Goal: Download file/media

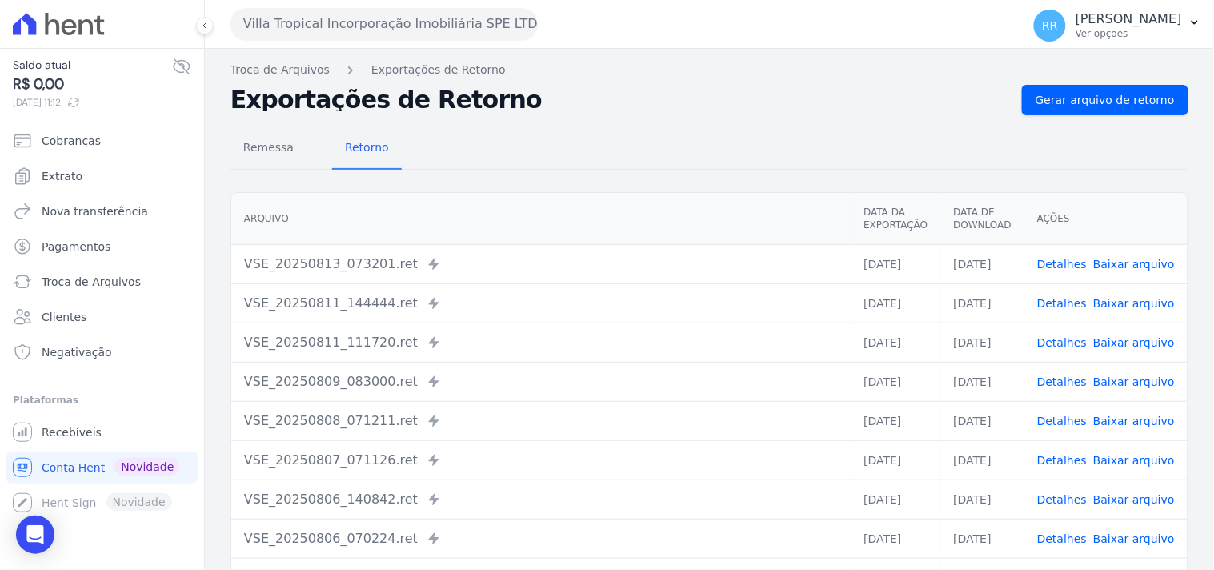
click at [352, 38] on button "Villa Tropical Incorporação Imobiliária SPE LTDA" at bounding box center [383, 24] width 307 height 32
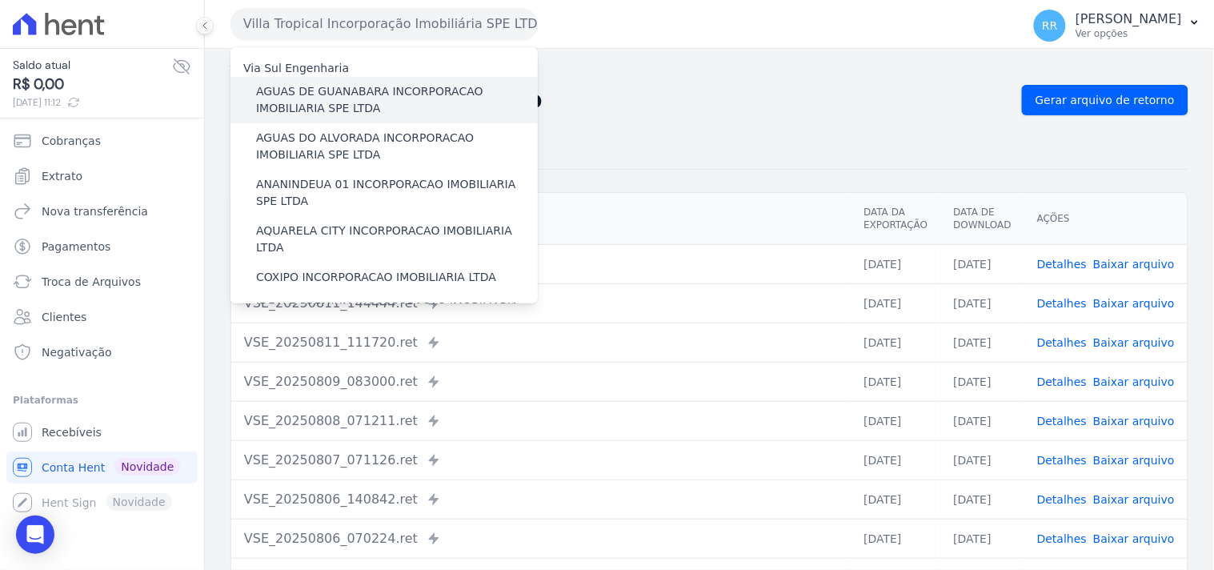
click at [385, 89] on label "AGUAS DE GUANABARA INCORPORACAO IMOBILIARIA SPE LTDA" at bounding box center [397, 100] width 282 height 34
click at [0, 0] on input "AGUAS DE GUANABARA INCORPORACAO IMOBILIARIA SPE LTDA" at bounding box center [0, 0] width 0 height 0
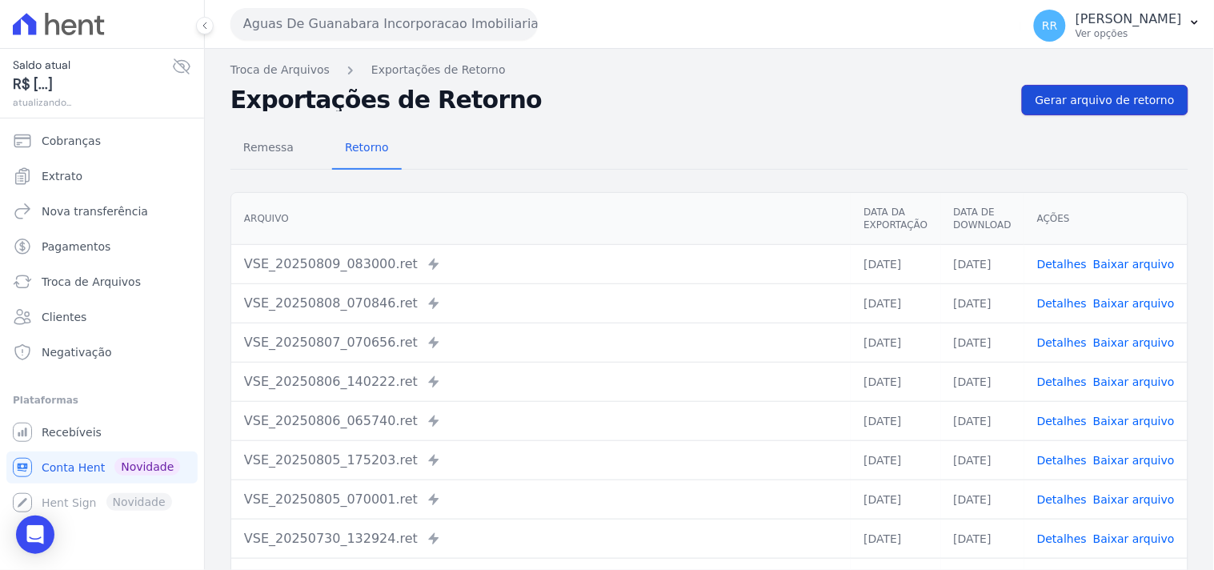
click at [1171, 107] on link "Gerar arquivo de retorno" at bounding box center [1105, 100] width 166 height 30
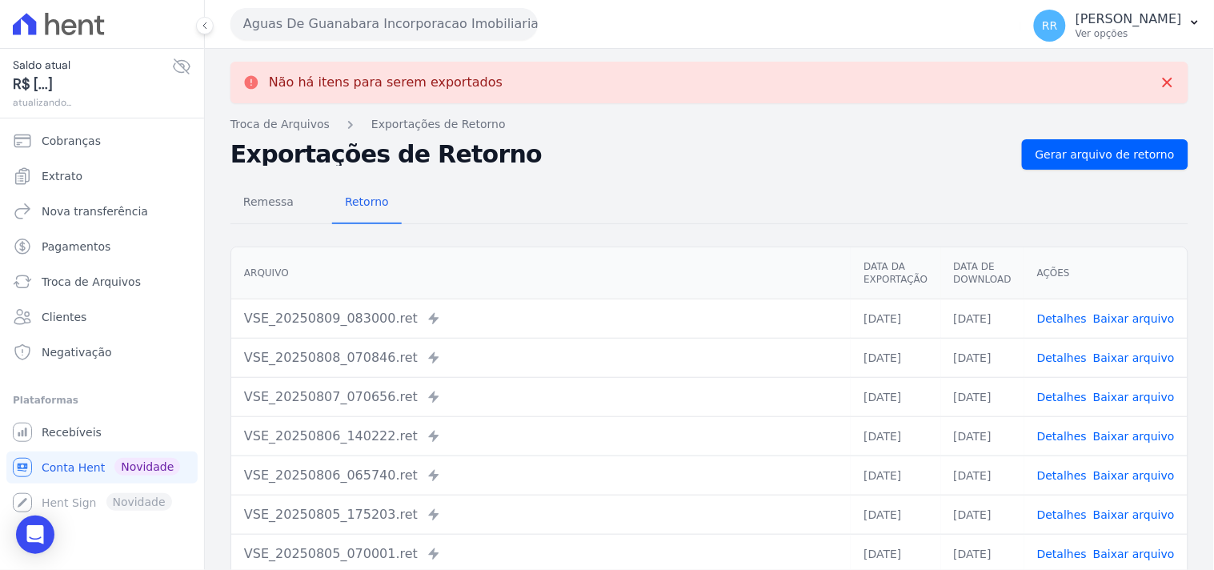
click at [398, 22] on button "Aguas De Guanabara Incorporacao Imobiliaria SPE LTDA" at bounding box center [383, 24] width 307 height 32
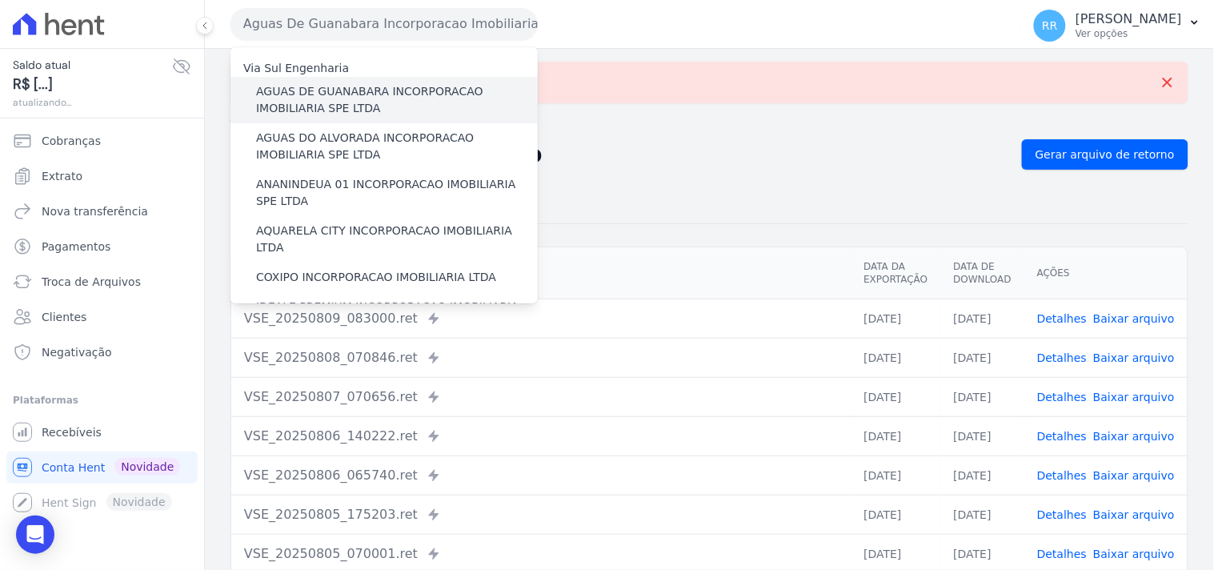
click at [336, 120] on div "AGUAS DE GUANABARA INCORPORACAO IMOBILIARIA SPE LTDA" at bounding box center [383, 100] width 307 height 46
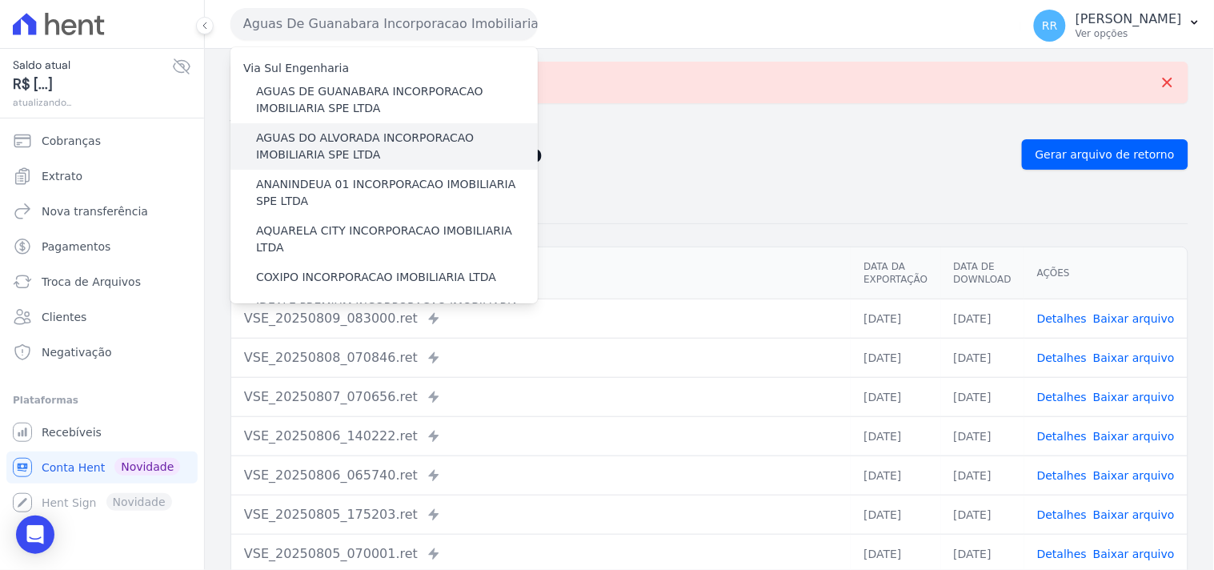
click at [326, 137] on label "AGUAS DO ALVORADA INCORPORACAO IMOBILIARIA SPE LTDA" at bounding box center [397, 147] width 282 height 34
click at [0, 0] on input "AGUAS DO ALVORADA INCORPORACAO IMOBILIARIA SPE LTDA" at bounding box center [0, 0] width 0 height 0
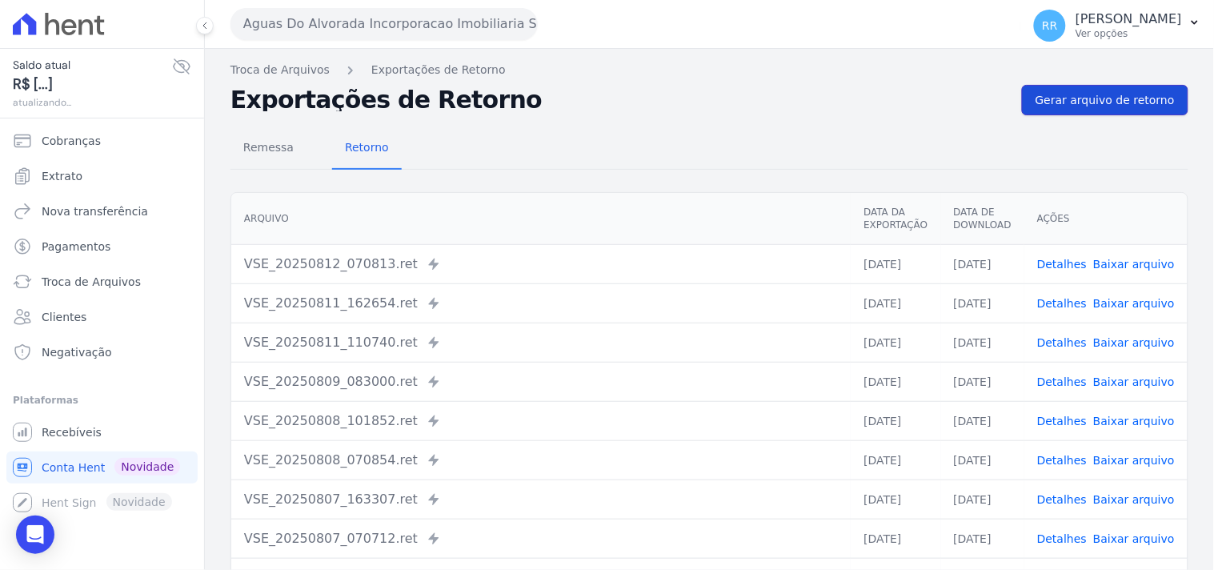
click at [1089, 112] on link "Gerar arquivo de retorno" at bounding box center [1105, 100] width 166 height 30
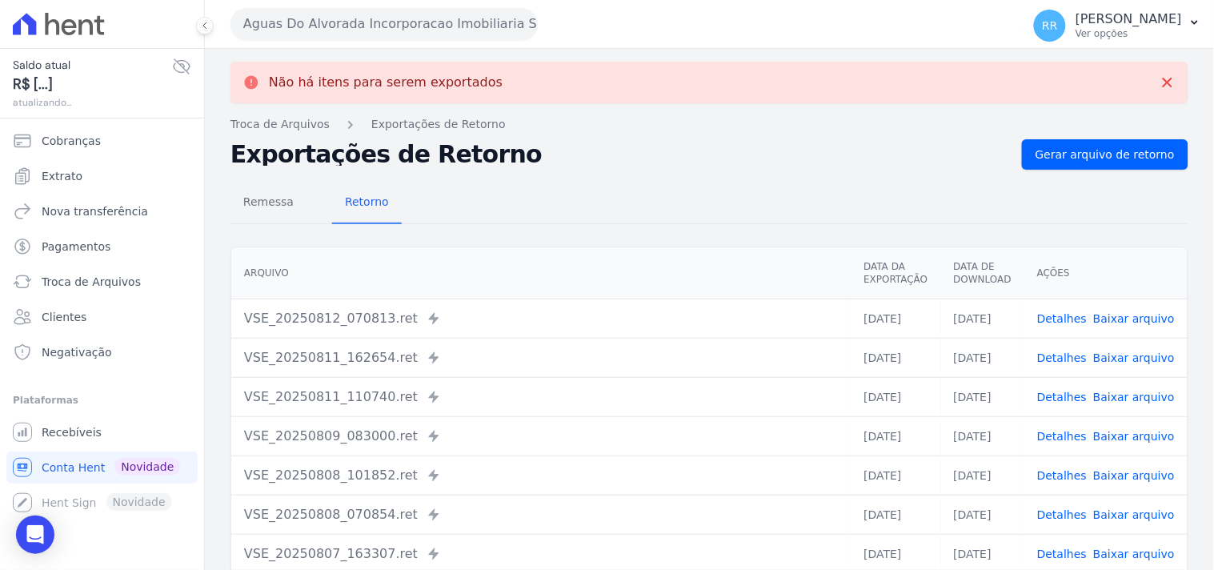
click at [409, 18] on button "Aguas Do Alvorada Incorporacao Imobiliaria SPE LTDA" at bounding box center [383, 24] width 307 height 32
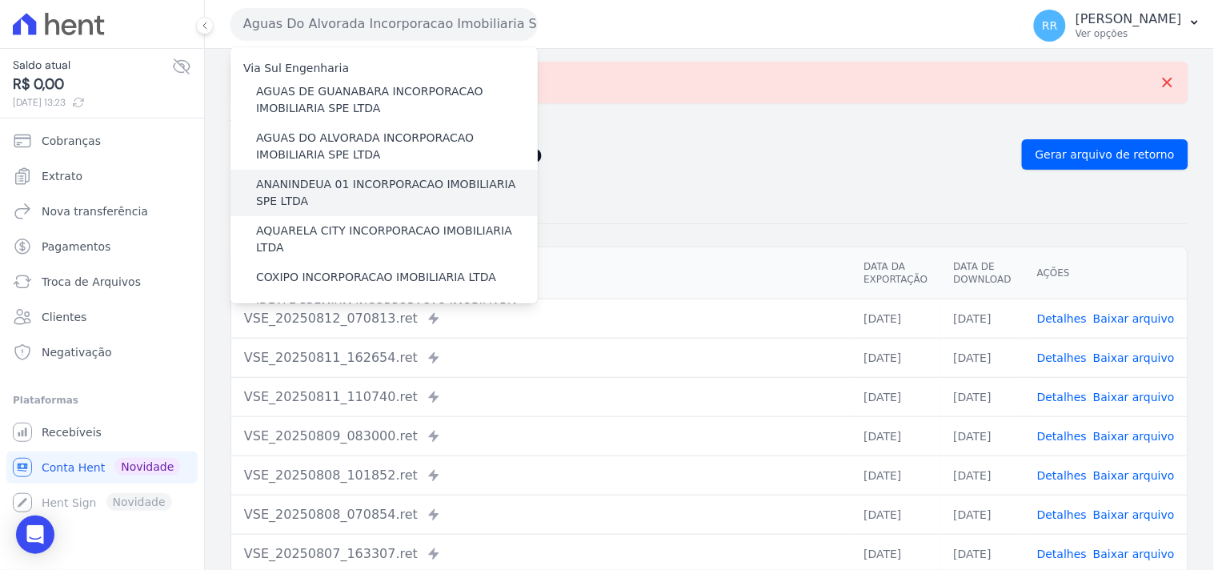
click at [330, 180] on label "ANANINDEUA 01 INCORPORACAO IMOBILIARIA SPE LTDA" at bounding box center [397, 193] width 282 height 34
click at [0, 0] on input "ANANINDEUA 01 INCORPORACAO IMOBILIARIA SPE LTDA" at bounding box center [0, 0] width 0 height 0
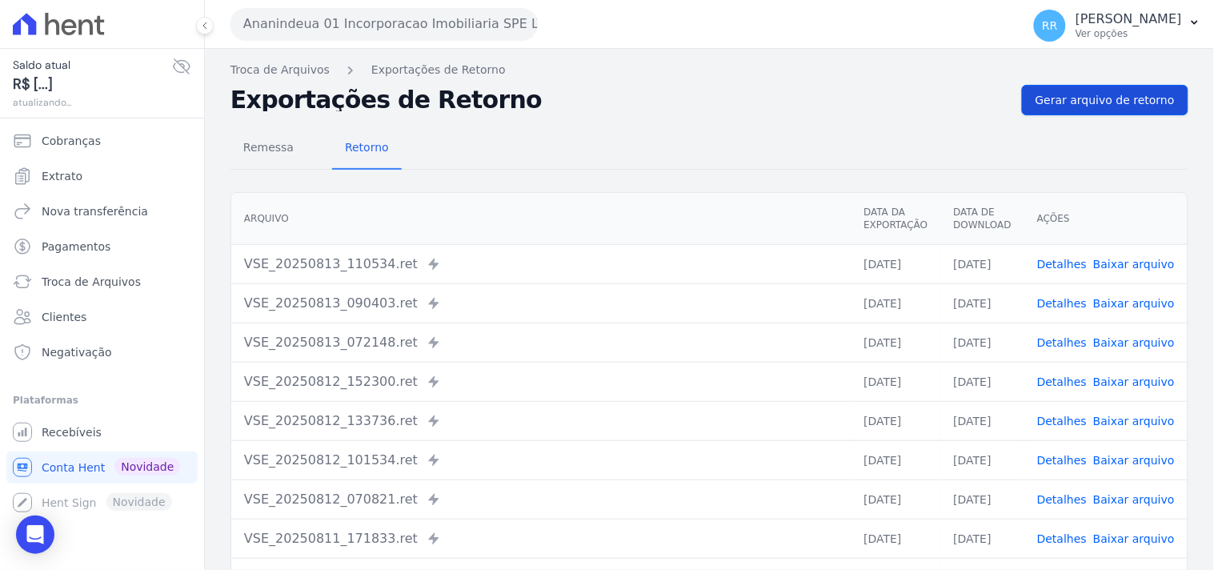
drag, startPoint x: 1010, startPoint y: 97, endPoint x: 1078, endPoint y: 101, distance: 68.1
click at [1016, 101] on div "Exportações de Retorno Gerar arquivo de retorno" at bounding box center [709, 100] width 958 height 30
click at [1078, 101] on span "Gerar arquivo de retorno" at bounding box center [1104, 100] width 139 height 16
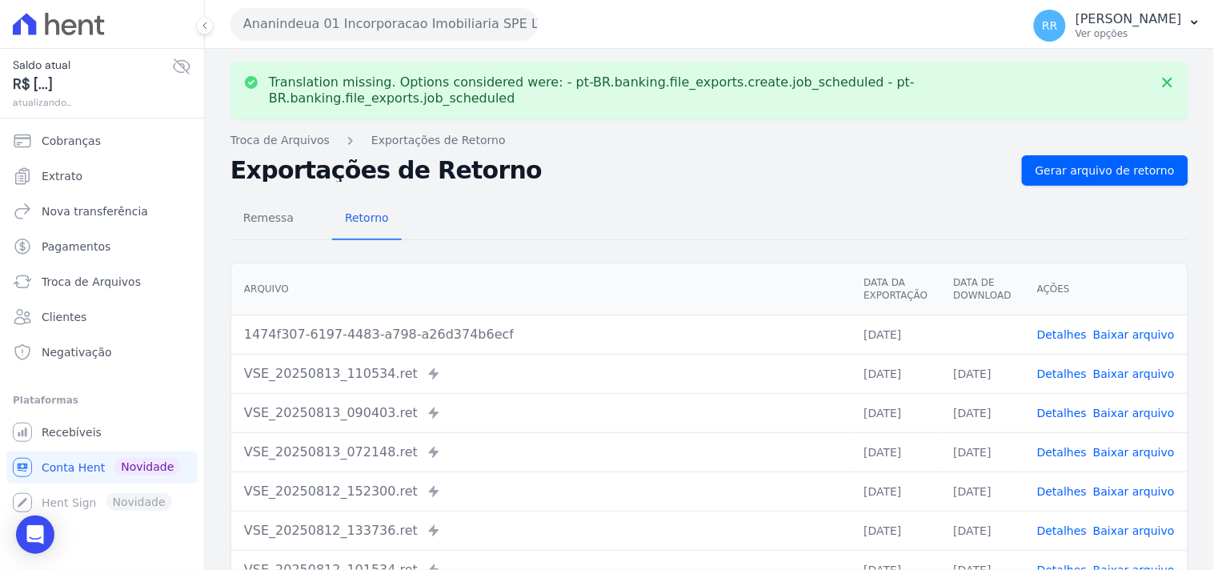
click at [1146, 328] on link "Baixar arquivo" at bounding box center [1134, 334] width 82 height 13
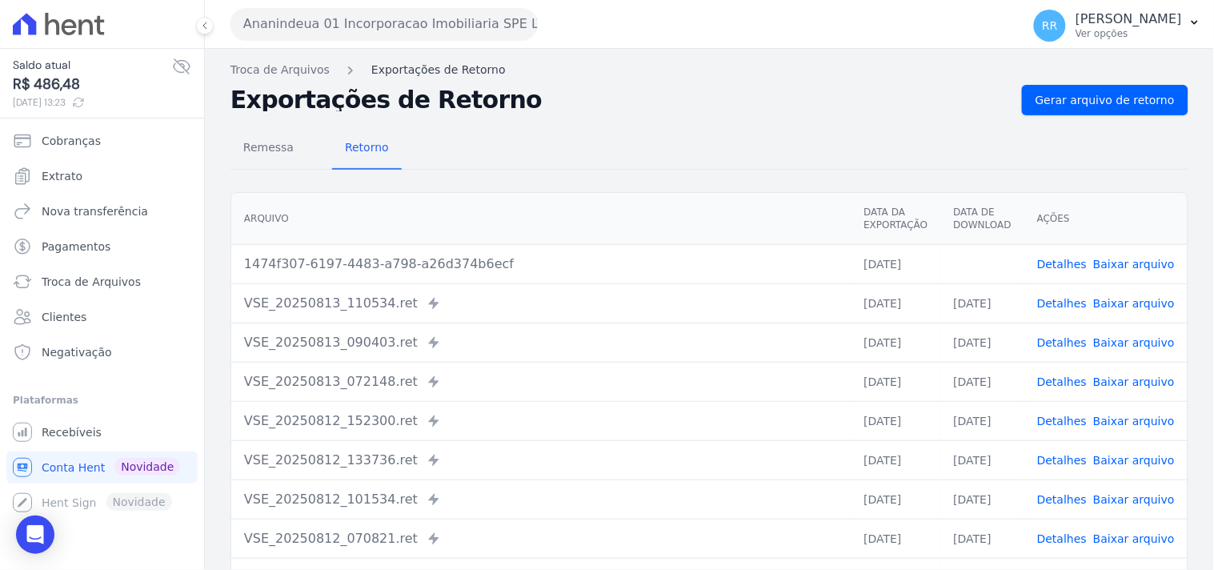
drag, startPoint x: 602, startPoint y: 137, endPoint x: 396, endPoint y: 76, distance: 214.4
click at [602, 137] on div "Remessa Retorno" at bounding box center [709, 149] width 958 height 42
click at [338, 18] on button "Ananindeua 01 Incorporacao Imobiliaria SPE LTDA" at bounding box center [383, 24] width 307 height 32
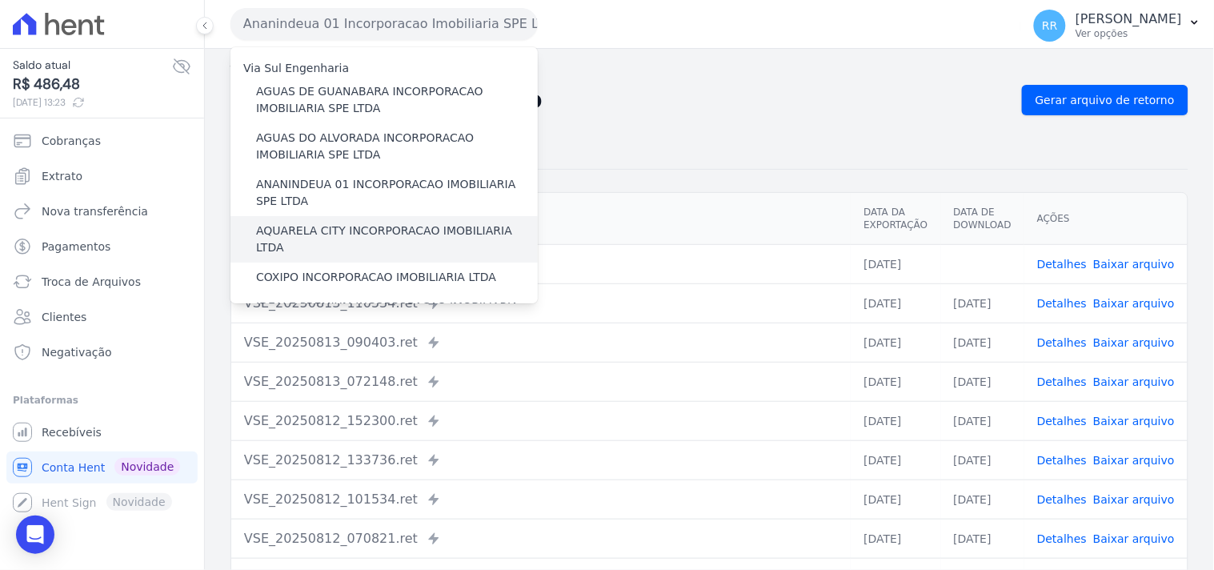
click at [310, 230] on label "AQUARELA CITY INCORPORACAO IMOBILIARIA LTDA" at bounding box center [397, 239] width 282 height 34
click at [0, 0] on input "AQUARELA CITY INCORPORACAO IMOBILIARIA LTDA" at bounding box center [0, 0] width 0 height 0
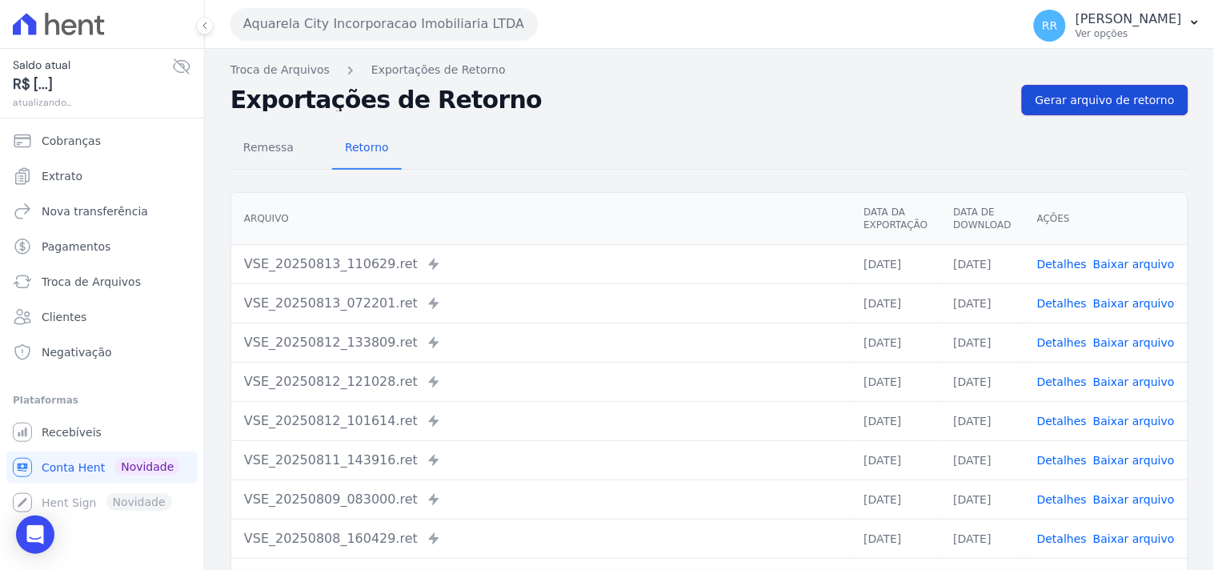
click at [1079, 102] on span "Gerar arquivo de retorno" at bounding box center [1104, 100] width 139 height 16
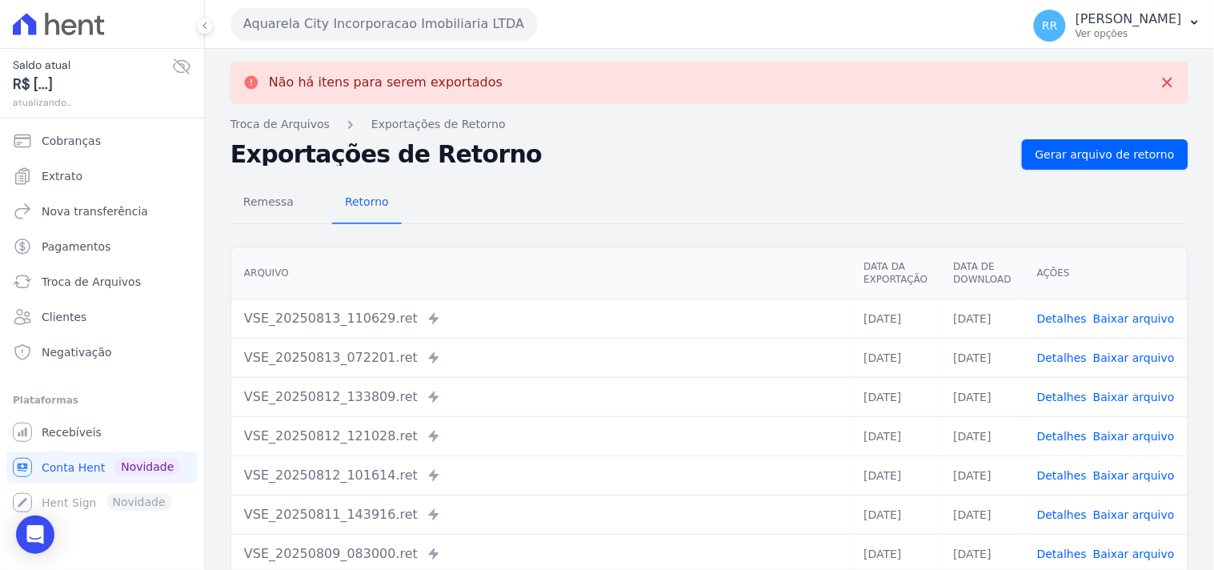
click at [342, 36] on button "Aquarela City Incorporacao Imobiliaria LTDA" at bounding box center [383, 24] width 307 height 32
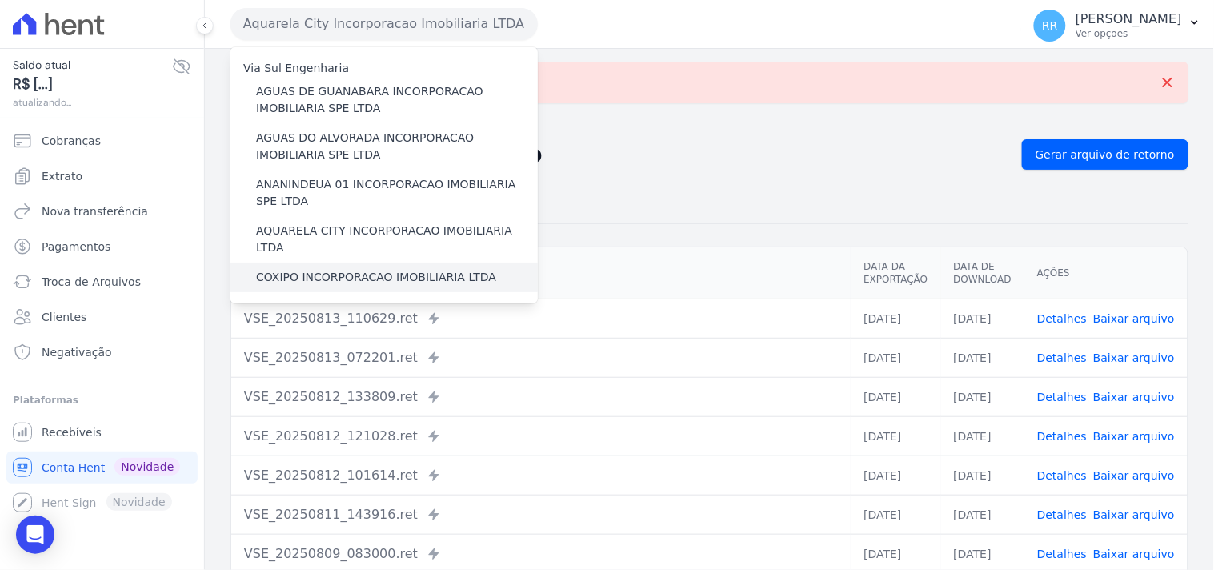
click at [322, 269] on label "COXIPO INCORPORACAO IMOBILIARIA LTDA" at bounding box center [376, 277] width 240 height 17
click at [0, 0] on input "COXIPO INCORPORACAO IMOBILIARIA LTDA" at bounding box center [0, 0] width 0 height 0
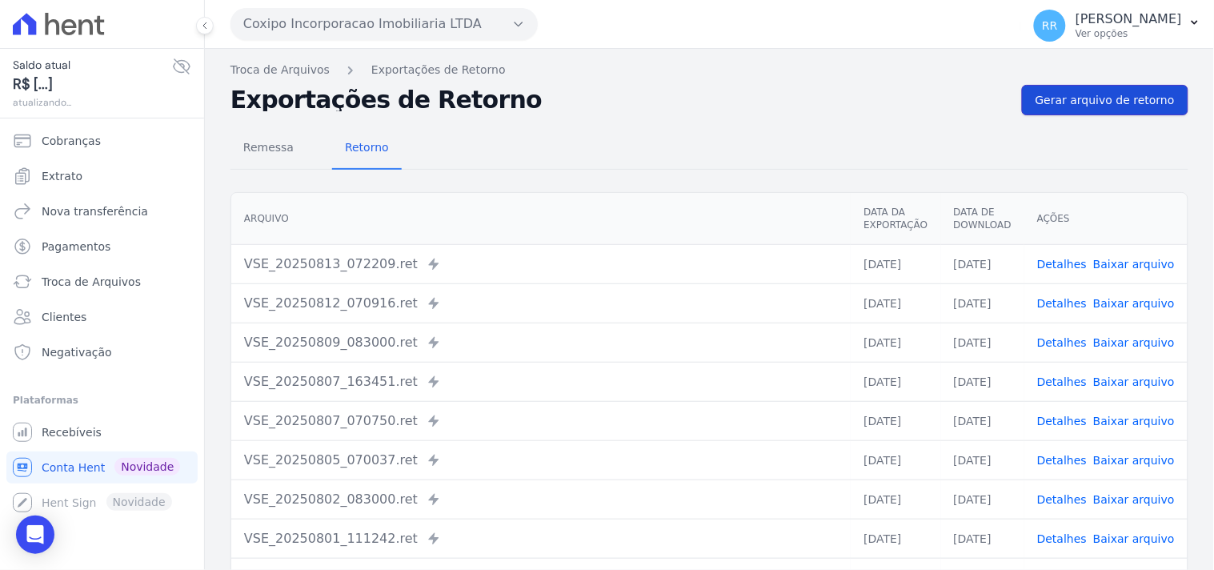
click at [1097, 104] on span "Gerar arquivo de retorno" at bounding box center [1104, 100] width 139 height 16
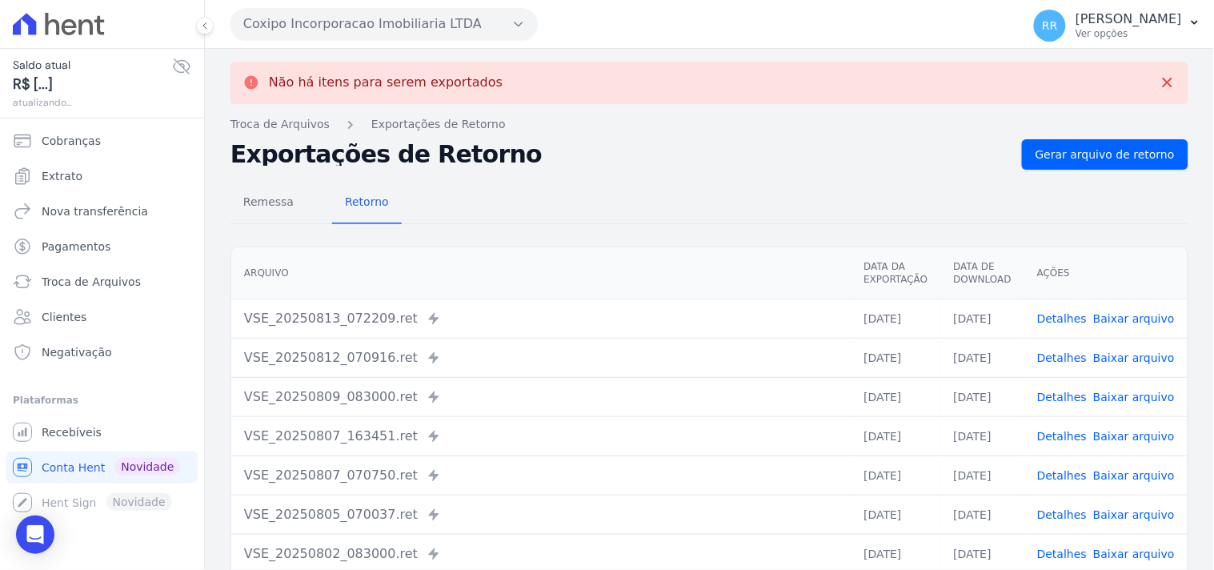
click at [337, 30] on button "Coxipo Incorporacao Imobiliaria LTDA" at bounding box center [383, 24] width 307 height 32
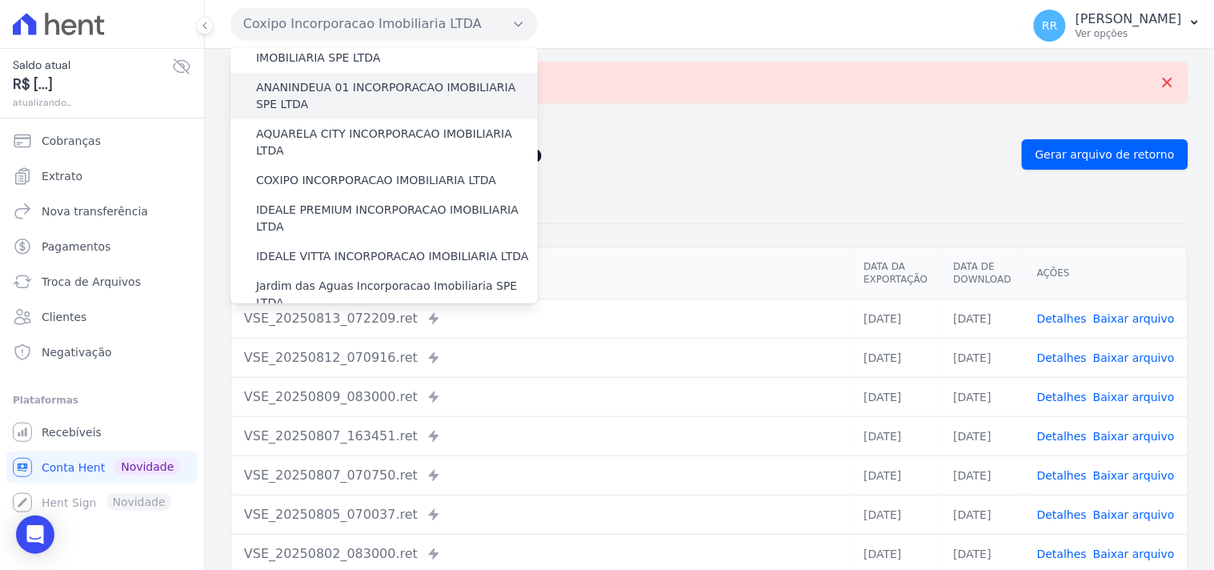
scroll to position [118, 0]
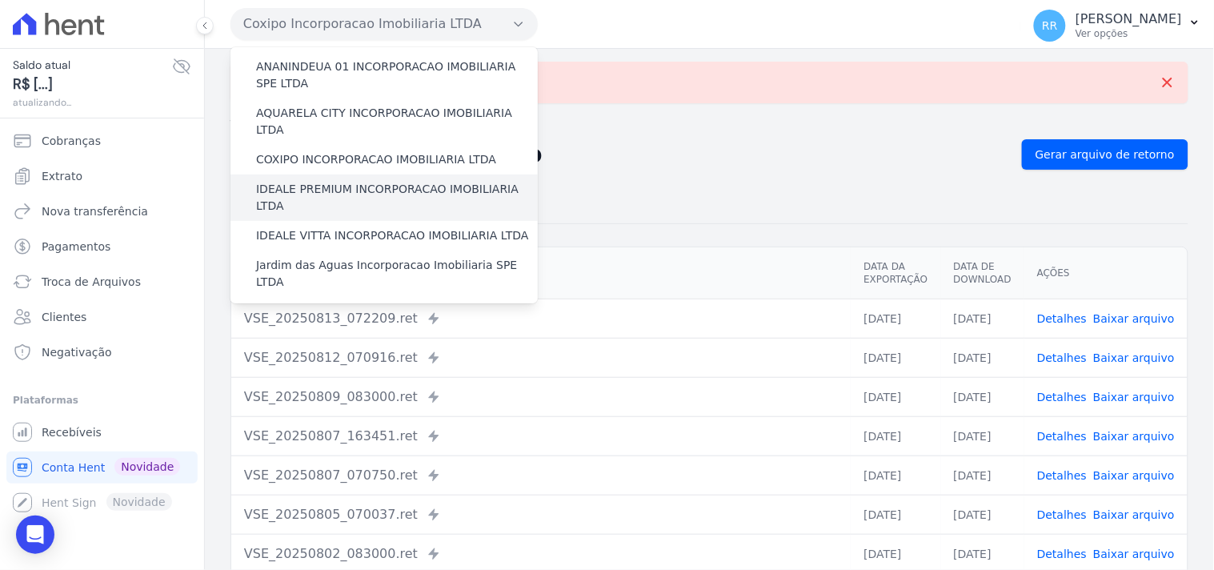
click at [333, 181] on label "IDEALE PREMIUM INCORPORACAO IMOBILIARIA LTDA" at bounding box center [397, 198] width 282 height 34
click at [0, 0] on input "IDEALE PREMIUM INCORPORACAO IMOBILIARIA LTDA" at bounding box center [0, 0] width 0 height 0
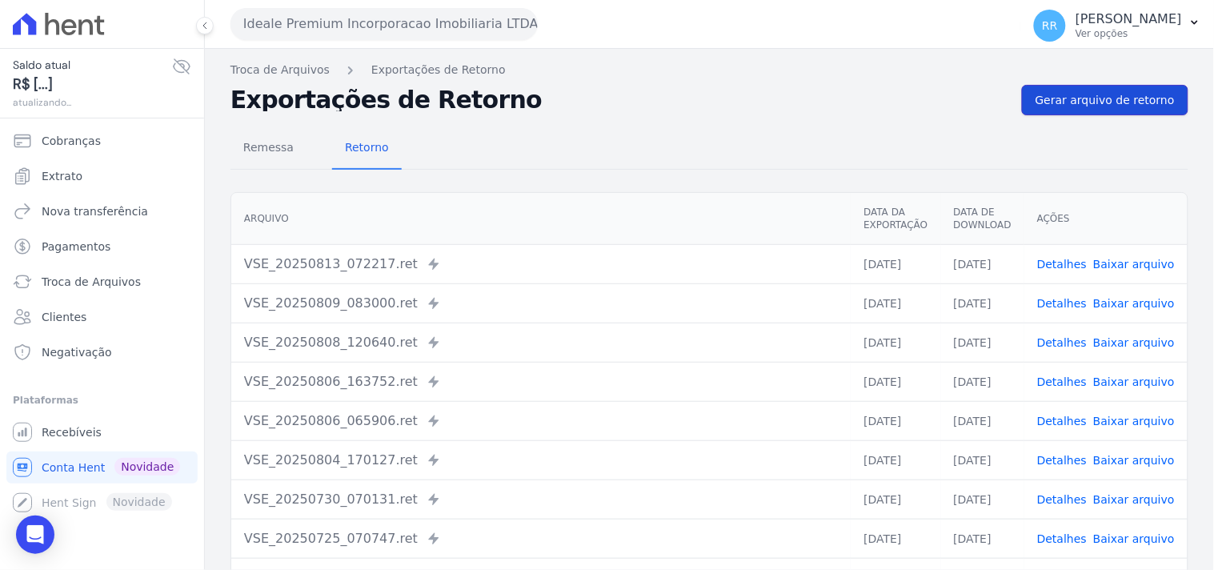
click at [1040, 110] on link "Gerar arquivo de retorno" at bounding box center [1105, 100] width 166 height 30
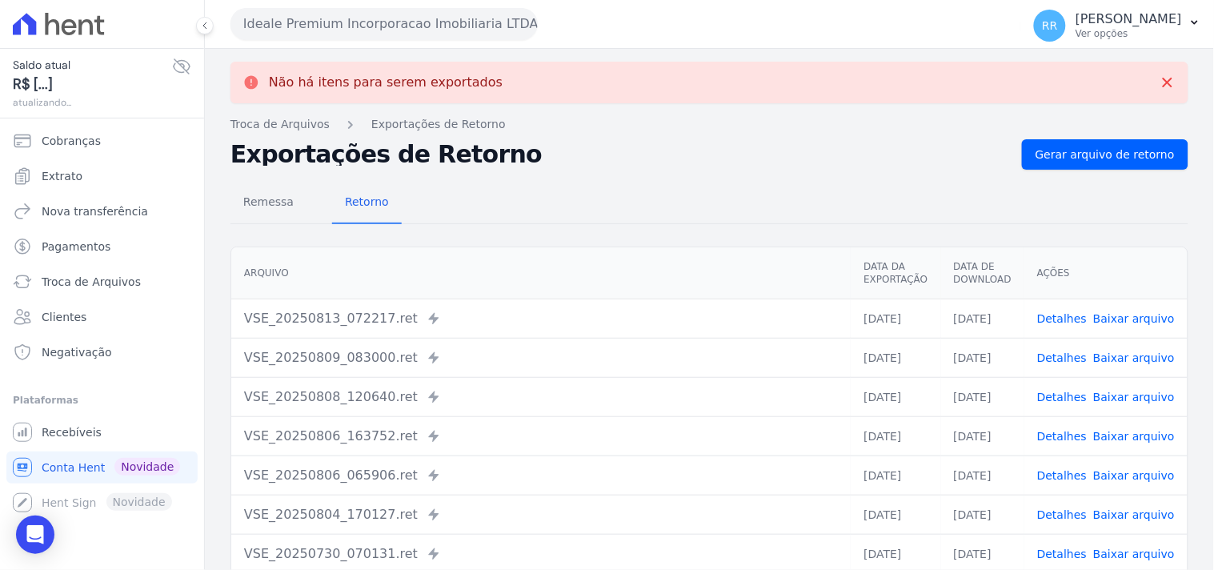
click at [334, 11] on button "Ideale Premium Incorporacao Imobiliaria LTDA" at bounding box center [383, 24] width 307 height 32
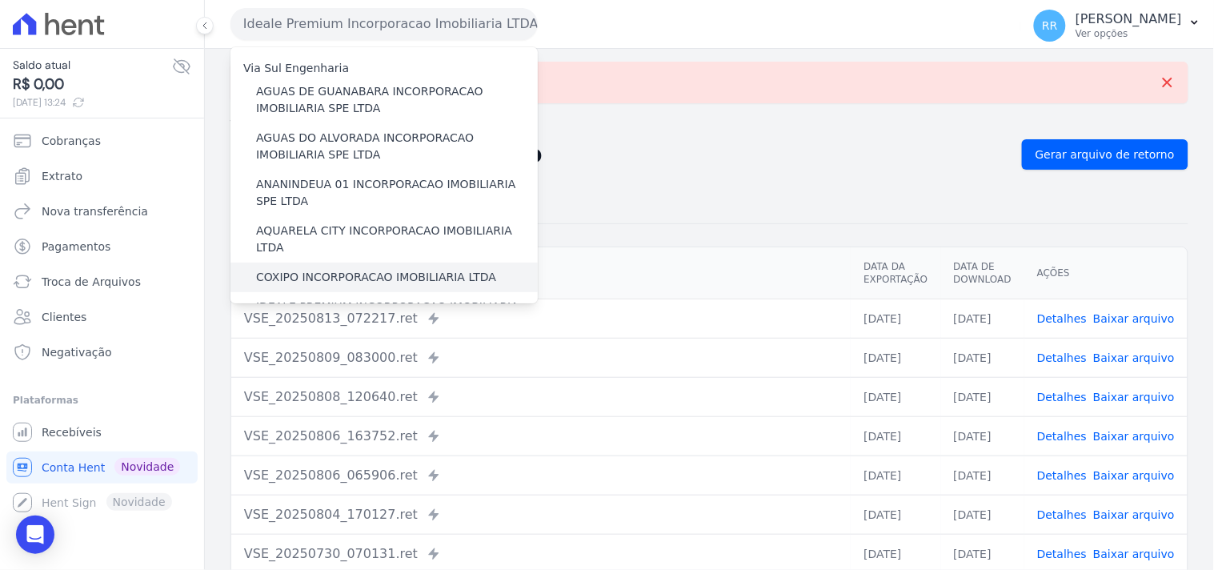
scroll to position [59, 0]
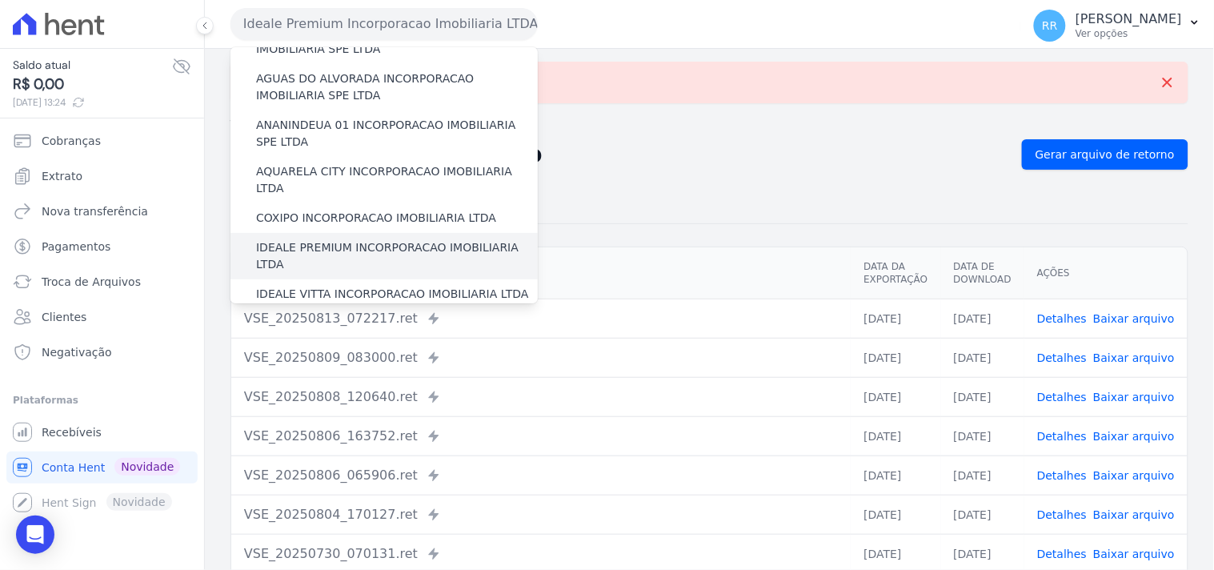
click at [325, 239] on label "IDEALE PREMIUM INCORPORACAO IMOBILIARIA LTDA" at bounding box center [397, 256] width 282 height 34
click at [0, 0] on input "IDEALE PREMIUM INCORPORACAO IMOBILIARIA LTDA" at bounding box center [0, 0] width 0 height 0
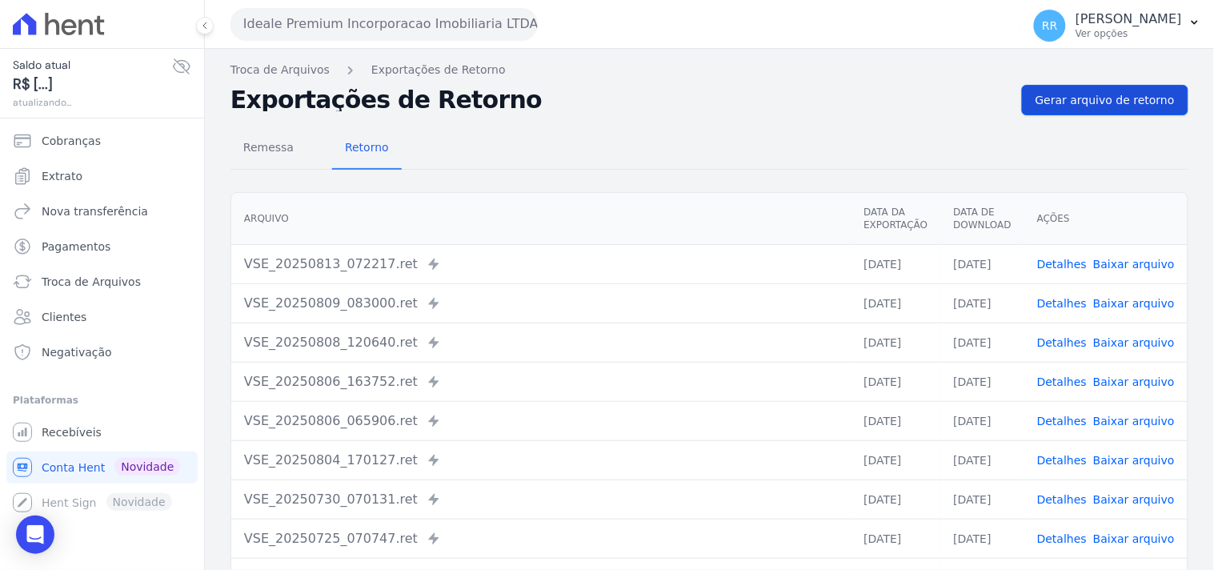
drag, startPoint x: 1131, startPoint y: 133, endPoint x: 1129, endPoint y: 106, distance: 26.5
click at [1131, 120] on div "Remessa Retorno [GEOGRAPHIC_DATA] Data da Exportação Data de Download Ações VSE…" at bounding box center [709, 404] width 958 height 578
click at [1129, 106] on span "Gerar arquivo de retorno" at bounding box center [1104, 100] width 139 height 16
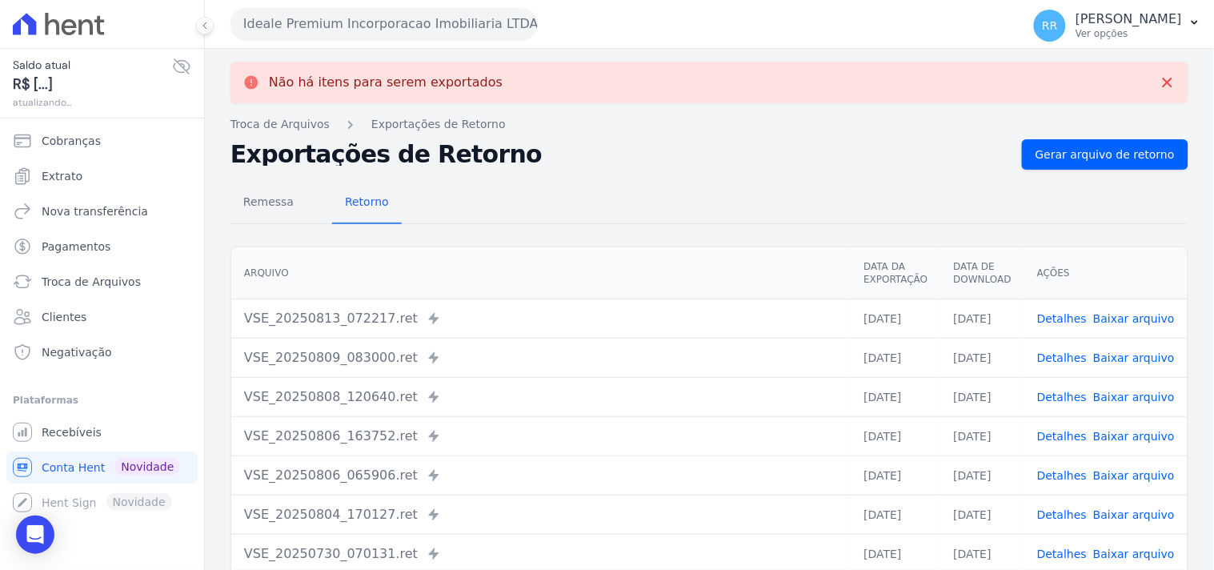
click at [324, 28] on button "Ideale Premium Incorporacao Imobiliaria LTDA" at bounding box center [383, 24] width 307 height 32
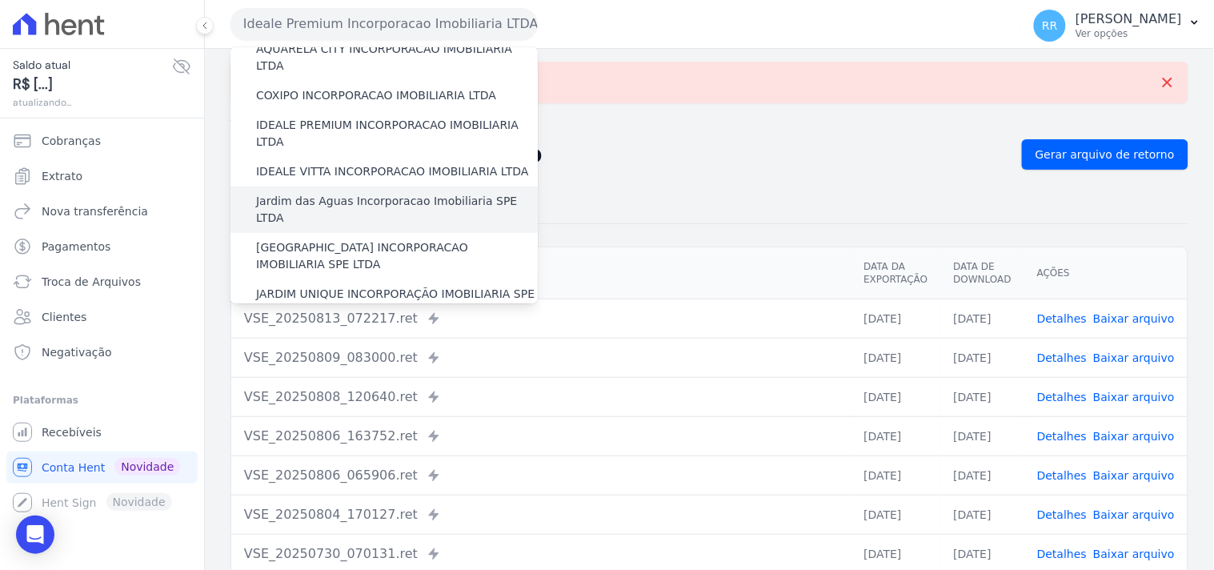
scroll to position [178, 0]
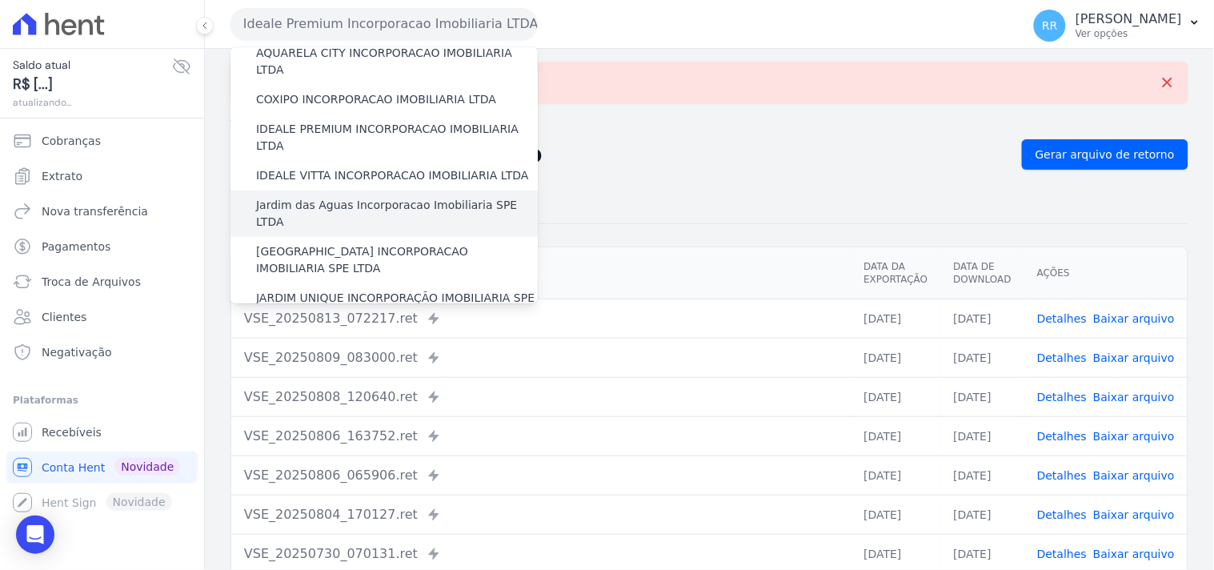
click at [325, 197] on label "Jardim das Aguas Incorporacao Imobiliaria SPE LTDA" at bounding box center [397, 214] width 282 height 34
click at [0, 0] on input "Jardim das Aguas Incorporacao Imobiliaria SPE LTDA" at bounding box center [0, 0] width 0 height 0
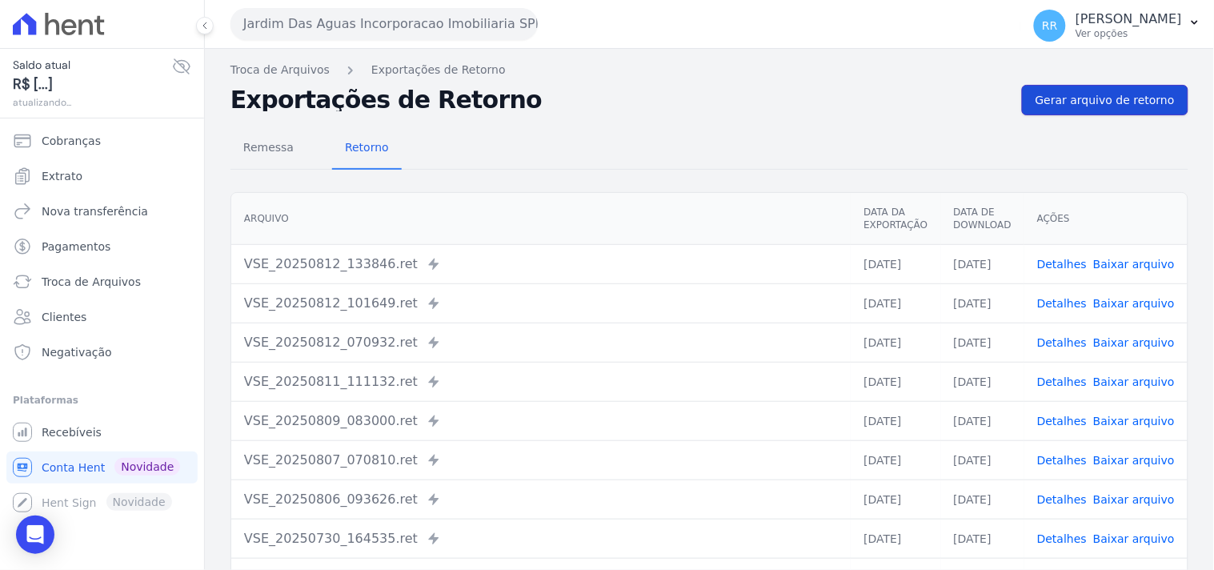
click at [1067, 110] on link "Gerar arquivo de retorno" at bounding box center [1105, 100] width 166 height 30
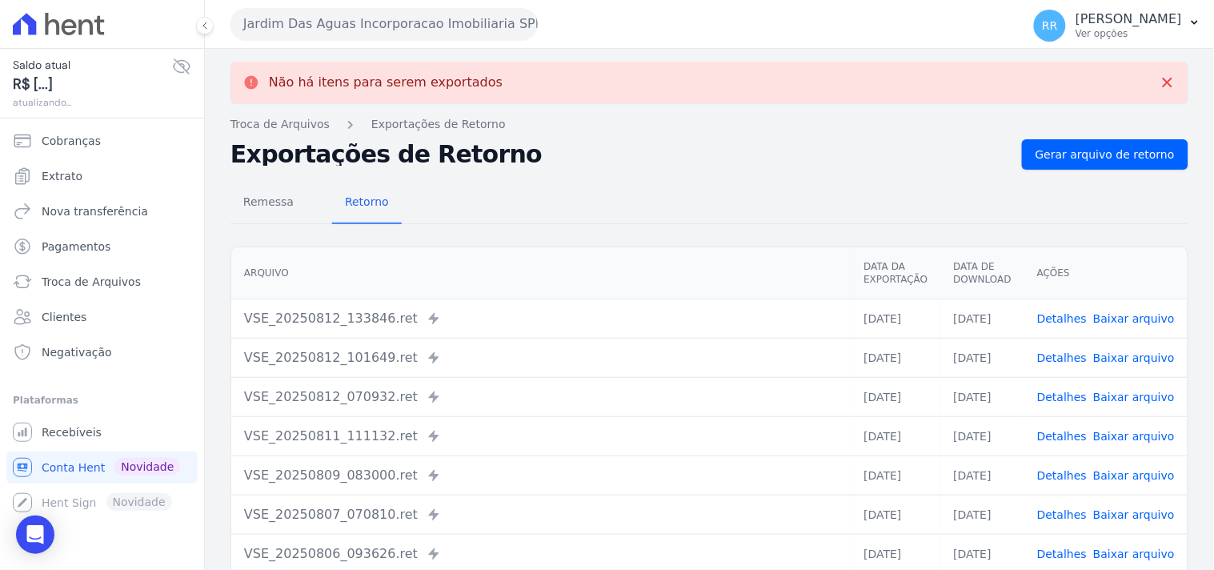
click at [344, 34] on button "Jardim Das Aguas Incorporacao Imobiliaria SPE LTDA" at bounding box center [383, 24] width 307 height 32
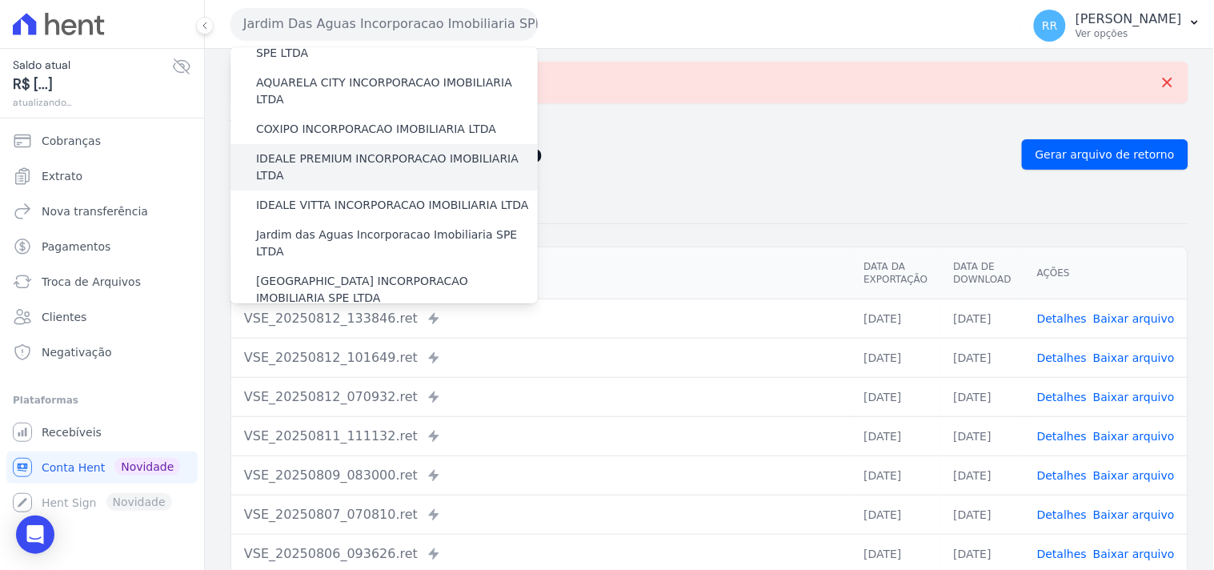
scroll to position [206, 0]
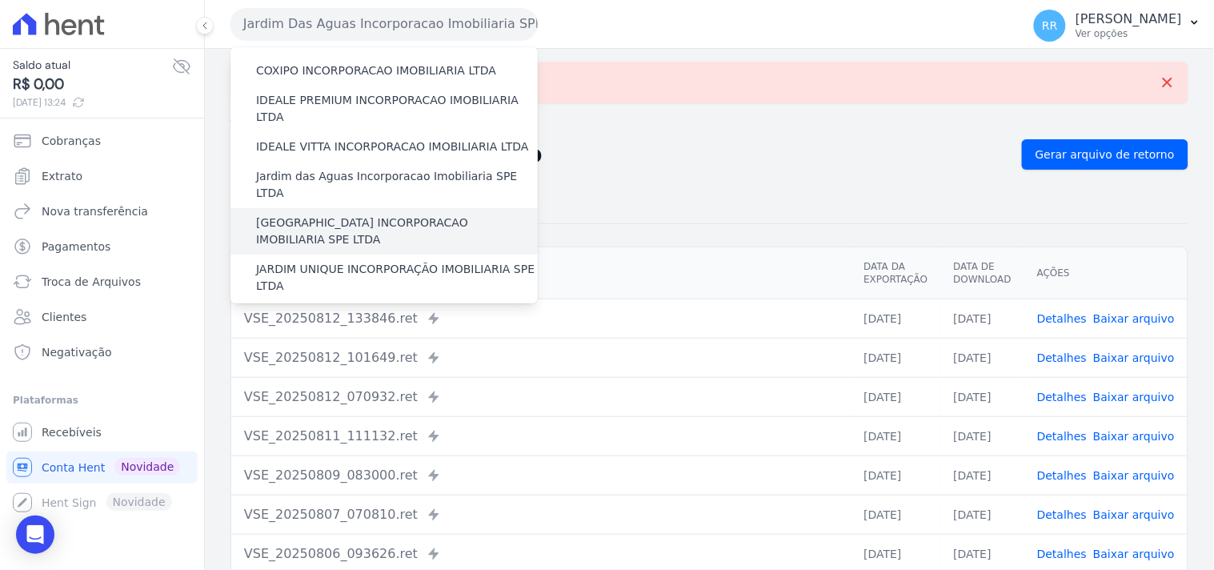
click at [315, 214] on label "[GEOGRAPHIC_DATA] INCORPORACAO IMOBILIARIA SPE LTDA" at bounding box center [397, 231] width 282 height 34
click at [0, 0] on input "[GEOGRAPHIC_DATA] INCORPORACAO IMOBILIARIA SPE LTDA" at bounding box center [0, 0] width 0 height 0
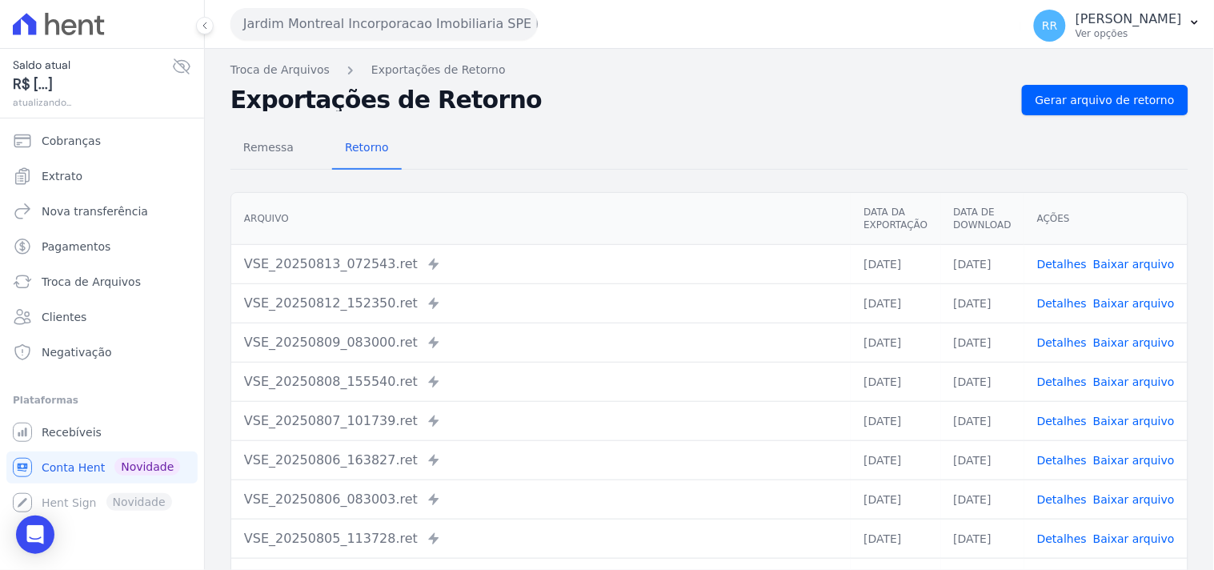
click at [1089, 115] on div "Remessa Retorno [GEOGRAPHIC_DATA] Data da Exportação Data de Download Ações VSE…" at bounding box center [709, 404] width 958 height 578
click at [1089, 109] on link "Gerar arquivo de retorno" at bounding box center [1105, 100] width 166 height 30
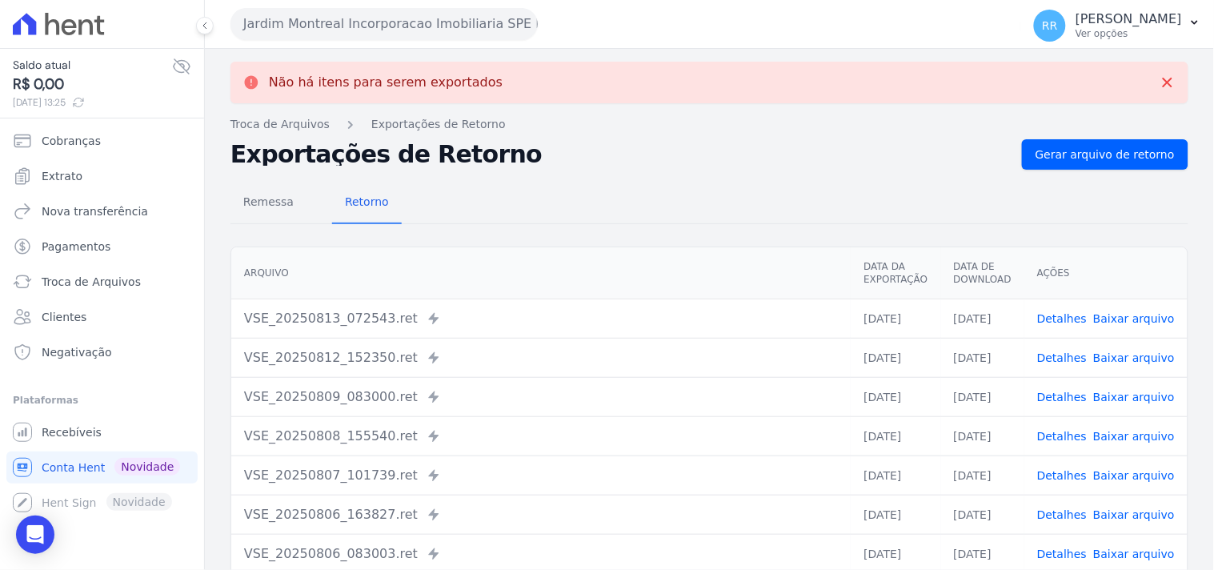
click at [268, 14] on button "Jardim Montreal Incorporacao Imobiliaria SPE LTDA" at bounding box center [383, 24] width 307 height 32
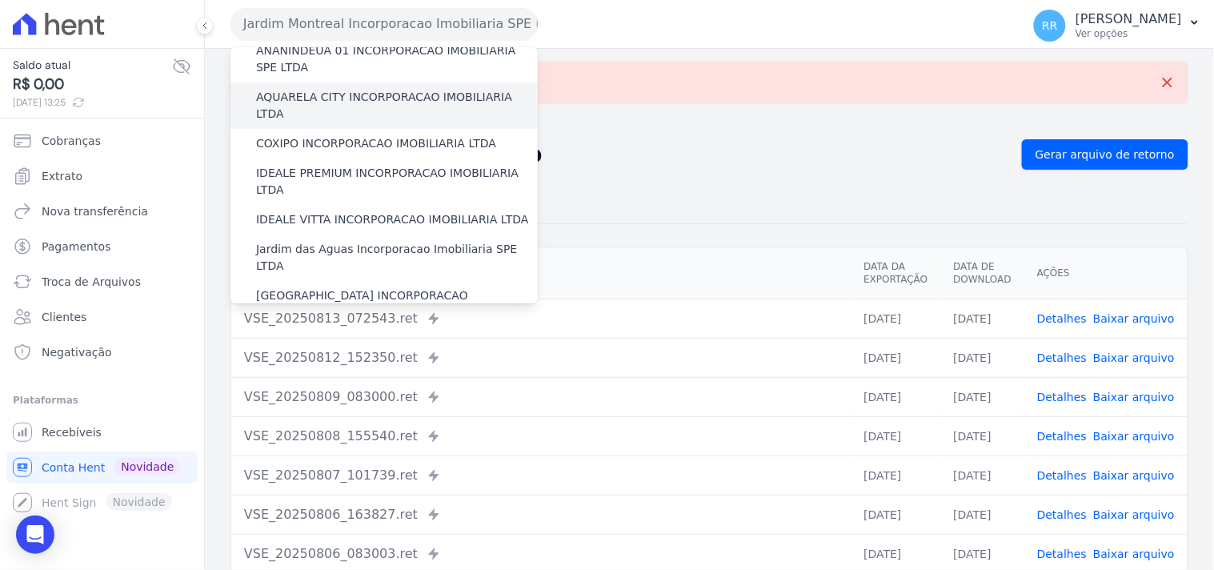
scroll to position [148, 0]
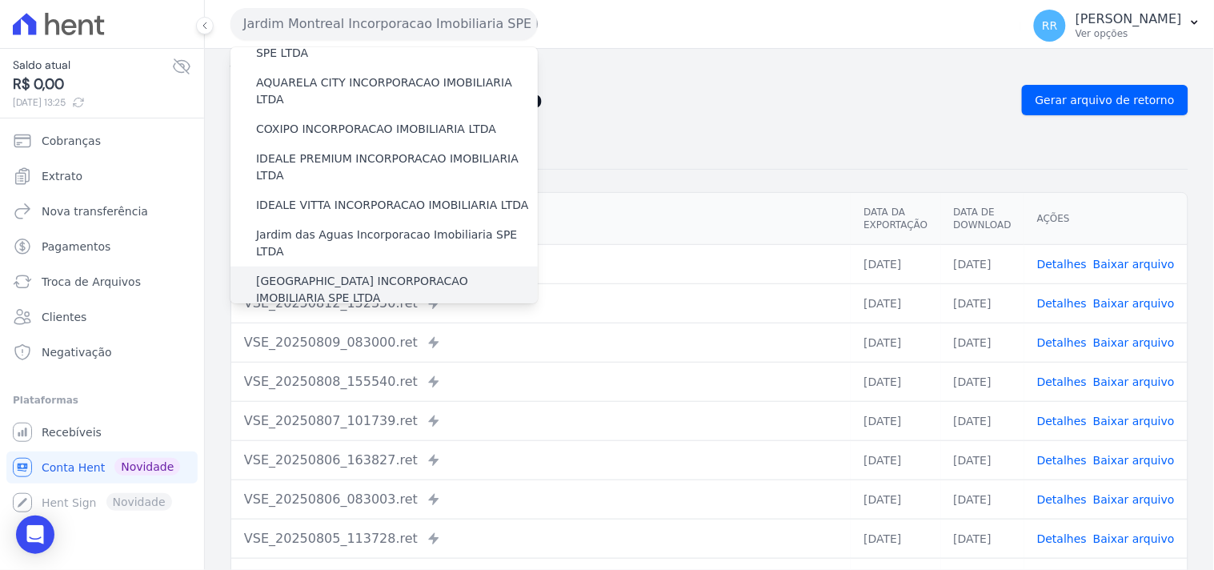
click at [317, 273] on label "[GEOGRAPHIC_DATA] INCORPORACAO IMOBILIARIA SPE LTDA" at bounding box center [397, 290] width 282 height 34
click at [0, 0] on input "[GEOGRAPHIC_DATA] INCORPORACAO IMOBILIARIA SPE LTDA" at bounding box center [0, 0] width 0 height 0
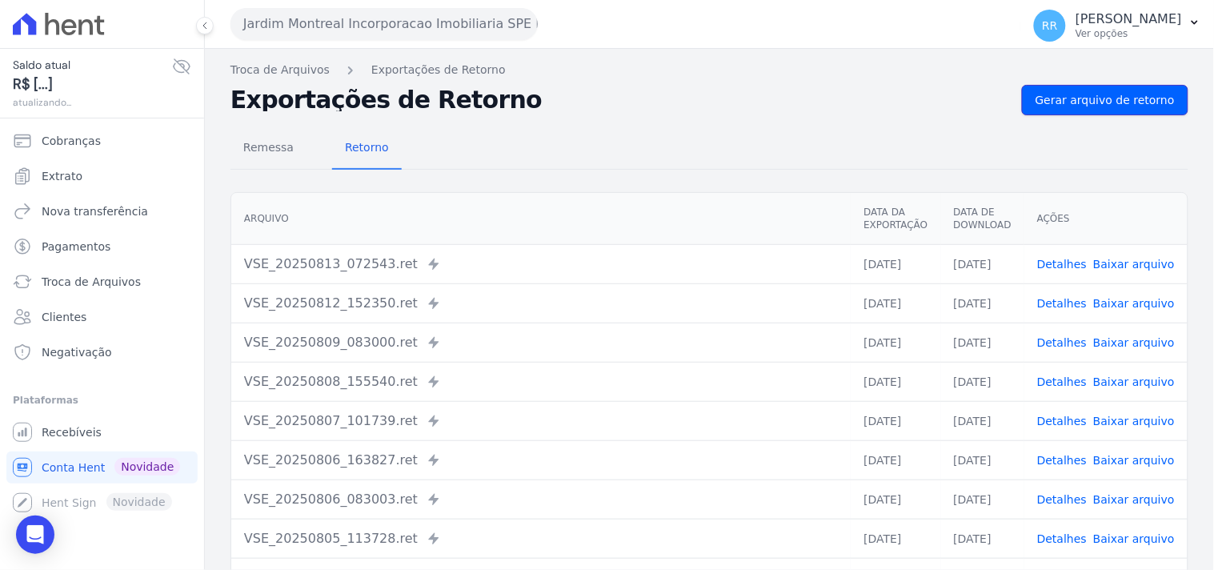
click at [1103, 105] on span "Gerar arquivo de retorno" at bounding box center [1104, 100] width 139 height 16
click at [1121, 102] on span "Gerar arquivo de retorno" at bounding box center [1104, 100] width 139 height 16
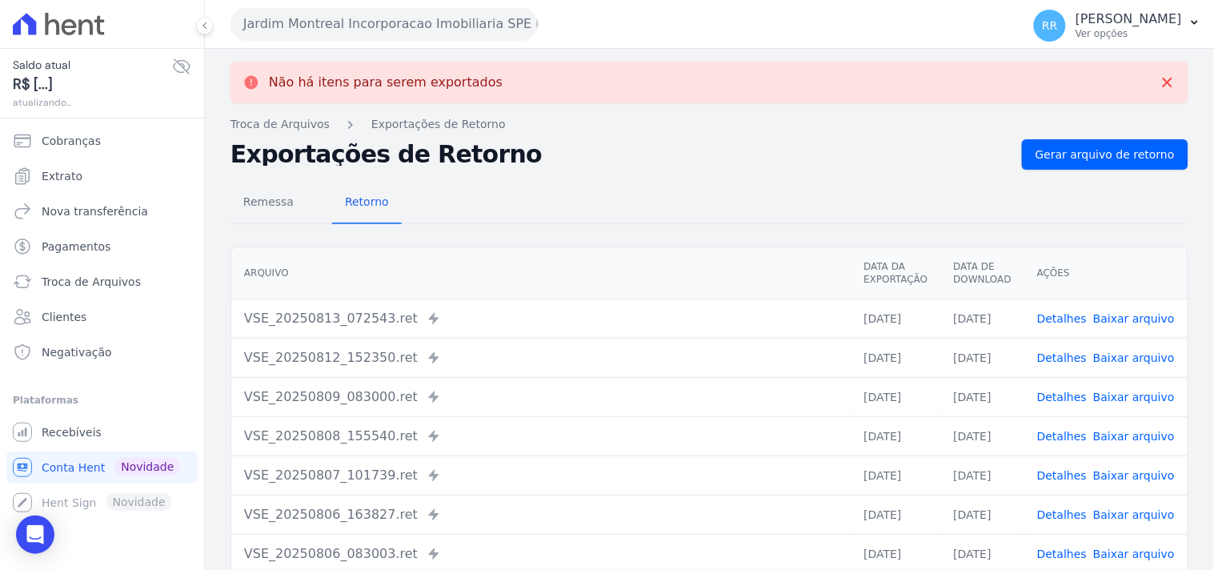
click at [382, 25] on button "Jardim Montreal Incorporacao Imobiliaria SPE LTDA" at bounding box center [383, 24] width 307 height 32
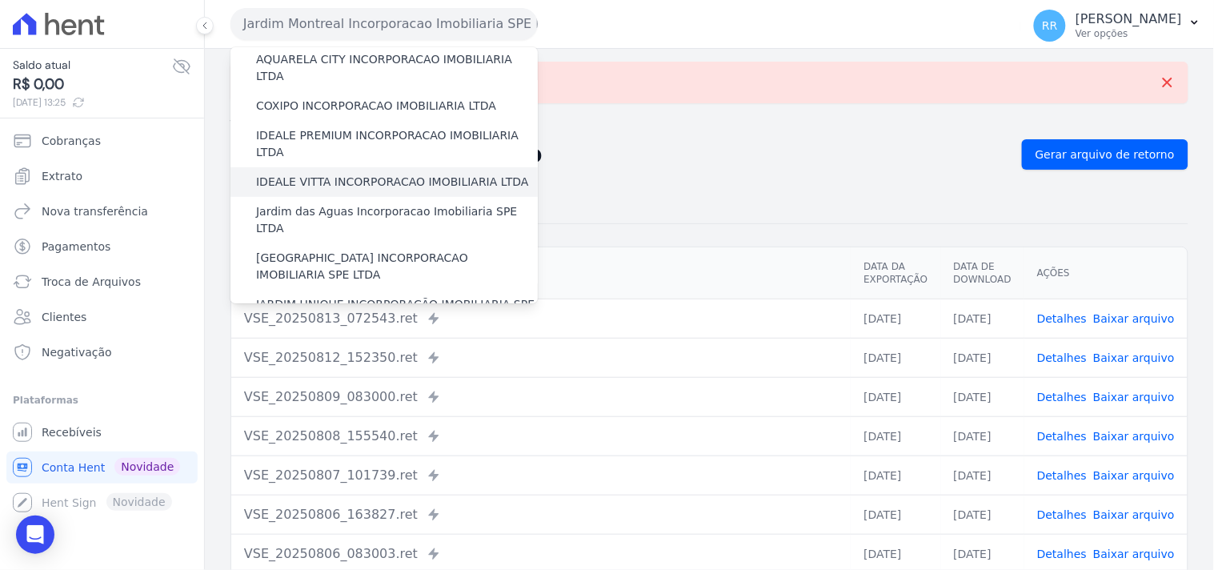
scroll to position [178, 0]
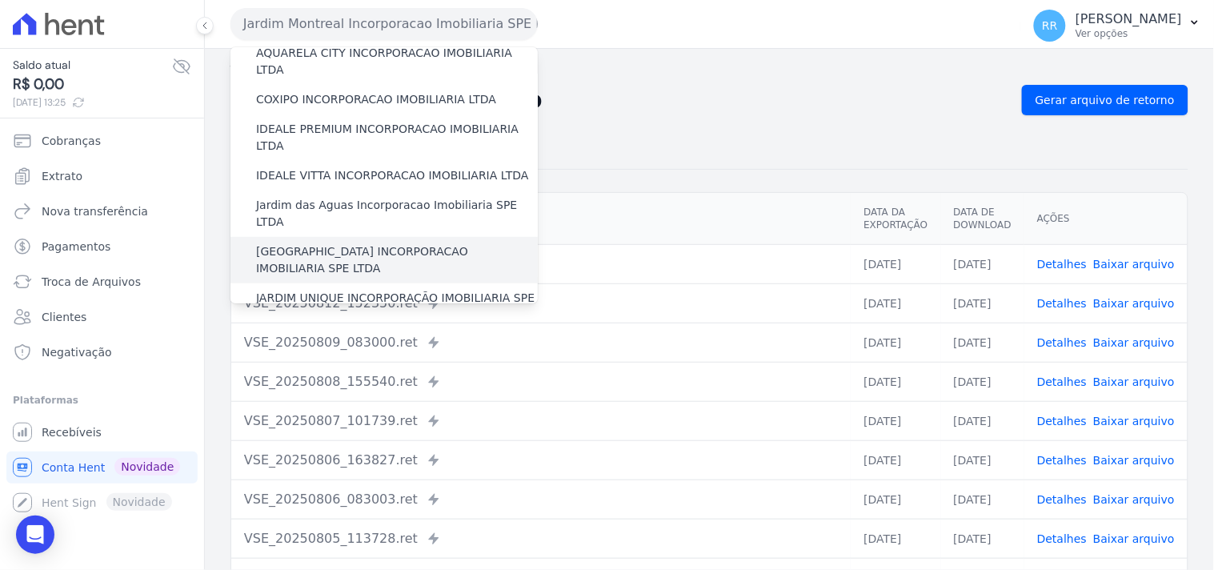
click at [348, 243] on label "[GEOGRAPHIC_DATA] INCORPORACAO IMOBILIARIA SPE LTDA" at bounding box center [397, 260] width 282 height 34
click at [0, 0] on input "[GEOGRAPHIC_DATA] INCORPORACAO IMOBILIARIA SPE LTDA" at bounding box center [0, 0] width 0 height 0
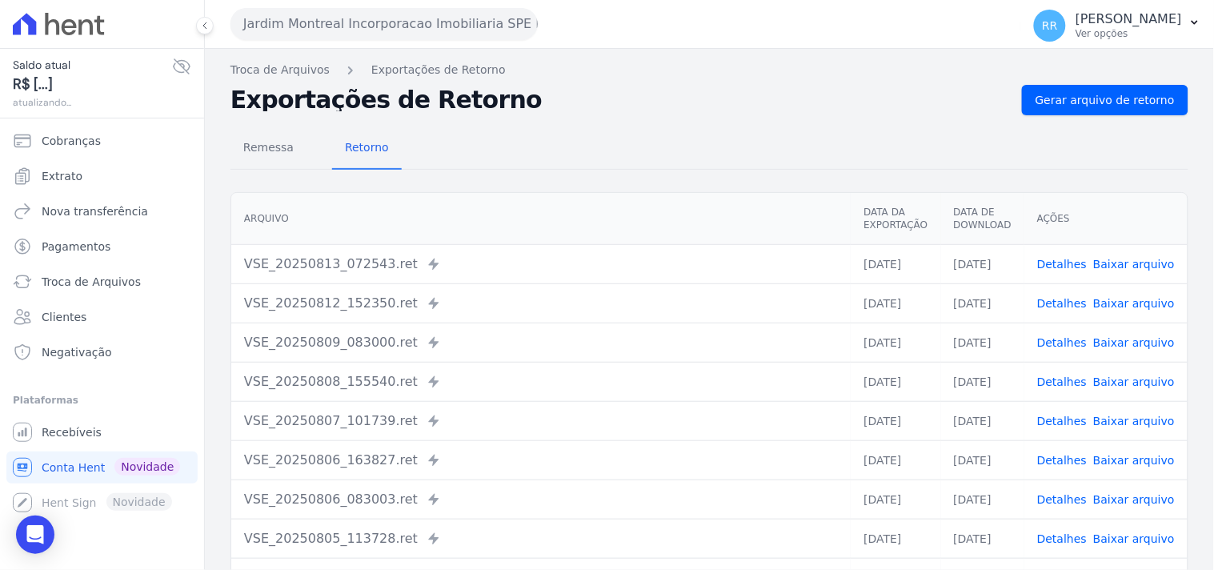
click at [358, 32] on button "Jardim Montreal Incorporacao Imobiliaria SPE LTDA" at bounding box center [383, 24] width 307 height 32
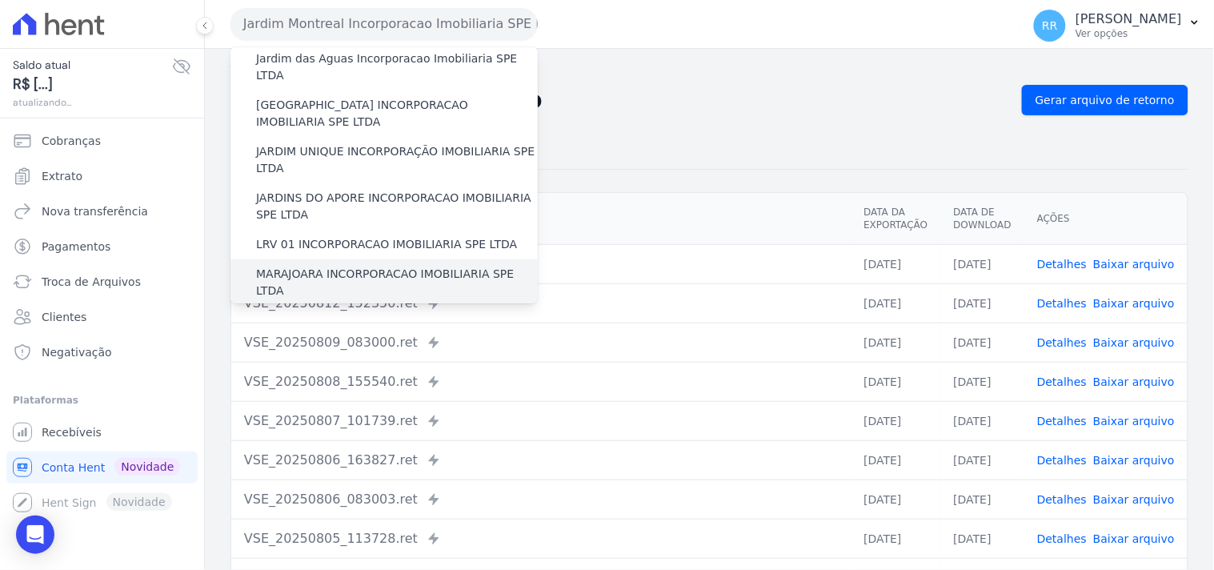
scroll to position [296, 0]
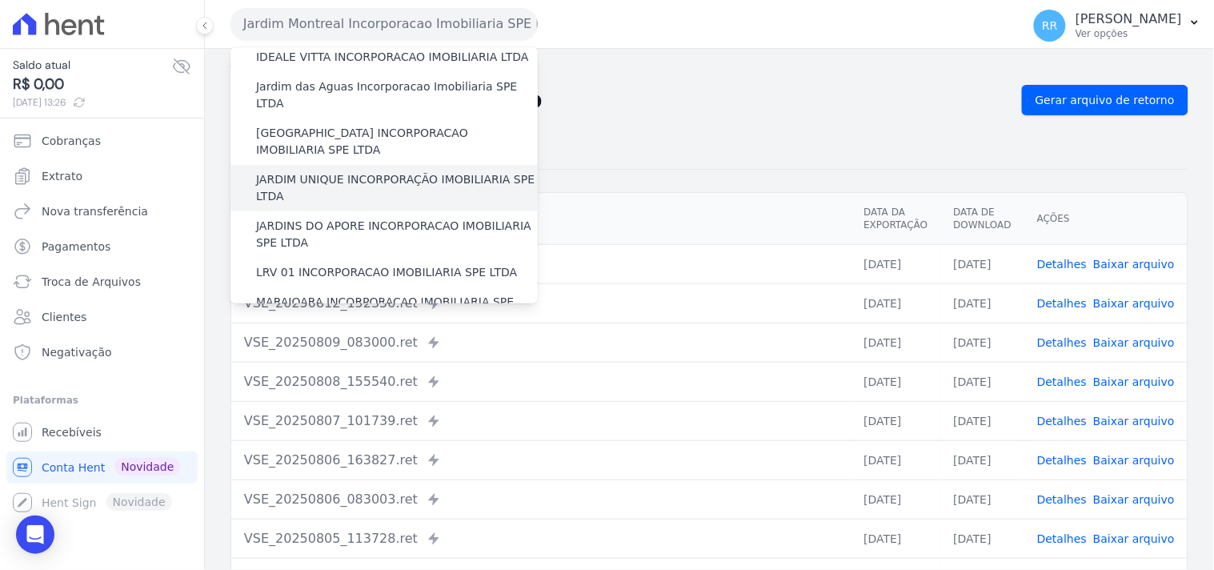
click at [328, 171] on label "JARDIM UNIQUE INCORPORAÇÃO IMOBILIARIA SPE LTDA" at bounding box center [397, 188] width 282 height 34
click at [0, 0] on input "JARDIM UNIQUE INCORPORAÇÃO IMOBILIARIA SPE LTDA" at bounding box center [0, 0] width 0 height 0
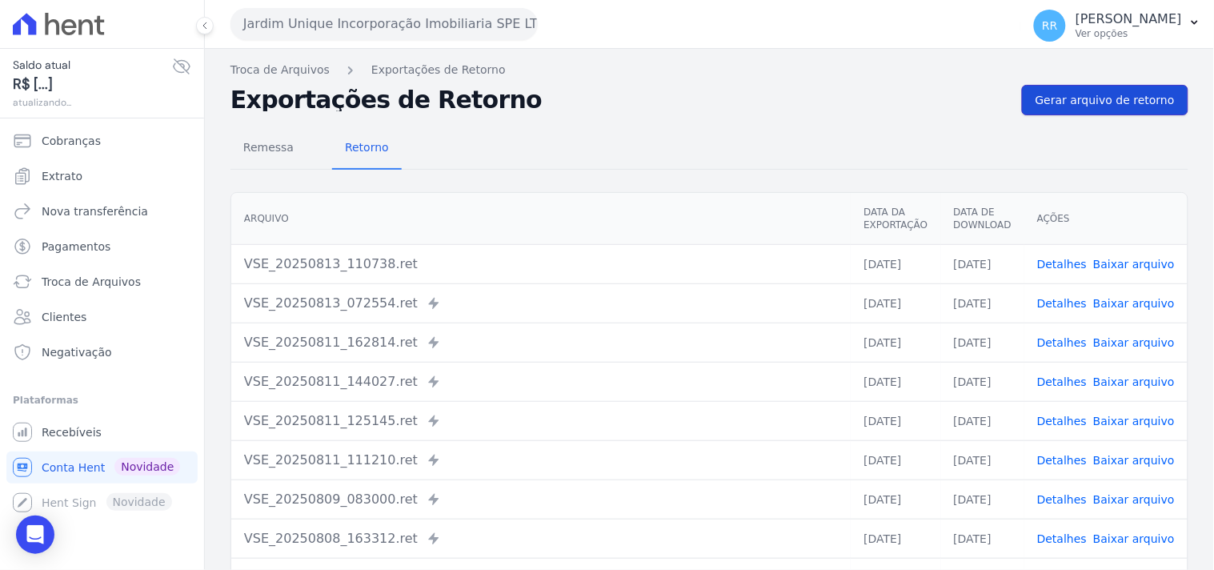
click at [1075, 89] on link "Gerar arquivo de retorno" at bounding box center [1105, 100] width 166 height 30
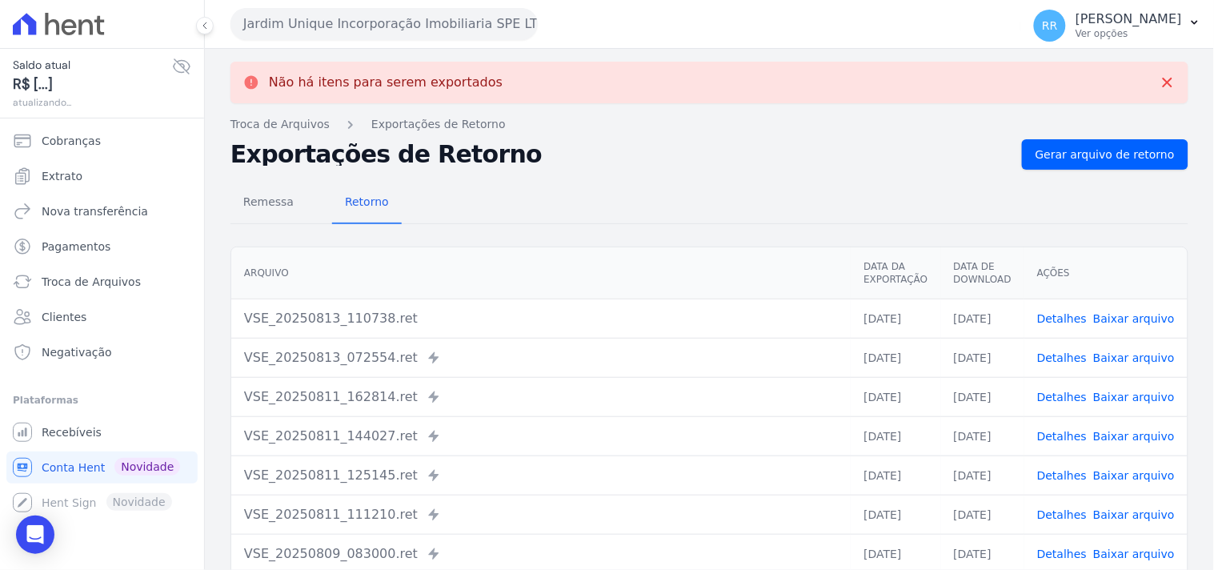
click at [414, 24] on button "Jardim Unique Incorporação Imobiliaria SPE LTDA" at bounding box center [383, 24] width 307 height 32
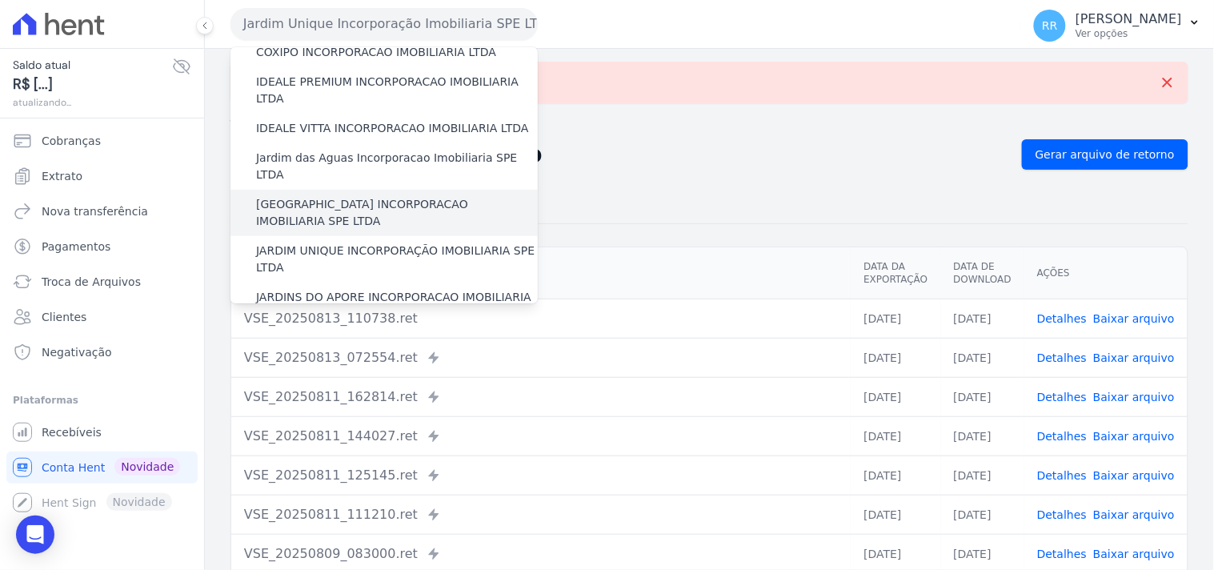
scroll to position [266, 0]
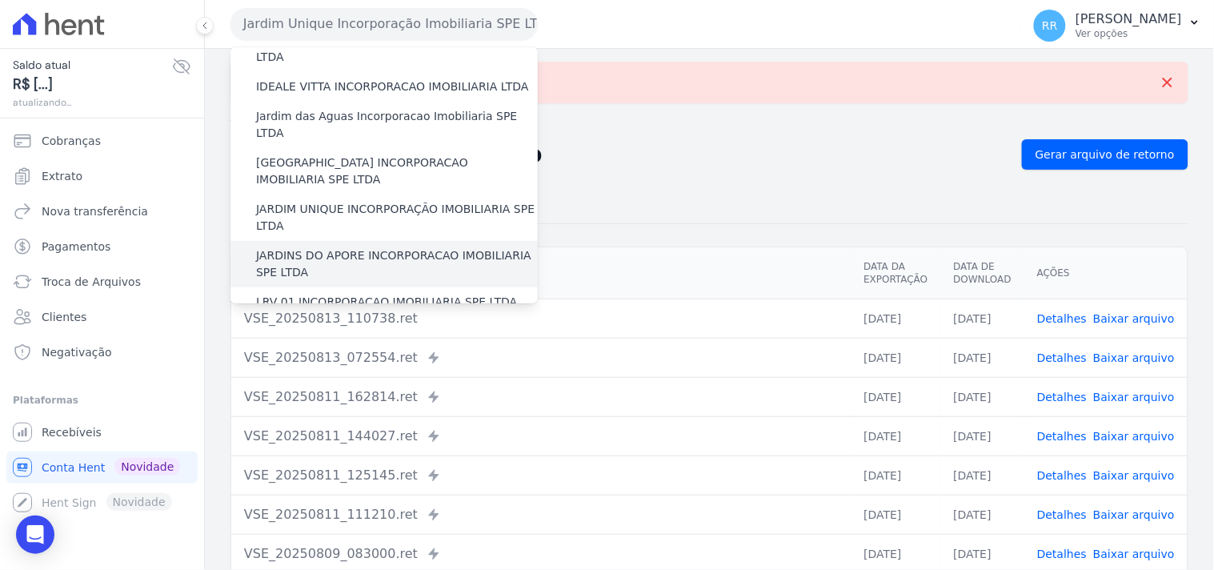
click at [329, 247] on label "JARDINS DO APORE INCORPORACAO IMOBILIARIA SPE LTDA" at bounding box center [397, 264] width 282 height 34
click at [0, 0] on input "JARDINS DO APORE INCORPORACAO IMOBILIARIA SPE LTDA" at bounding box center [0, 0] width 0 height 0
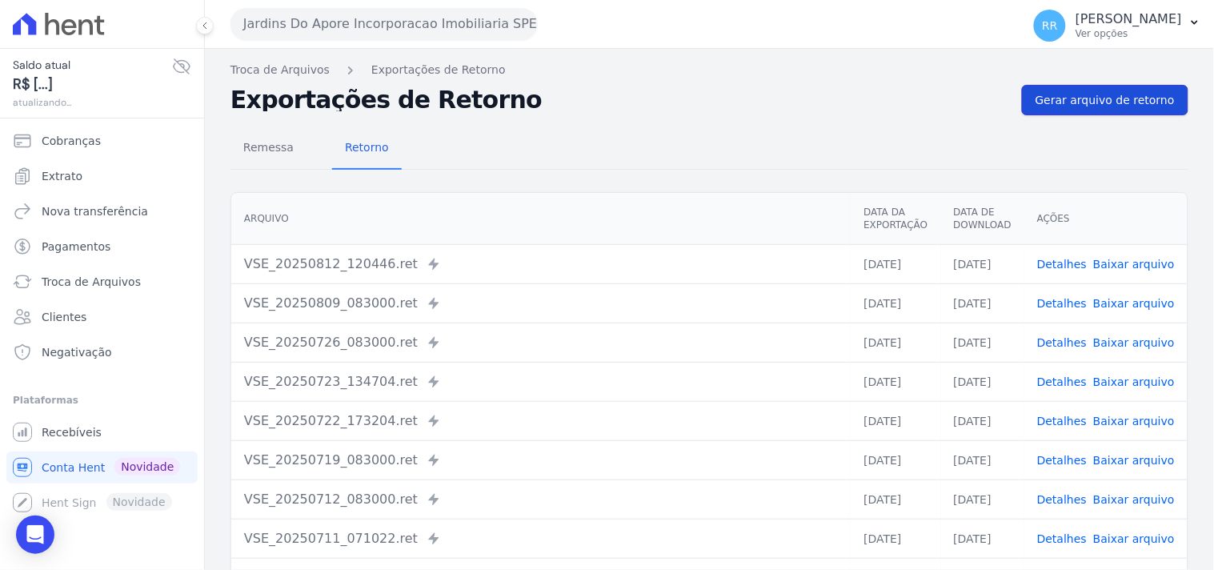
click at [1108, 113] on link "Gerar arquivo de retorno" at bounding box center [1105, 100] width 166 height 30
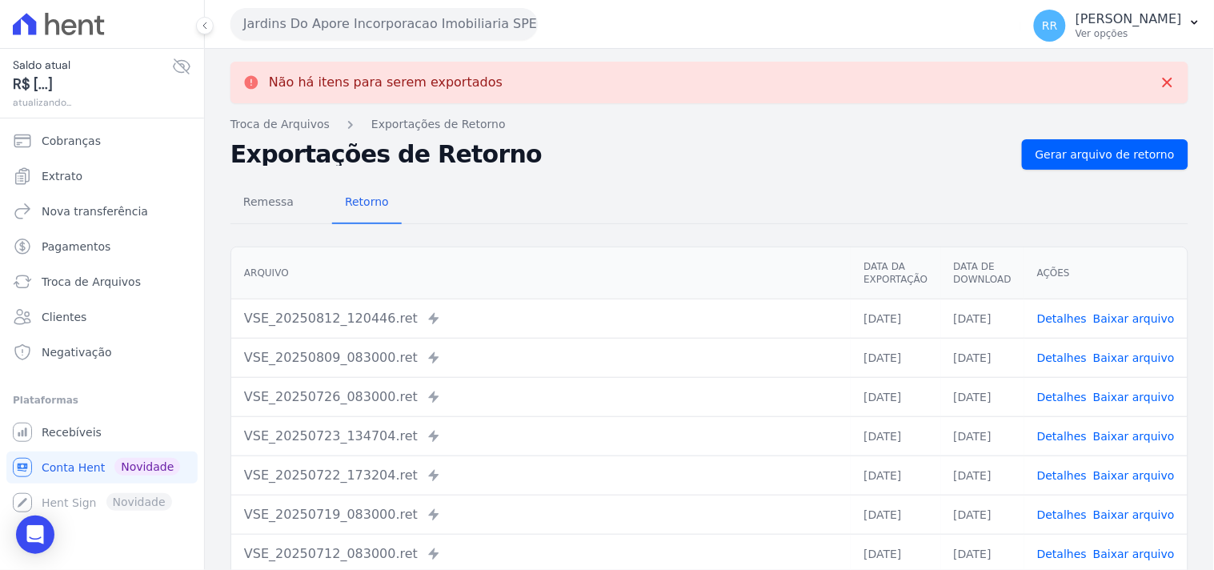
click at [366, 36] on button "Jardins Do Apore Incorporacao Imobiliaria SPE LTDA" at bounding box center [383, 24] width 307 height 32
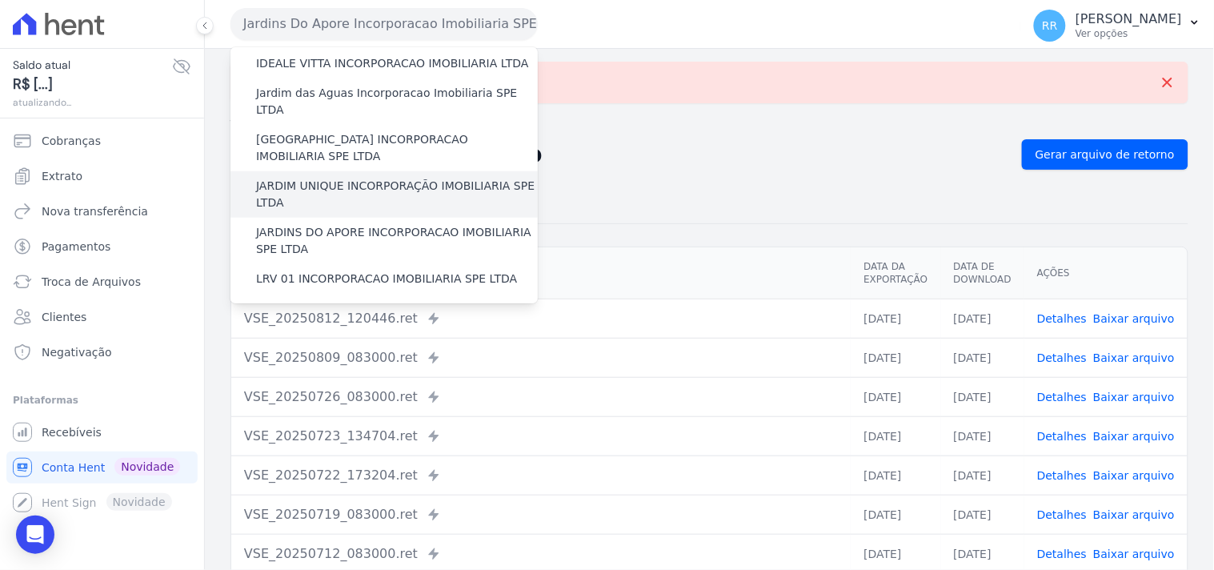
scroll to position [296, 0]
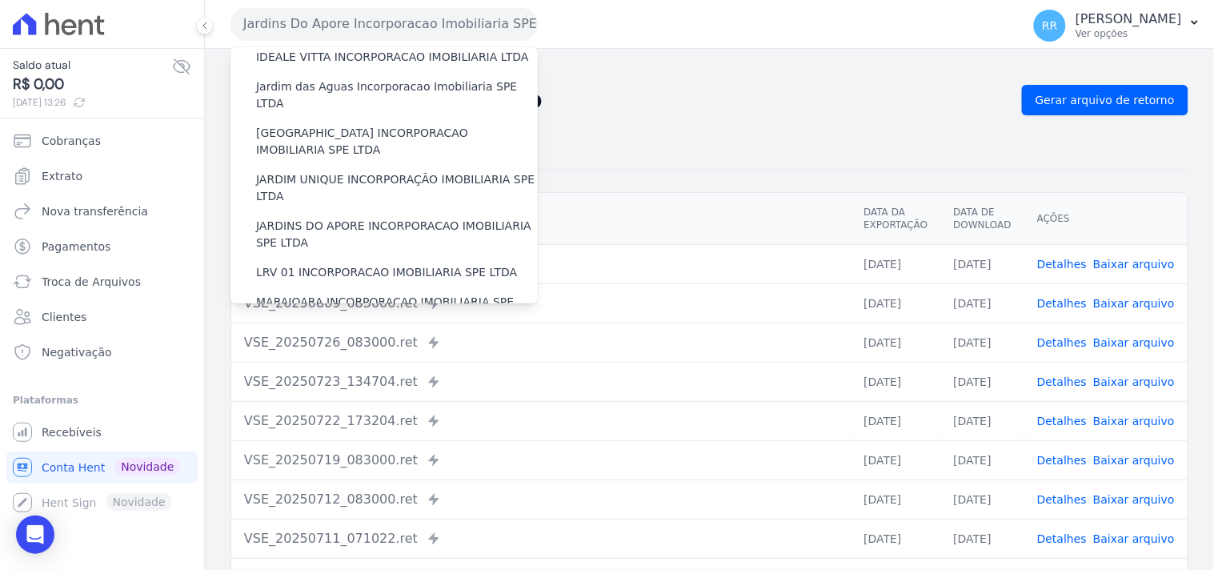
click at [734, 142] on div "Remessa Retorno" at bounding box center [709, 149] width 958 height 42
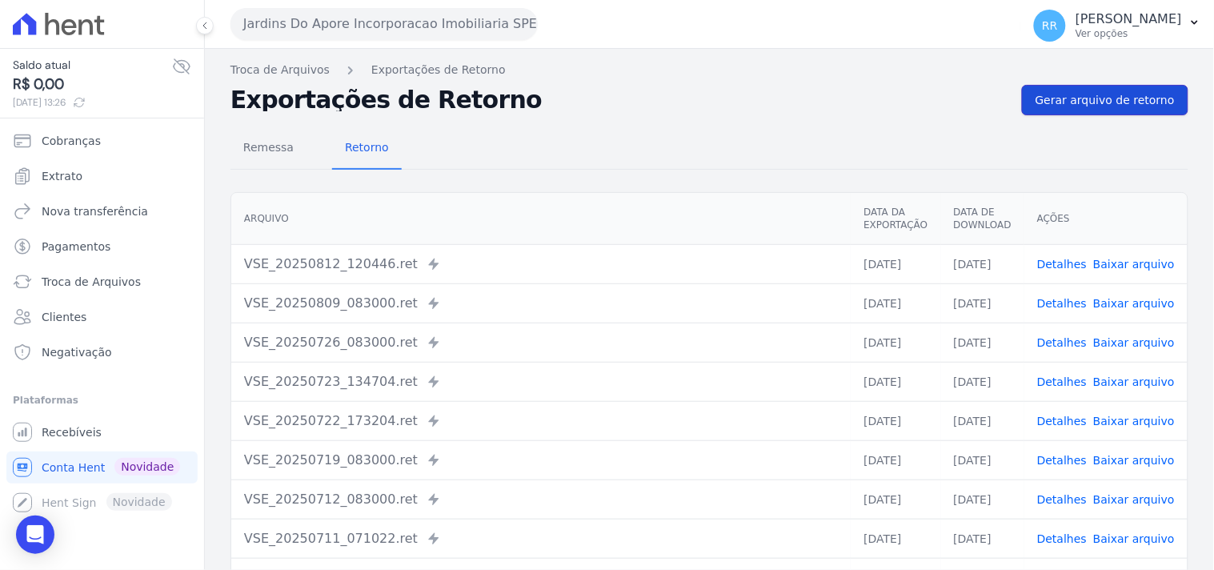
click at [1135, 107] on span "Gerar arquivo de retorno" at bounding box center [1104, 100] width 139 height 16
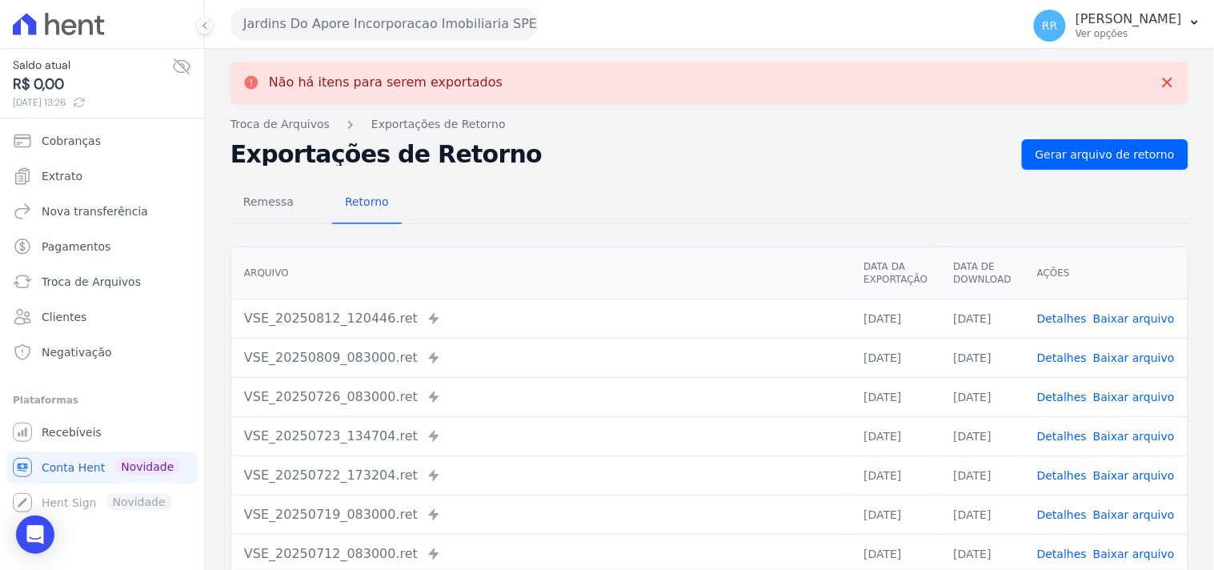
click at [474, 13] on button "Jardins Do Apore Incorporacao Imobiliaria SPE LTDA" at bounding box center [383, 24] width 307 height 32
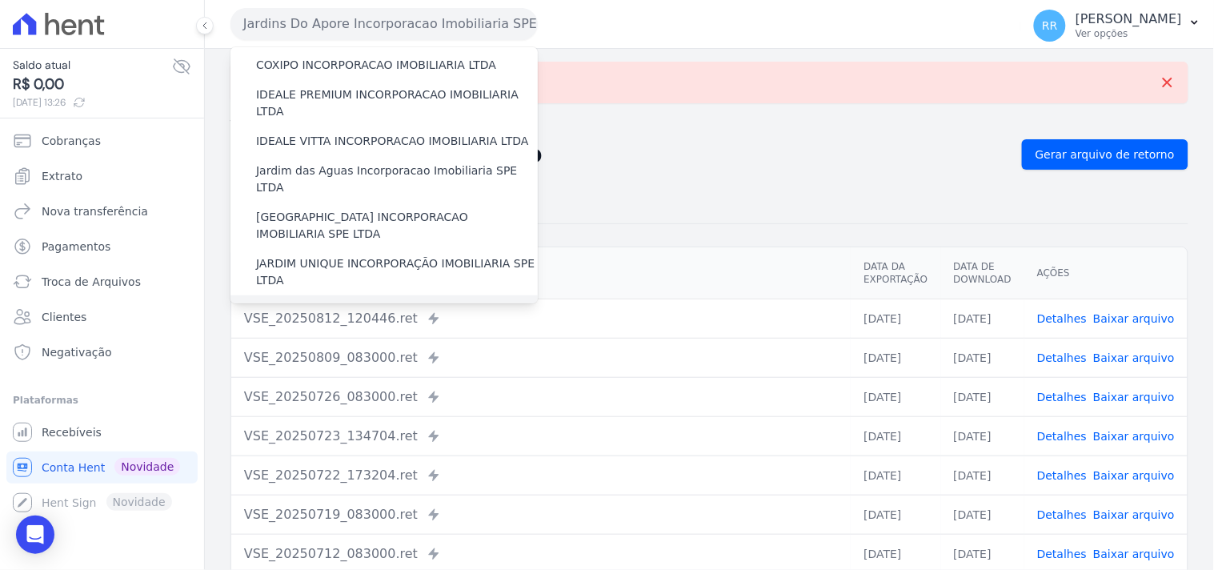
scroll to position [237, 0]
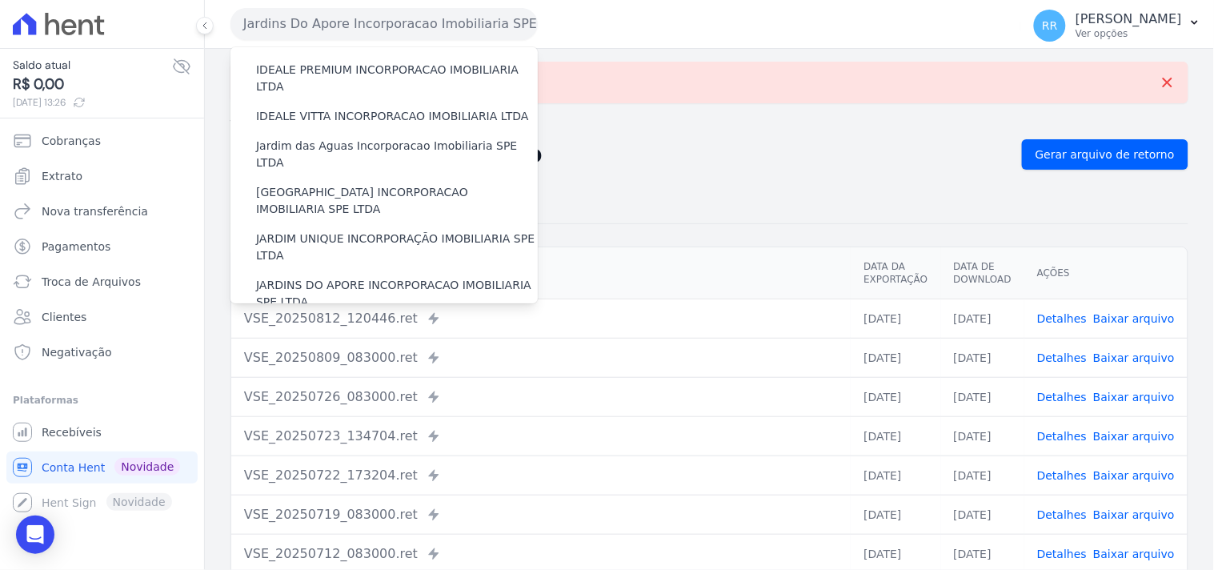
click at [306, 323] on label "LRV 01 INCORPORACAO IMOBILIARIA SPE LTDA" at bounding box center [386, 331] width 261 height 17
click at [0, 0] on input "LRV 01 INCORPORACAO IMOBILIARIA SPE LTDA" at bounding box center [0, 0] width 0 height 0
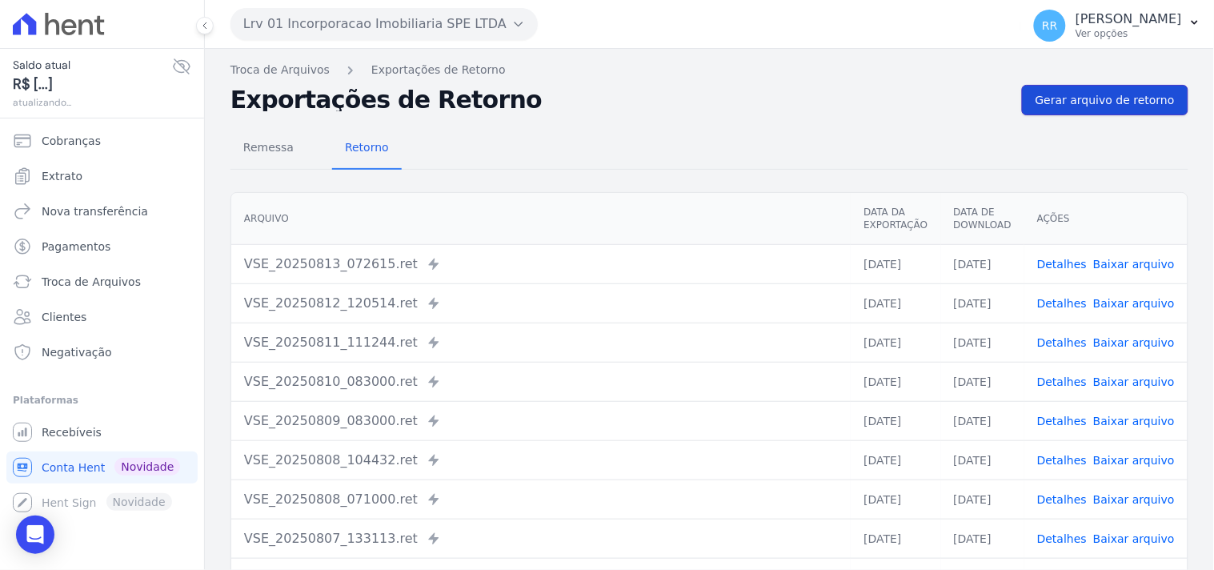
click at [1089, 106] on span "Gerar arquivo de retorno" at bounding box center [1104, 100] width 139 height 16
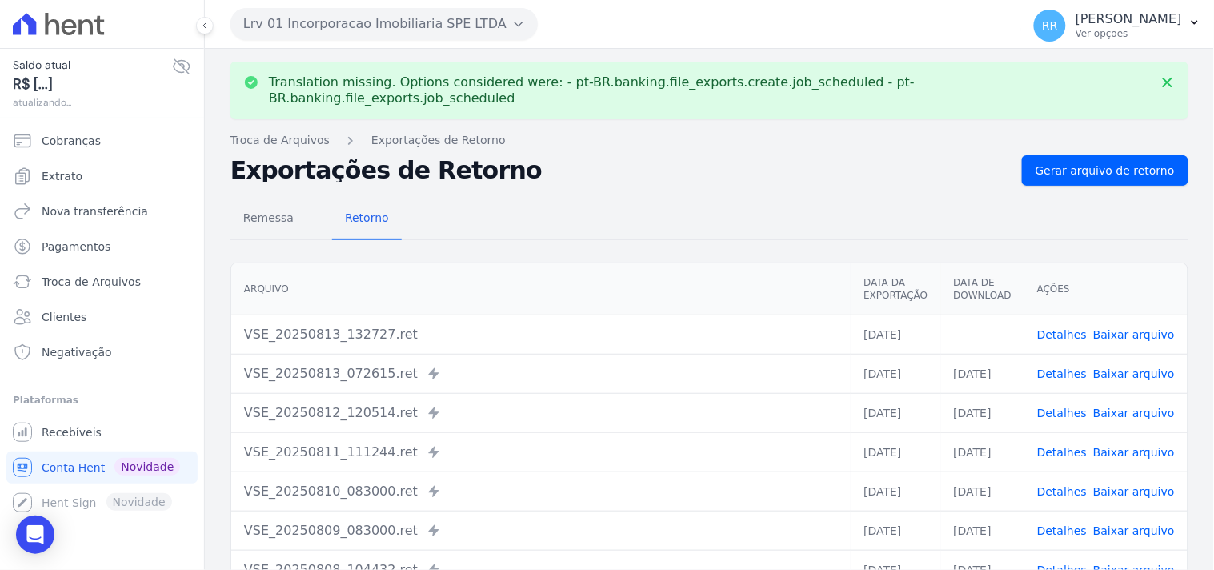
click at [1107, 328] on link "Baixar arquivo" at bounding box center [1134, 334] width 82 height 13
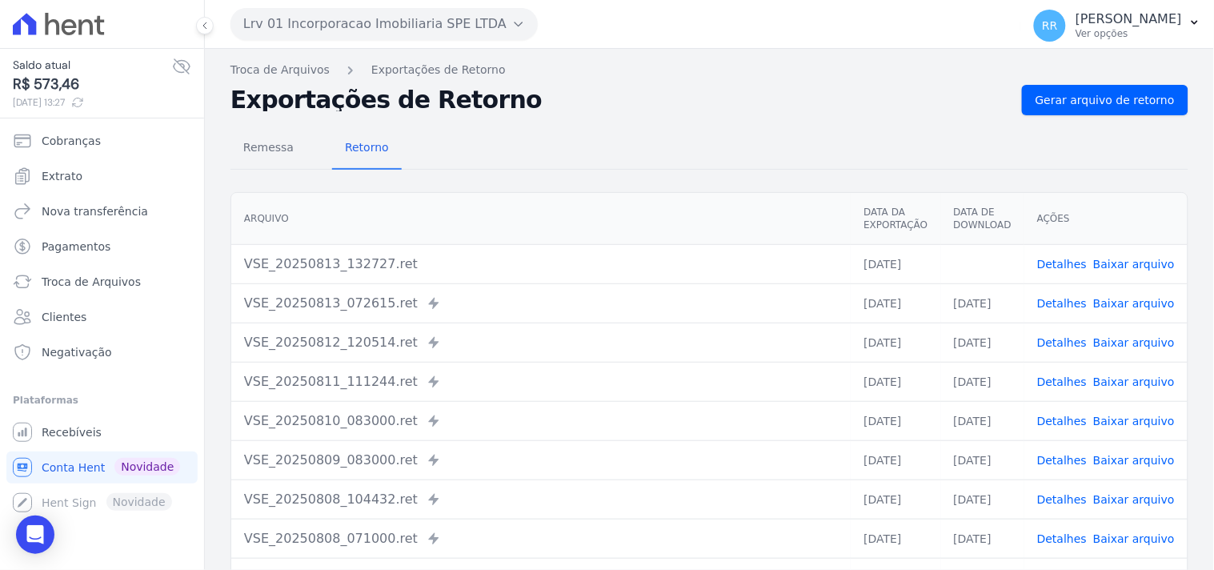
drag, startPoint x: 618, startPoint y: 98, endPoint x: 498, endPoint y: 78, distance: 121.7
click at [618, 98] on h2 "Exportações de Retorno" at bounding box center [619, 100] width 779 height 22
click at [378, 27] on button "Lrv 01 Incorporacao Imobiliaria SPE LTDA" at bounding box center [383, 24] width 307 height 32
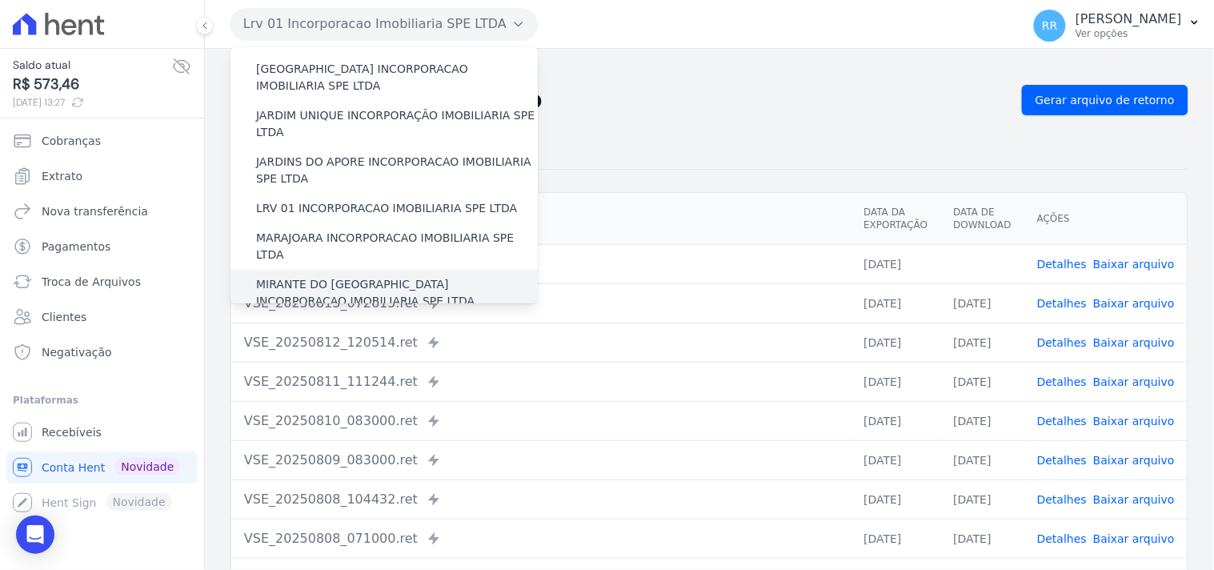
scroll to position [385, 0]
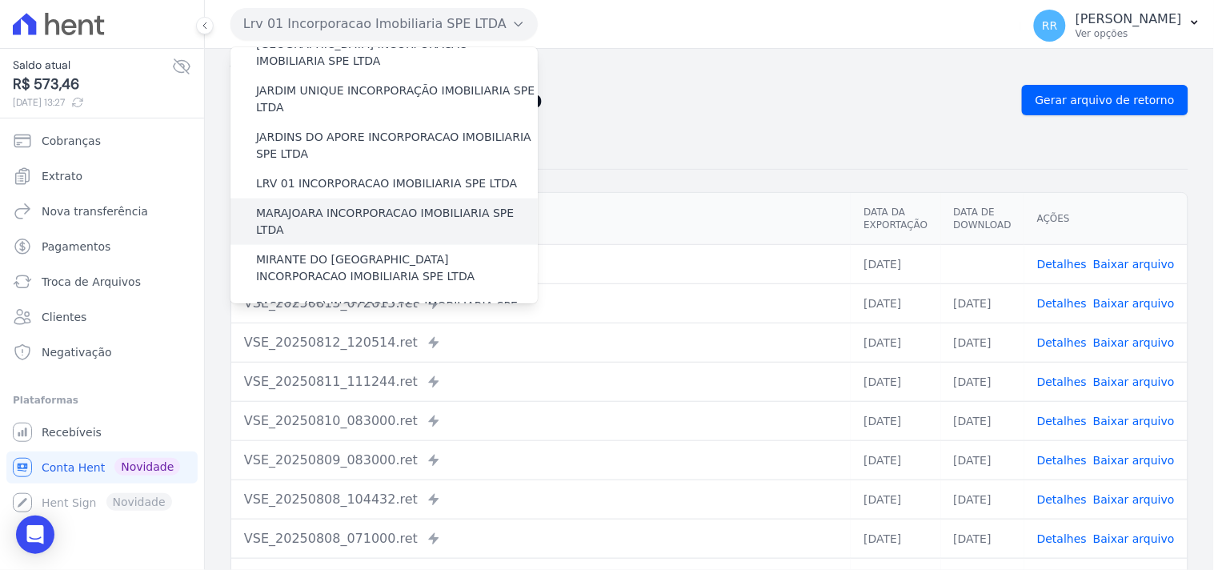
click at [347, 205] on label "MARAJOARA INCORPORACAO IMOBILIARIA SPE LTDA" at bounding box center [397, 222] width 282 height 34
click at [0, 0] on input "MARAJOARA INCORPORACAO IMOBILIARIA SPE LTDA" at bounding box center [0, 0] width 0 height 0
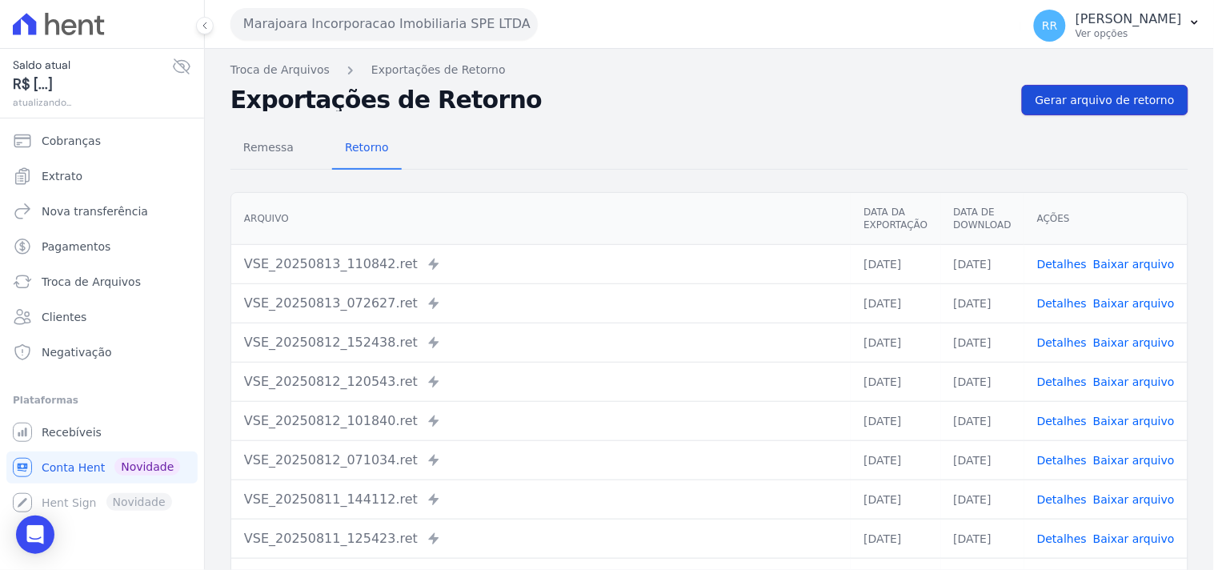
click at [1124, 89] on link "Gerar arquivo de retorno" at bounding box center [1105, 100] width 166 height 30
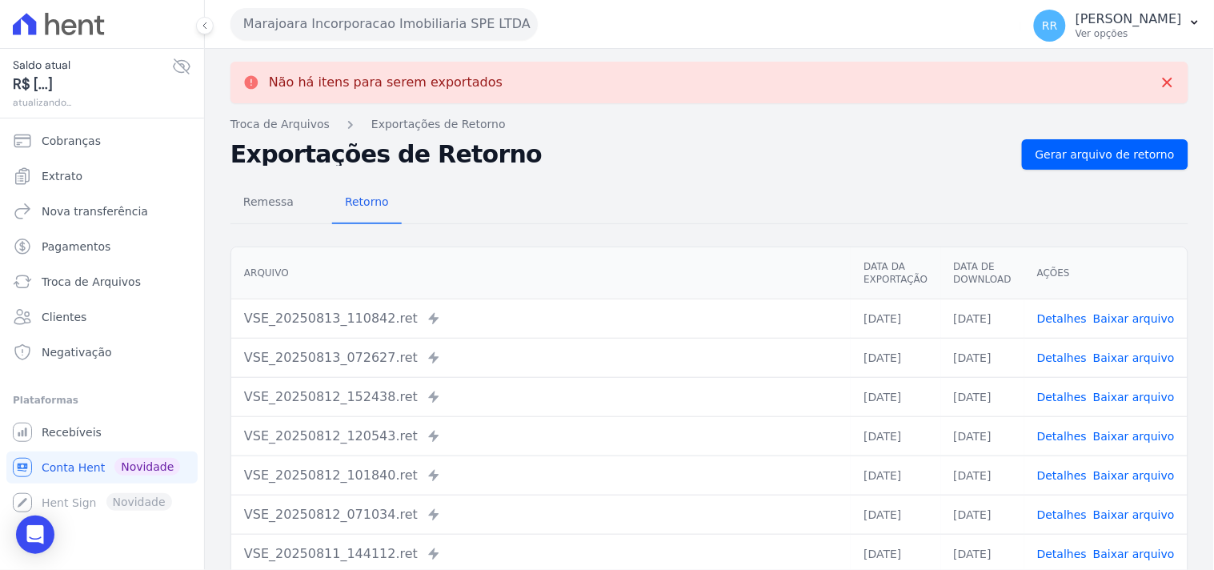
drag, startPoint x: 330, startPoint y: 24, endPoint x: 339, endPoint y: 117, distance: 93.2
click at [330, 25] on button "Marajoara Incorporacao Imobiliaria SPE LTDA" at bounding box center [383, 24] width 307 height 32
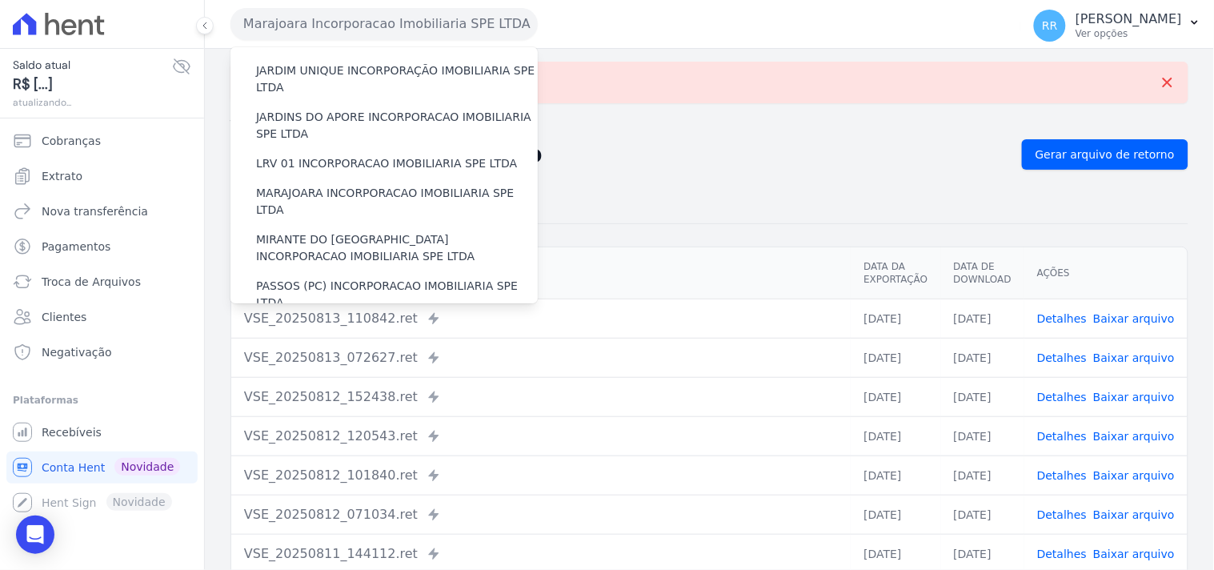
scroll to position [414, 0]
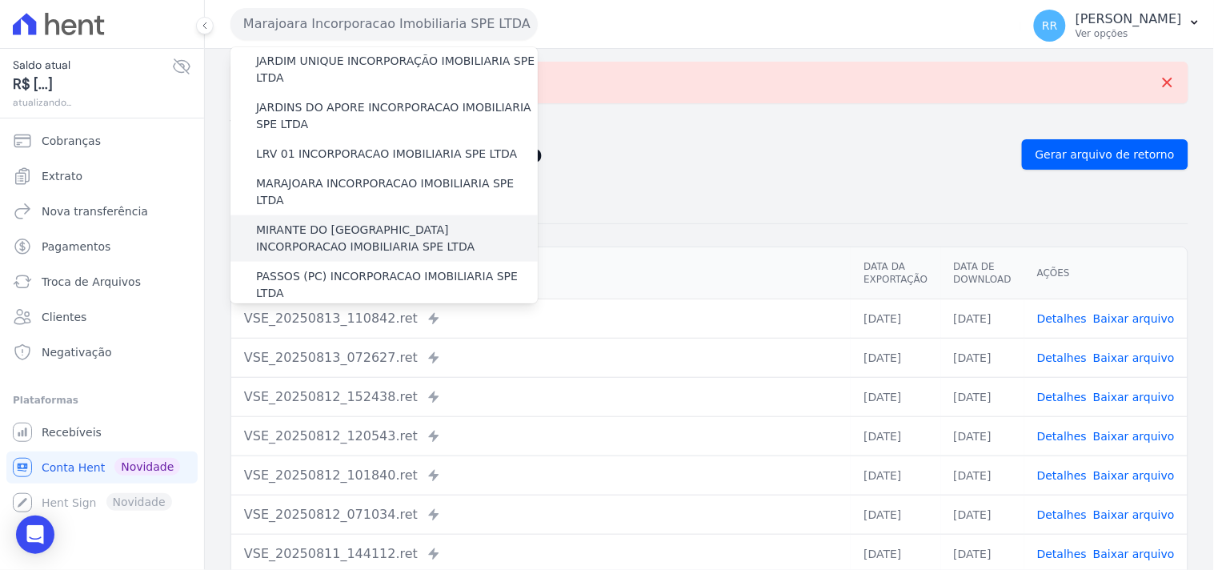
click at [325, 222] on label "MIRANTE DO [GEOGRAPHIC_DATA] INCORPORACAO IMOBILIARIA SPE LTDA" at bounding box center [397, 239] width 282 height 34
click at [0, 0] on input "MIRANTE DO [GEOGRAPHIC_DATA] INCORPORACAO IMOBILIARIA SPE LTDA" at bounding box center [0, 0] width 0 height 0
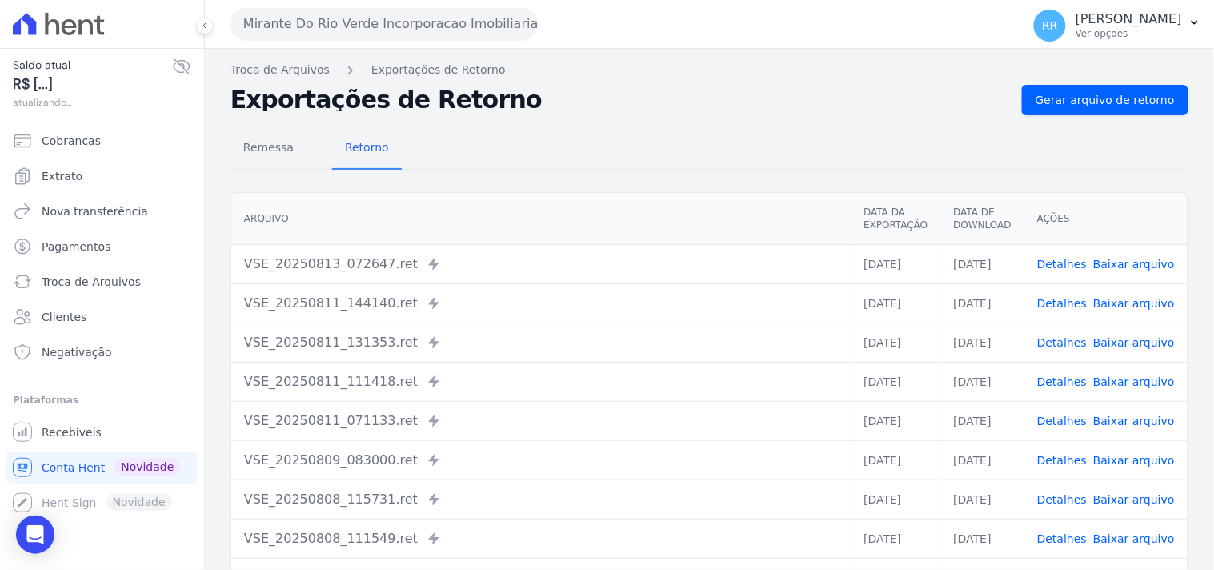
click at [1083, 122] on div "Remessa Retorno [GEOGRAPHIC_DATA] Data da Exportação Data de Download Ações VSE…" at bounding box center [709, 404] width 958 height 578
click at [1083, 105] on span "Gerar arquivo de retorno" at bounding box center [1104, 100] width 139 height 16
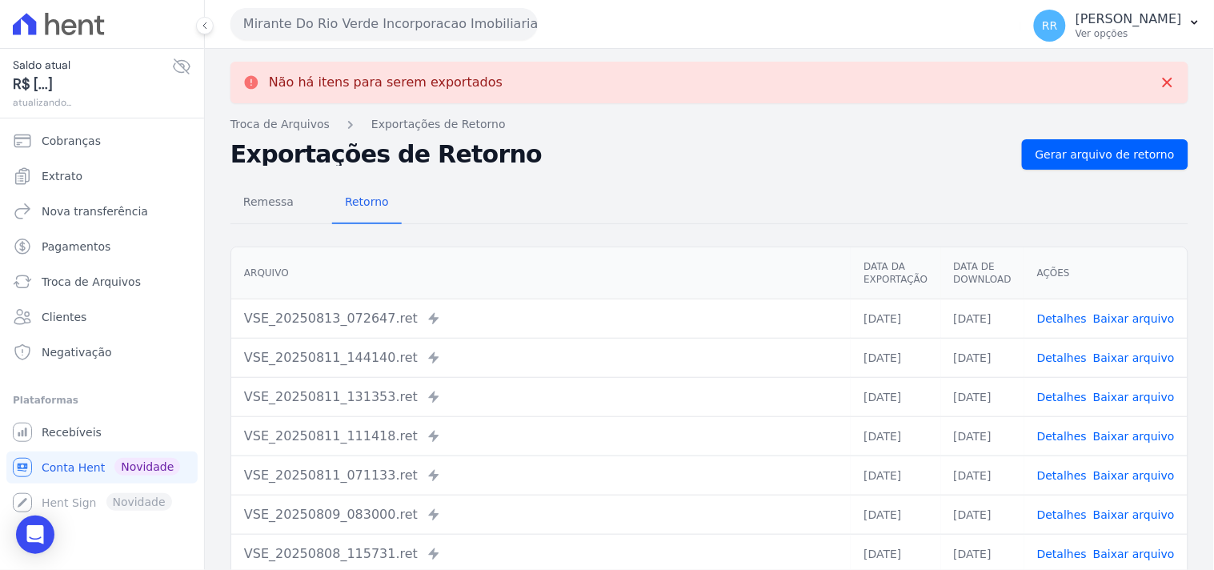
click at [304, 22] on button "Mirante Do Rio Verde Incorporacao Imobiliaria SPE LTDA" at bounding box center [383, 24] width 307 height 32
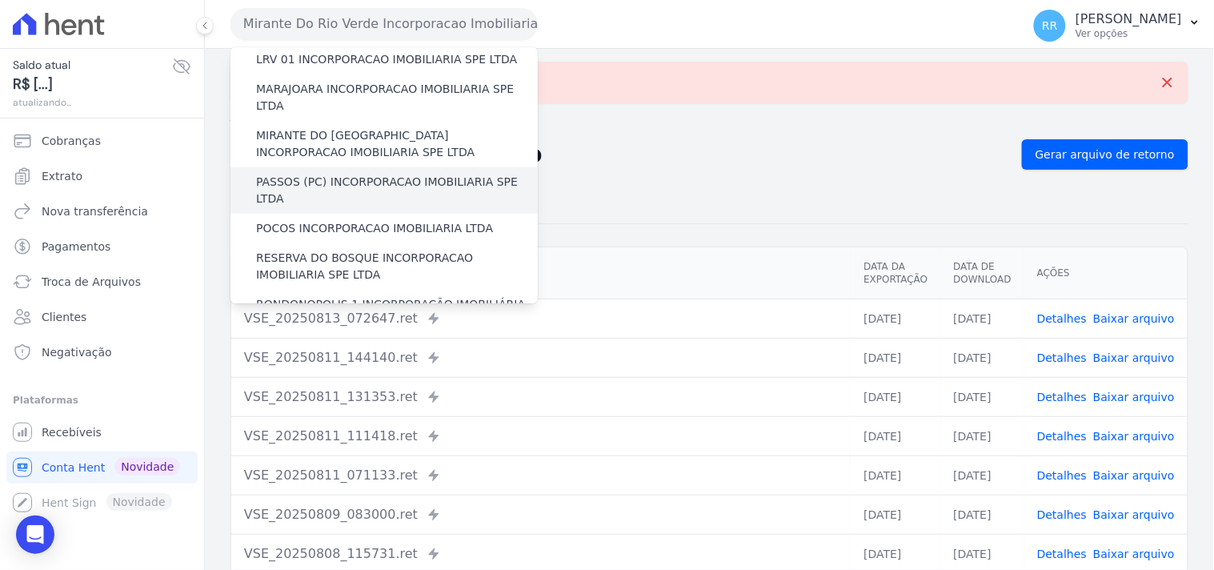
scroll to position [504, 0]
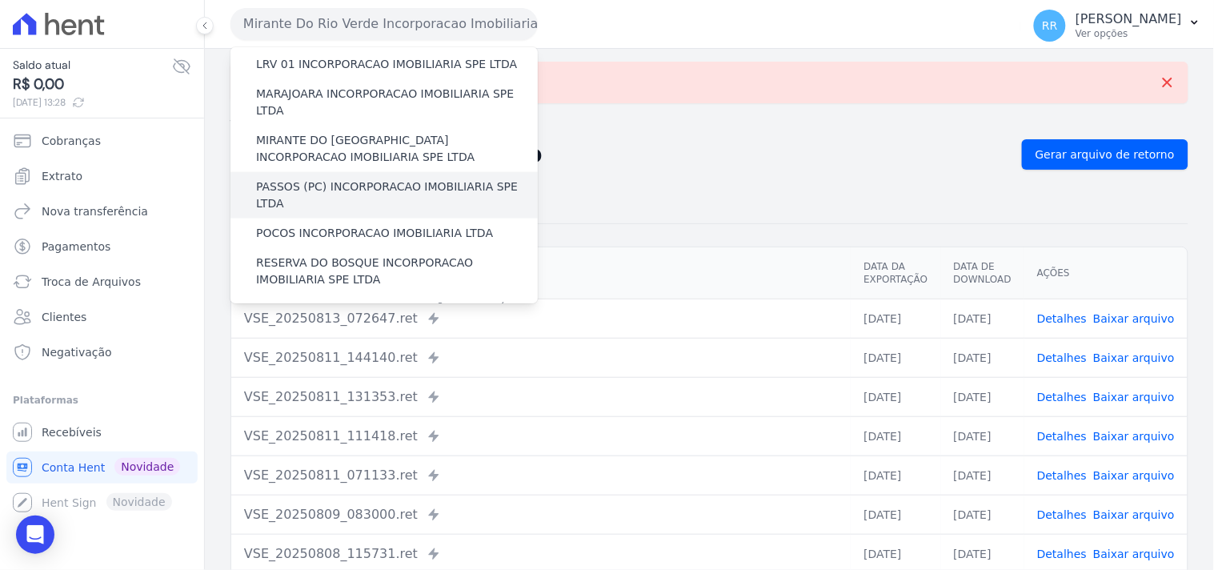
click at [332, 178] on label "PASSOS (PC) INCORPORACAO IMOBILIARIA SPE LTDA" at bounding box center [397, 195] width 282 height 34
click at [0, 0] on input "PASSOS (PC) INCORPORACAO IMOBILIARIA SPE LTDA" at bounding box center [0, 0] width 0 height 0
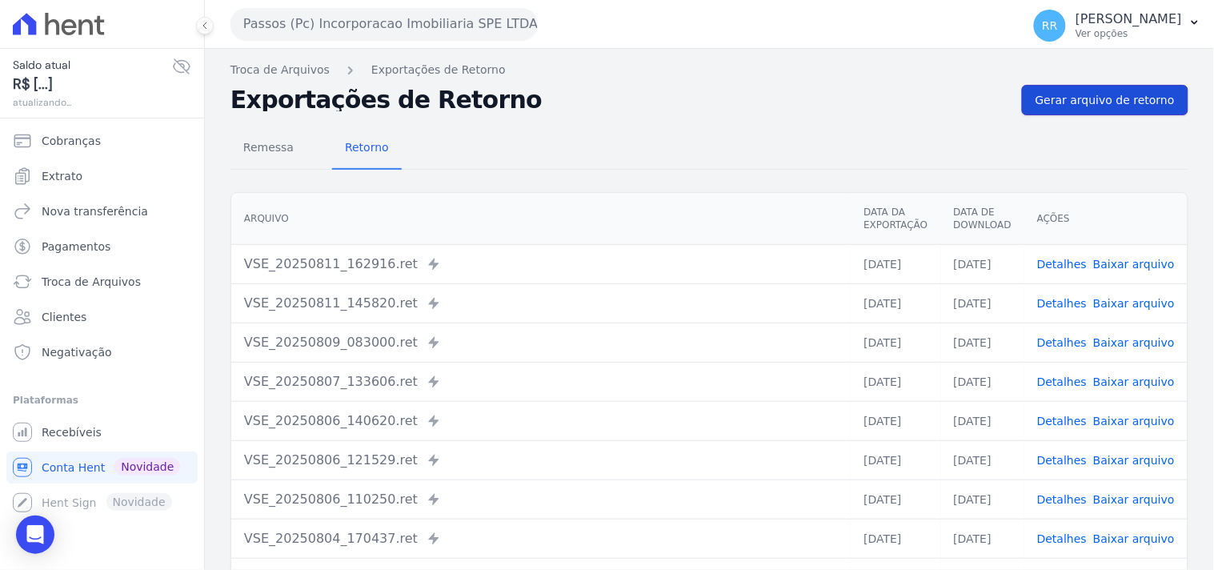
click at [1076, 98] on span "Gerar arquivo de retorno" at bounding box center [1104, 100] width 139 height 16
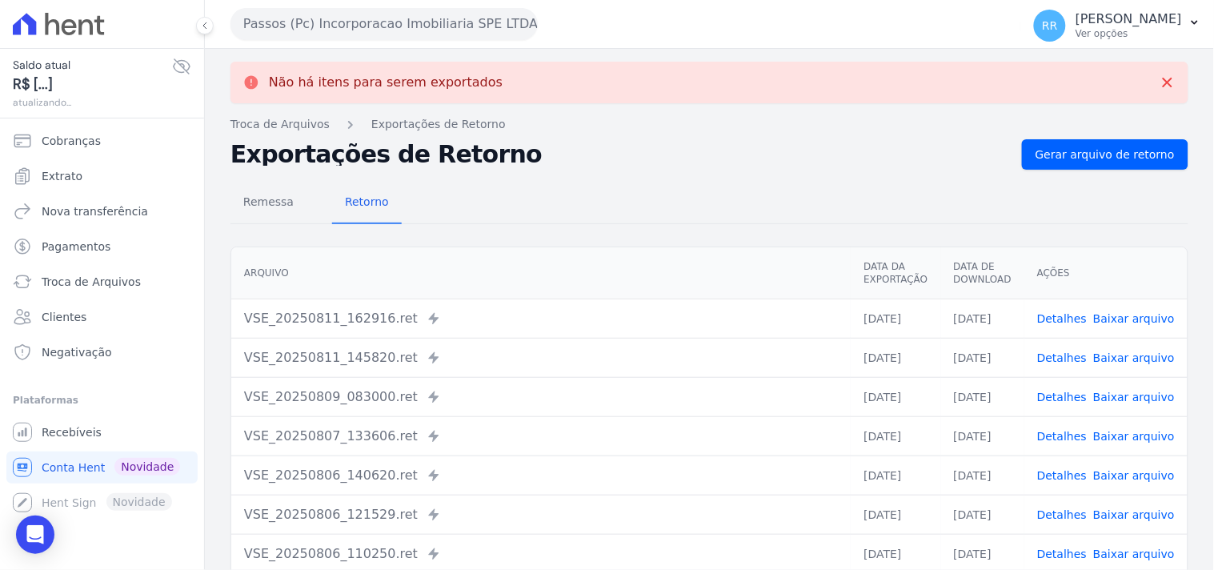
click at [316, 27] on button "Passos (Pc) Incorporacao Imobiliaria SPE LTDA" at bounding box center [383, 24] width 307 height 32
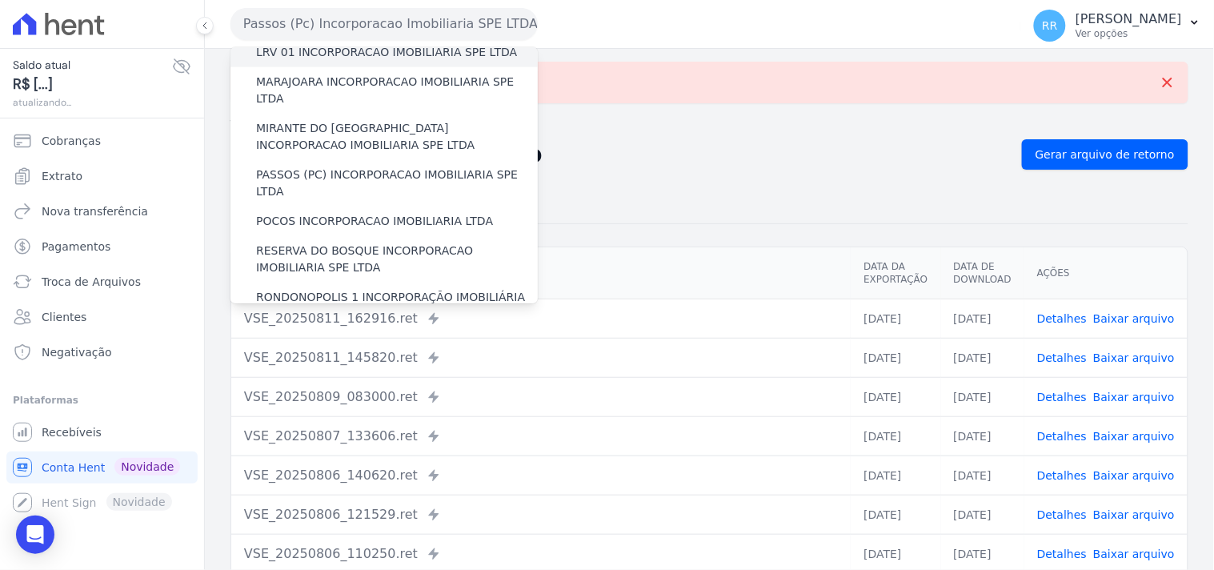
scroll to position [533, 0]
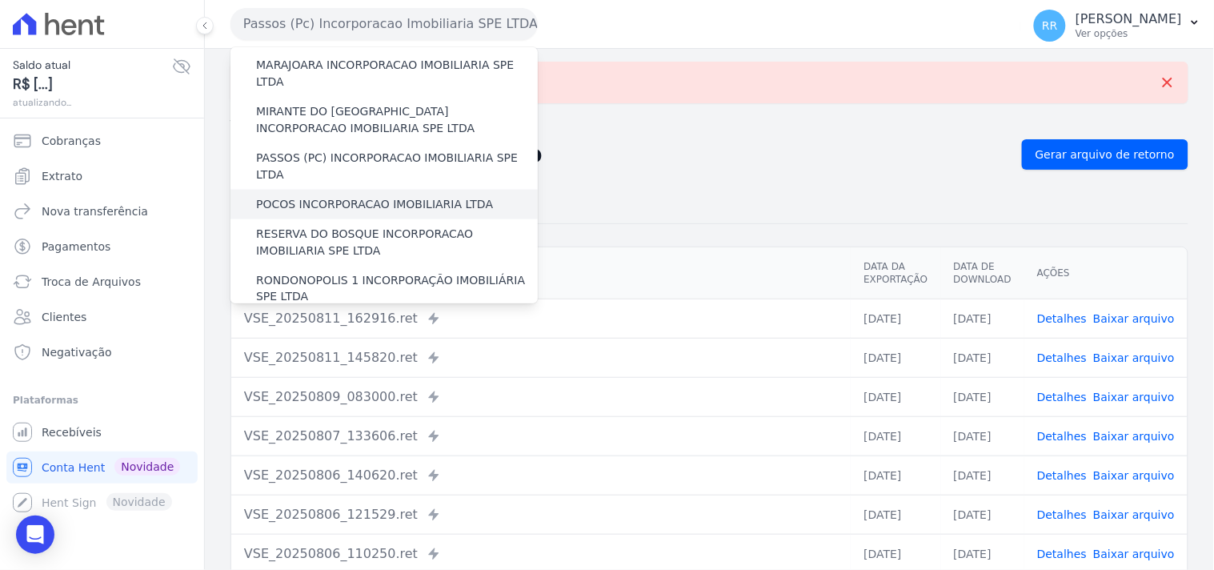
click at [310, 196] on label "POCOS INCORPORACAO IMOBILIARIA LTDA" at bounding box center [374, 204] width 237 height 17
click at [0, 0] on input "POCOS INCORPORACAO IMOBILIARIA LTDA" at bounding box center [0, 0] width 0 height 0
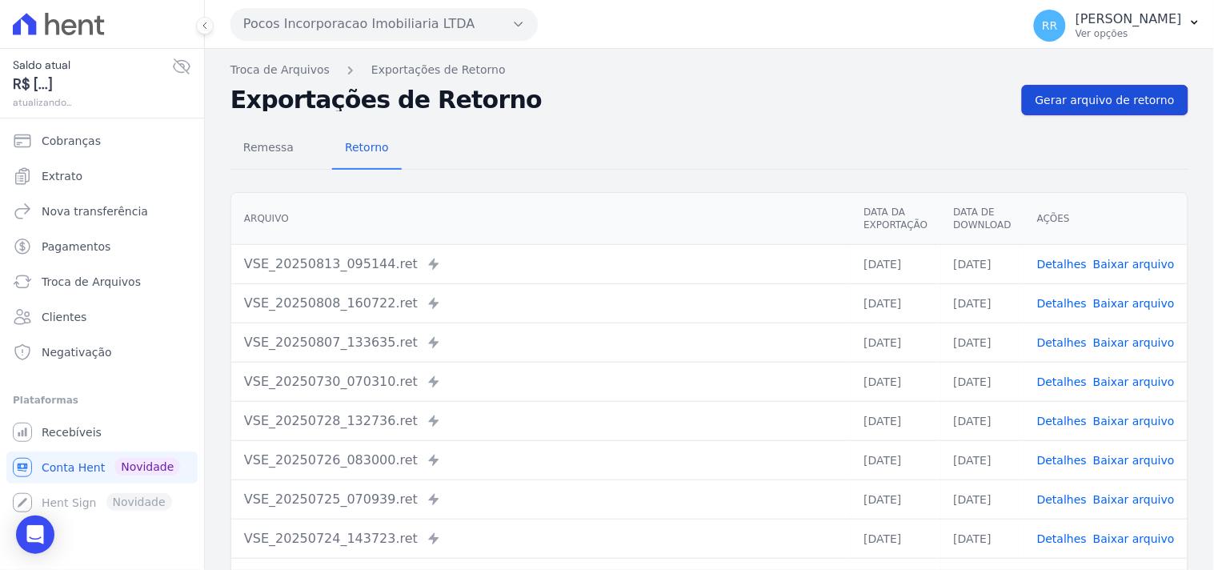
click at [1089, 105] on span "Gerar arquivo de retorno" at bounding box center [1104, 100] width 139 height 16
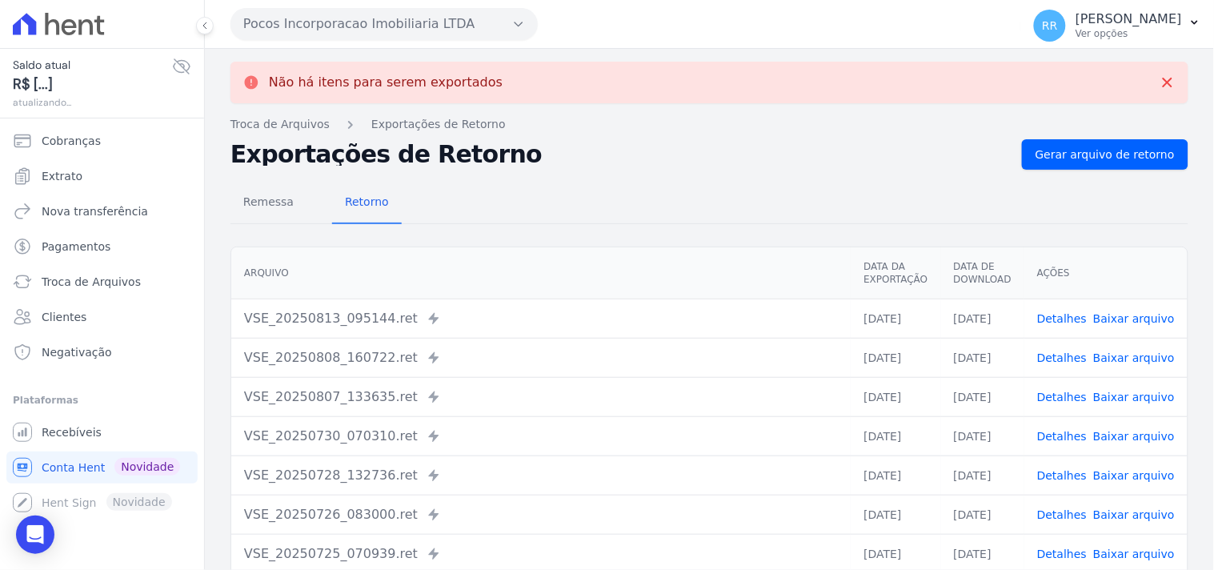
click at [378, 32] on button "Pocos Incorporacao Imobiliaria LTDA" at bounding box center [383, 24] width 307 height 32
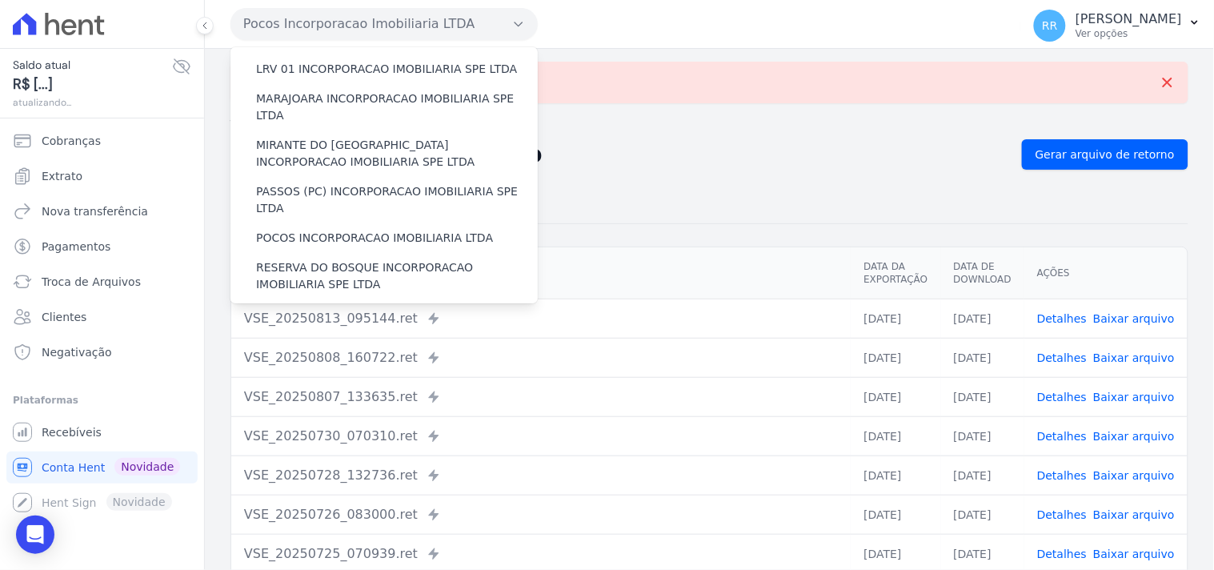
scroll to position [504, 0]
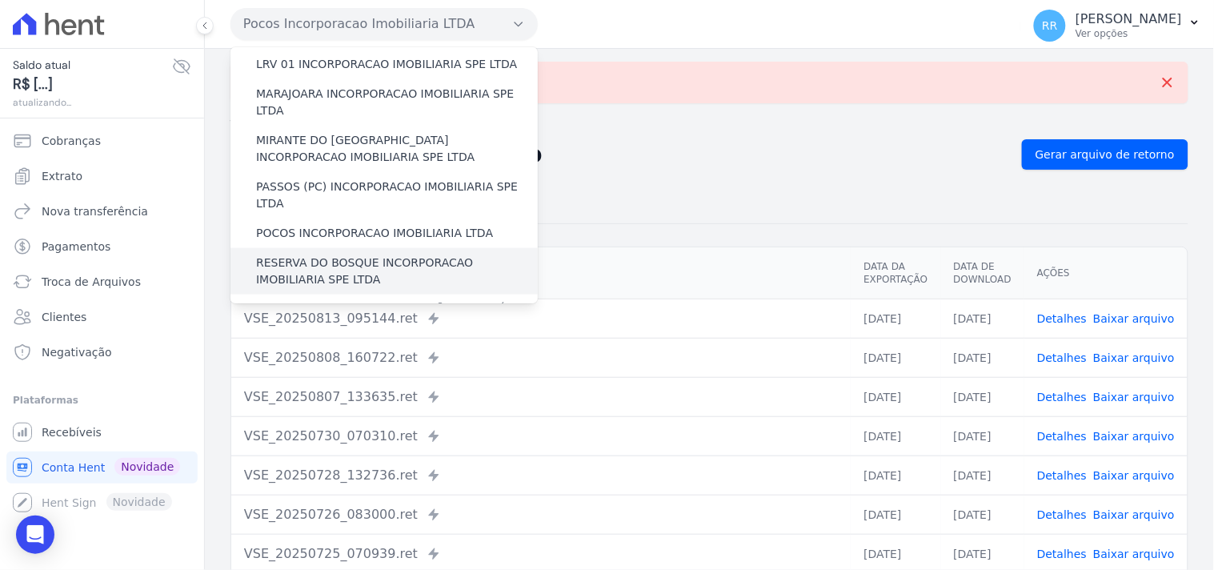
click at [317, 254] on label "RESERVA DO BOSQUE INCORPORACAO IMOBILIARIA SPE LTDA" at bounding box center [397, 271] width 282 height 34
click at [0, 0] on input "RESERVA DO BOSQUE INCORPORACAO IMOBILIARIA SPE LTDA" at bounding box center [0, 0] width 0 height 0
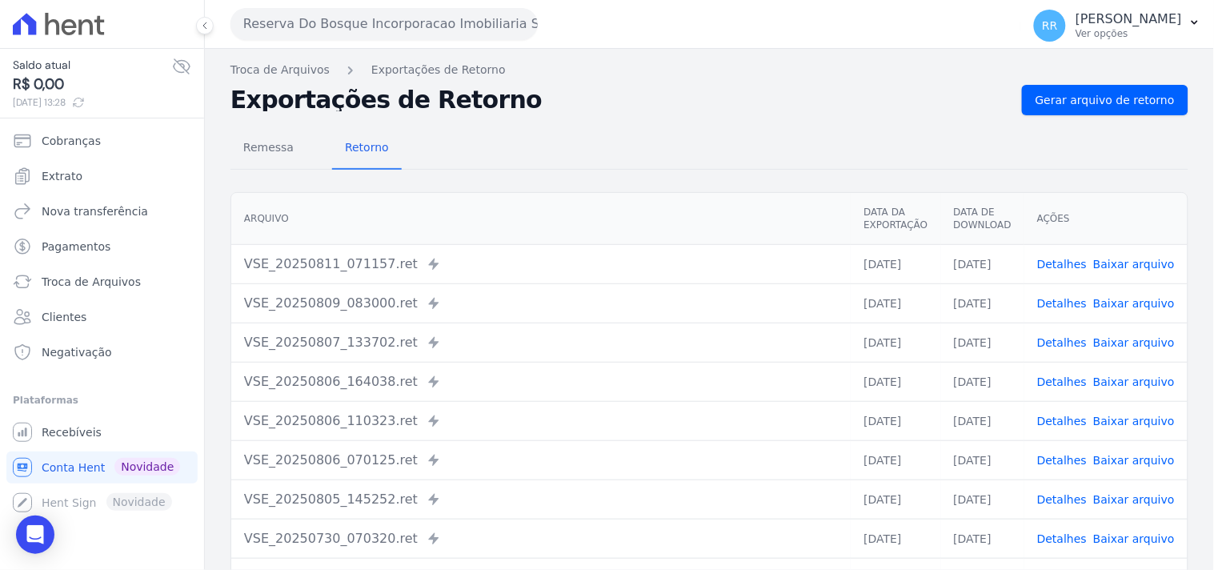
click at [1164, 115] on div "Remessa Retorno [GEOGRAPHIC_DATA] Data da Exportação Data de Download Ações VSE…" at bounding box center [709, 404] width 958 height 578
click at [1163, 112] on link "Gerar arquivo de retorno" at bounding box center [1105, 100] width 166 height 30
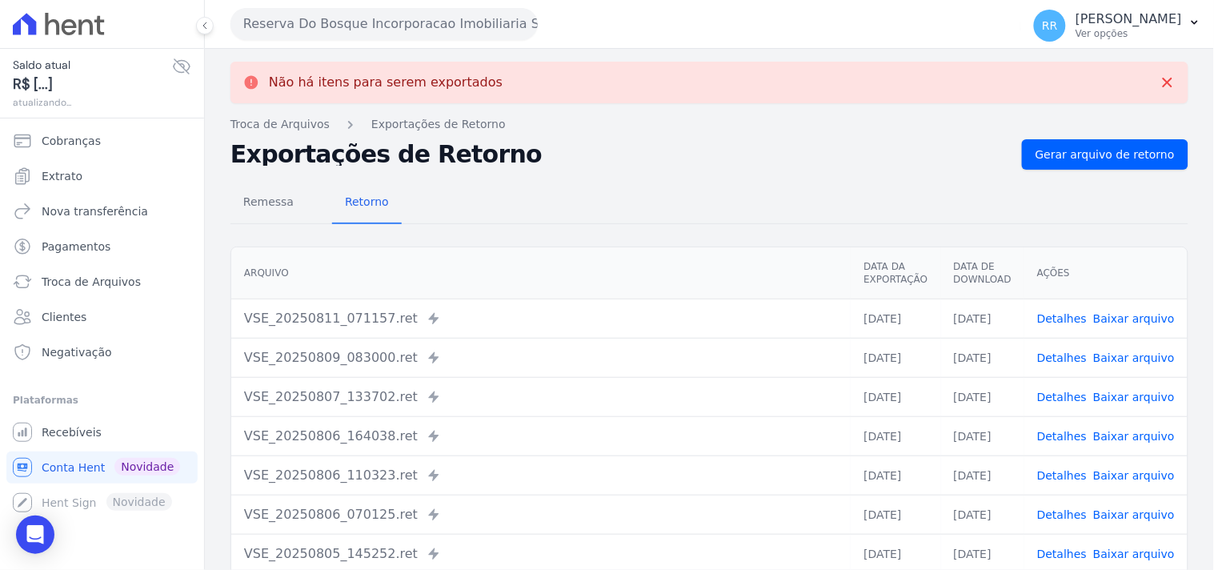
click at [386, 28] on button "Reserva Do Bosque Incorporacao Imobiliaria SPE LTDA" at bounding box center [383, 24] width 307 height 32
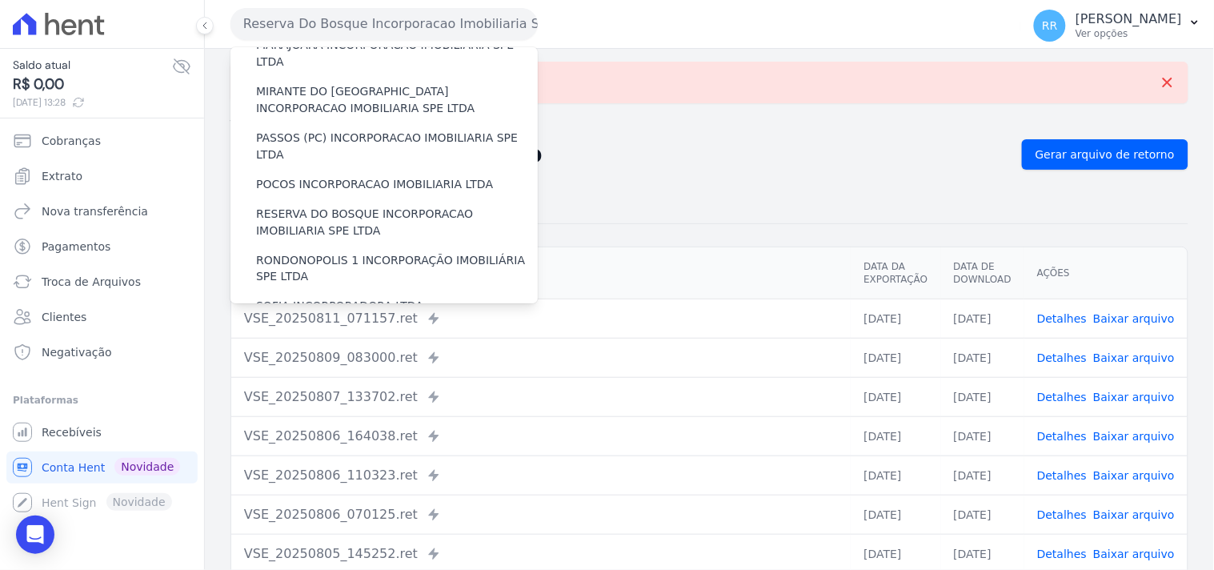
scroll to position [562, 0]
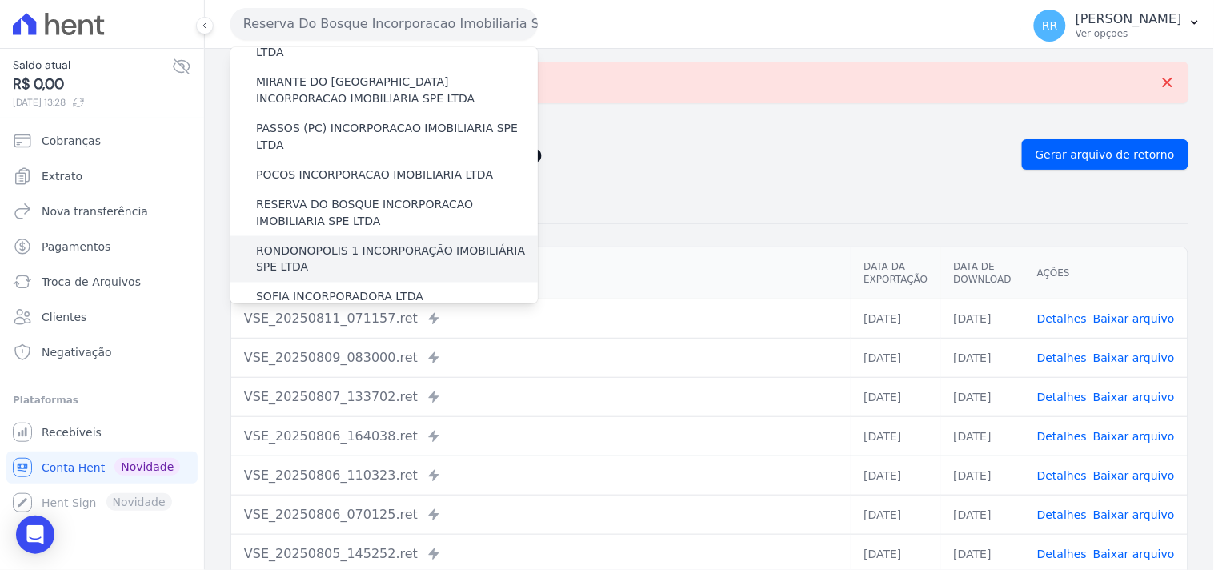
click at [352, 242] on label "RONDONOPOLIS 1 INCORPORAÇÃO IMOBILIÁRIA SPE LTDA" at bounding box center [397, 259] width 282 height 34
click at [0, 0] on input "RONDONOPOLIS 1 INCORPORAÇÃO IMOBILIÁRIA SPE LTDA" at bounding box center [0, 0] width 0 height 0
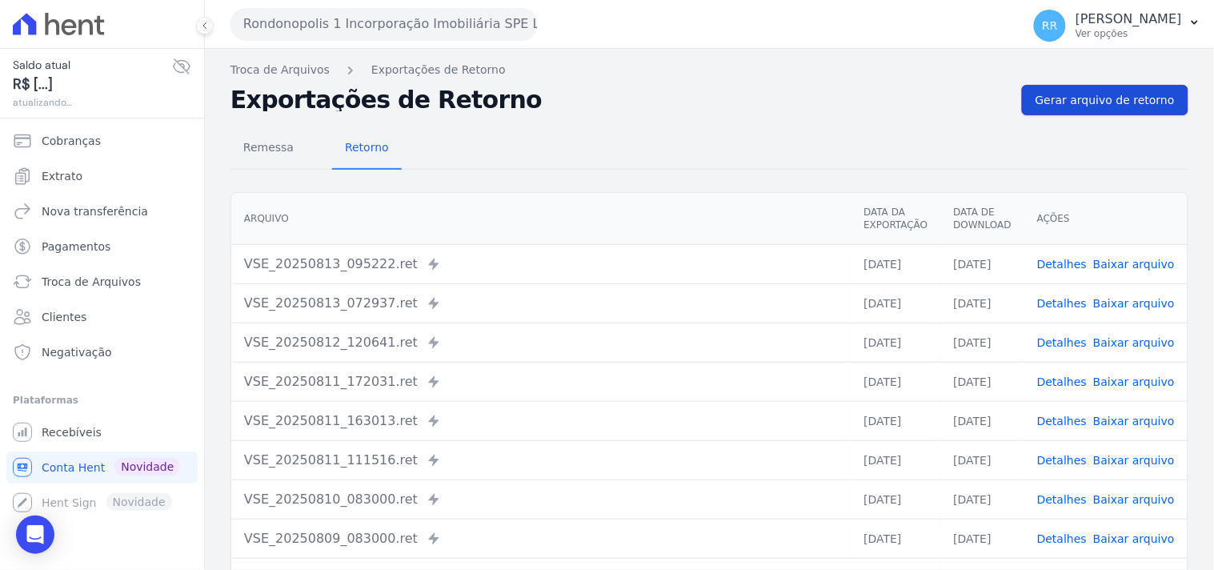
click at [1143, 86] on link "Gerar arquivo de retorno" at bounding box center [1105, 100] width 166 height 30
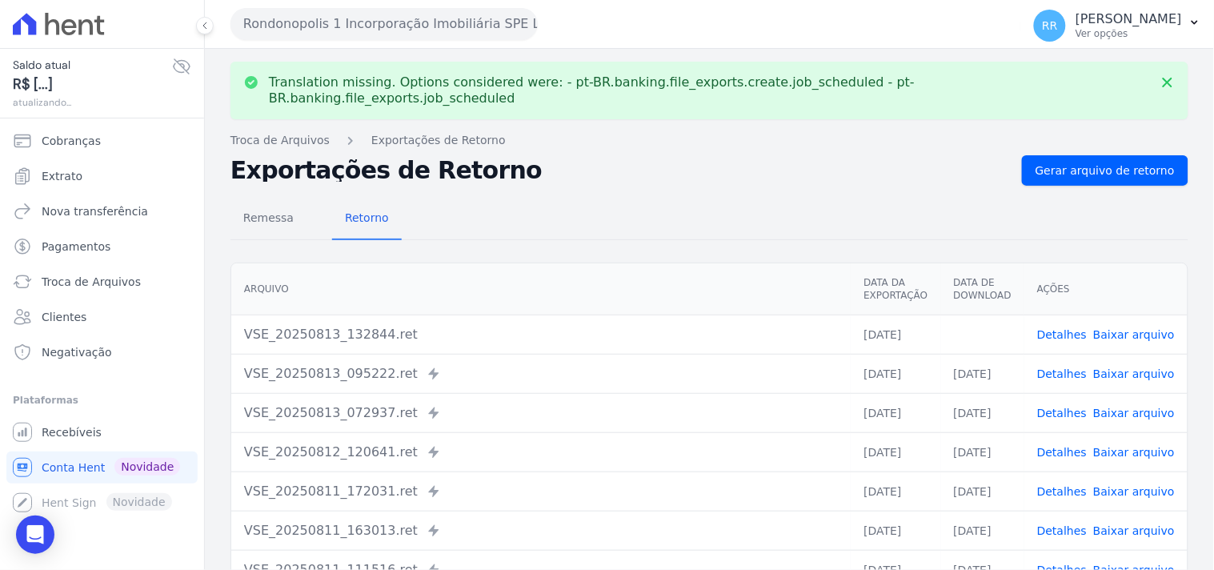
click at [1116, 328] on link "Baixar arquivo" at bounding box center [1134, 334] width 82 height 13
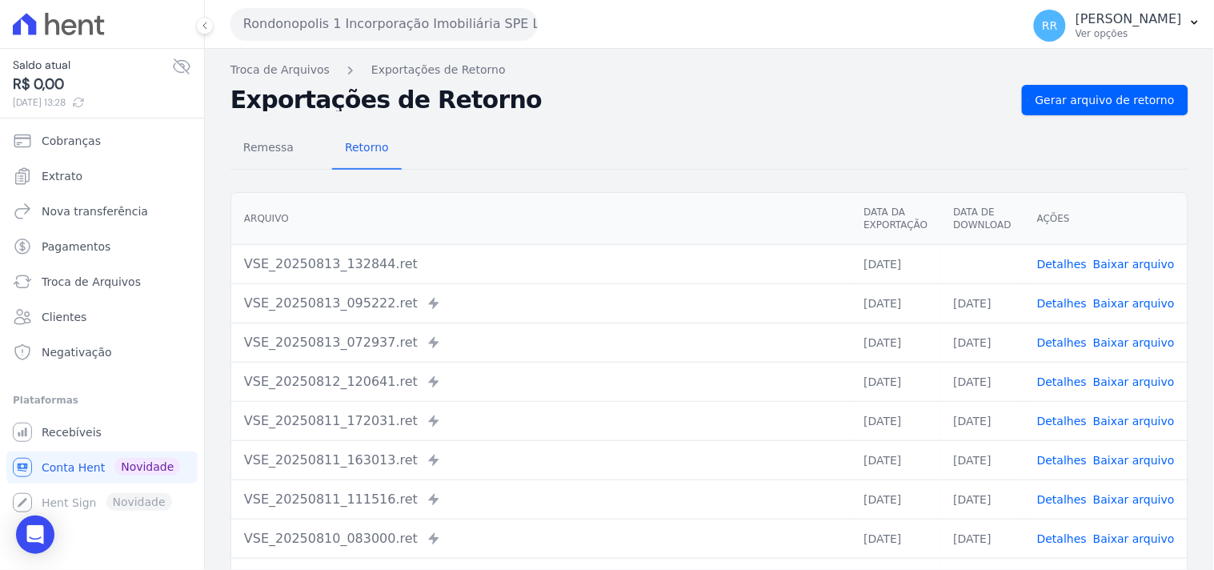
click at [730, 116] on div "Remessa Retorno [GEOGRAPHIC_DATA] Data da Exportação Data de Download Ações VSE…" at bounding box center [709, 404] width 958 height 578
click at [430, 29] on button "Rondonopolis 1 Incorporação Imobiliária SPE LTDA" at bounding box center [383, 24] width 307 height 32
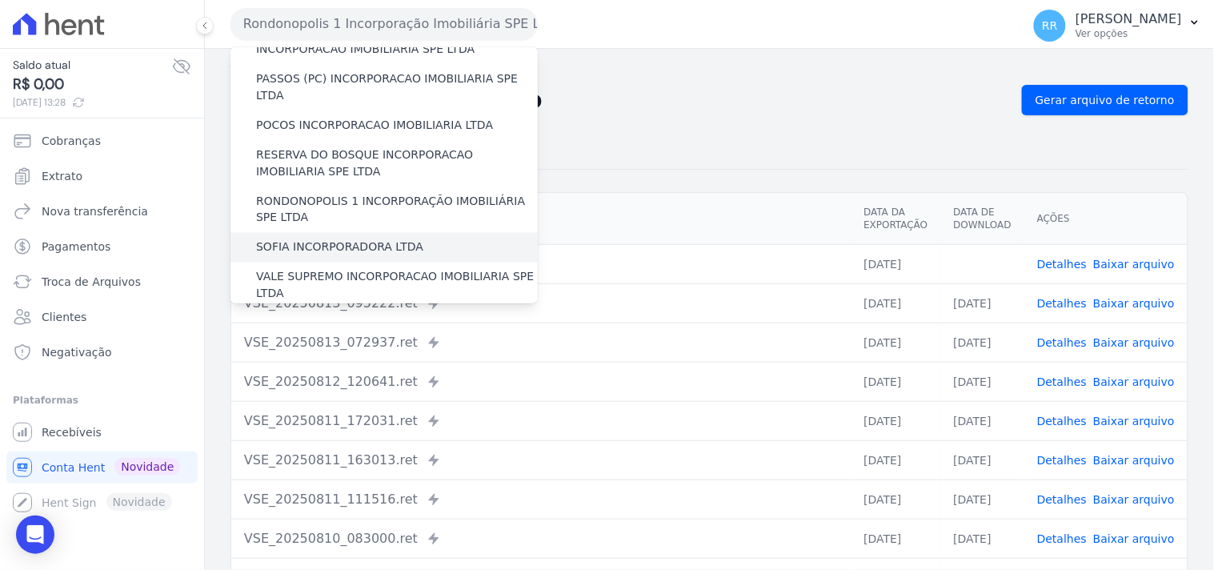
scroll to position [622, 0]
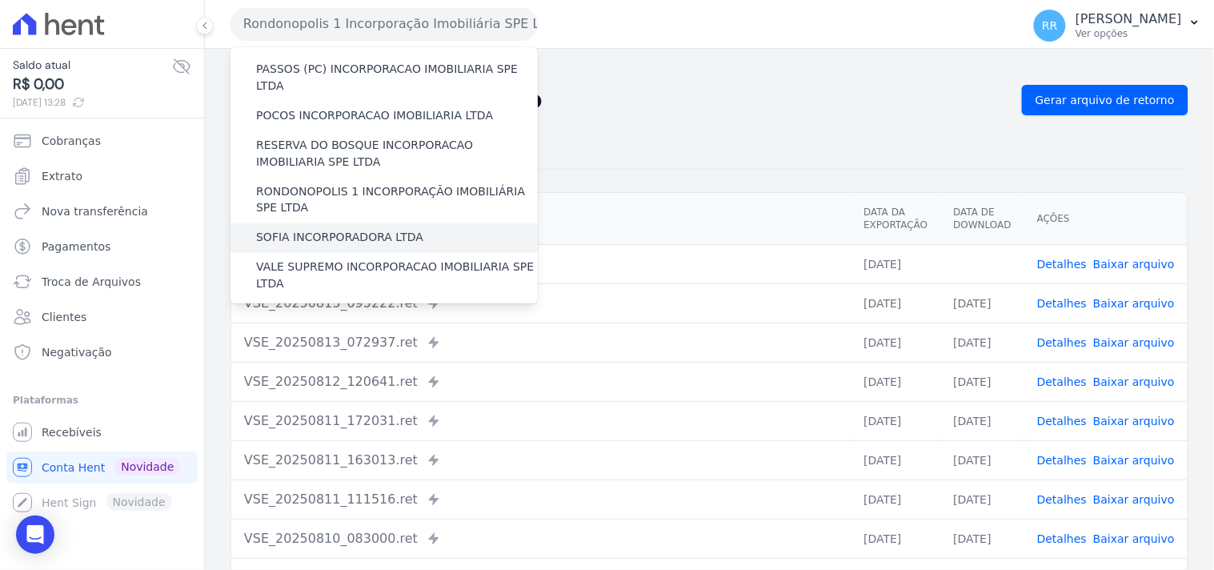
click at [308, 230] on label "SOFIA INCORPORADORA LTDA" at bounding box center [339, 238] width 167 height 17
click at [0, 0] on input "SOFIA INCORPORADORA LTDA" at bounding box center [0, 0] width 0 height 0
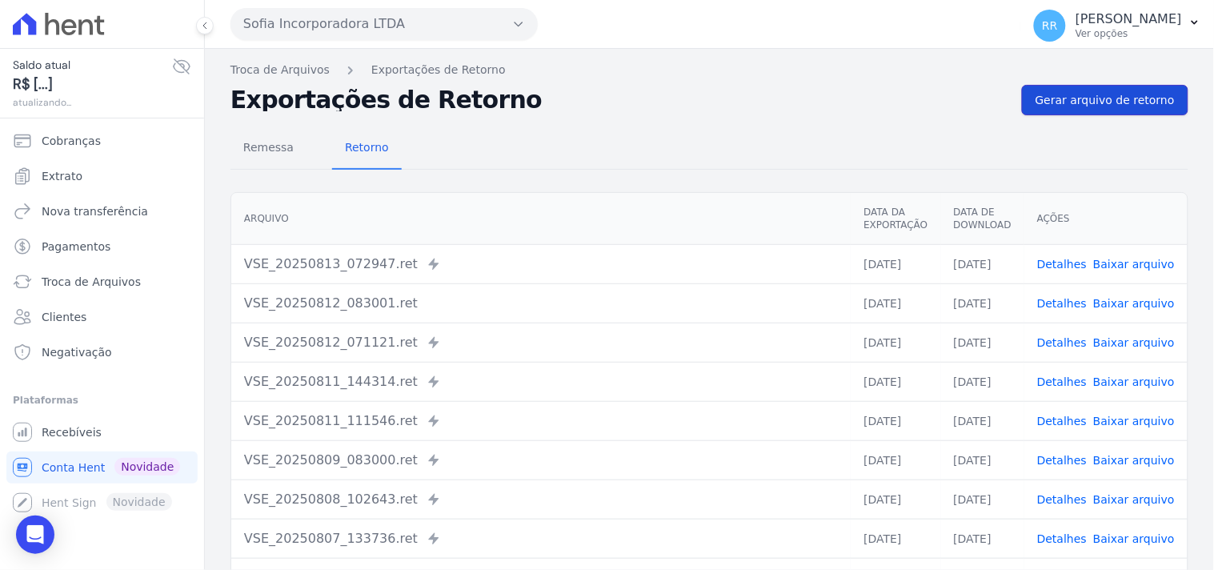
click at [1048, 100] on span "Gerar arquivo de retorno" at bounding box center [1104, 100] width 139 height 16
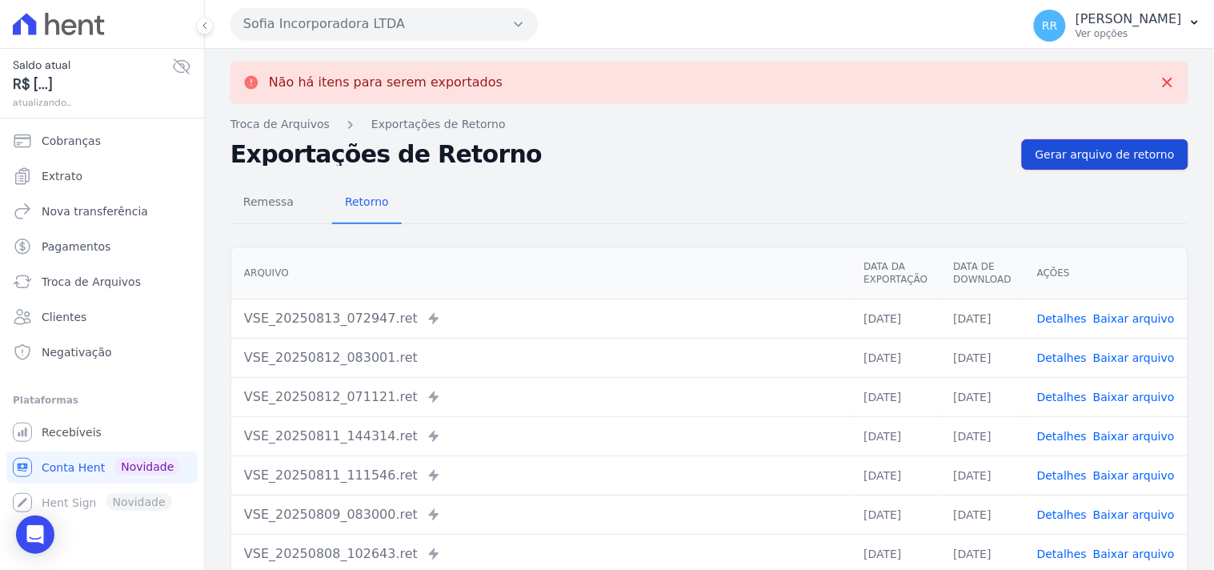
click at [1061, 145] on link "Gerar arquivo de retorno" at bounding box center [1105, 154] width 166 height 30
click at [329, 14] on button "Sofia Incorporadora LTDA" at bounding box center [383, 24] width 307 height 32
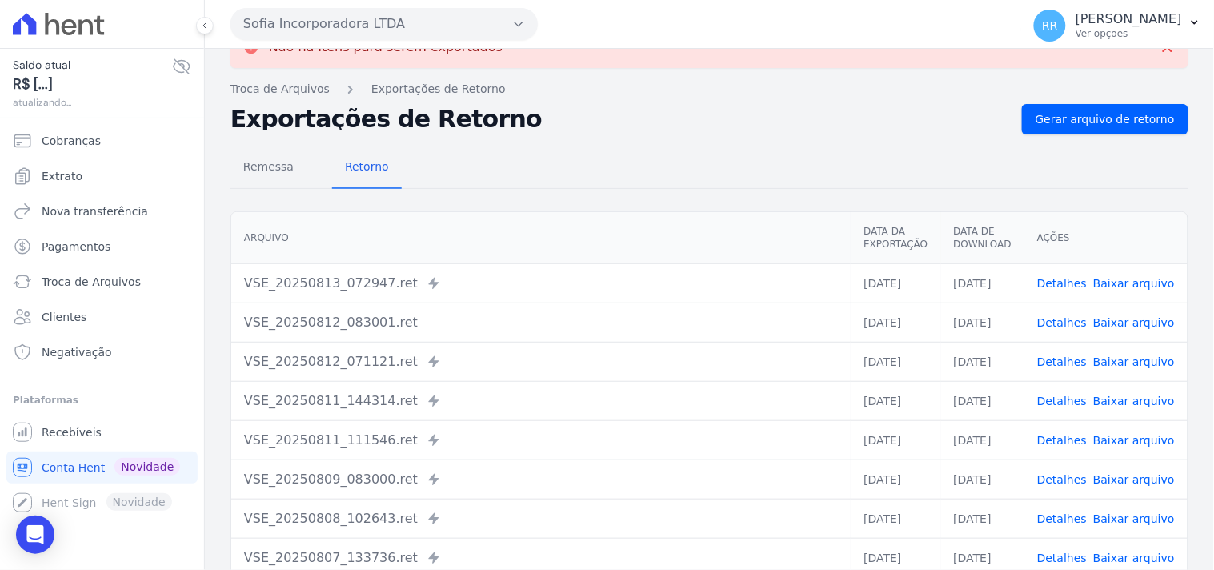
scroll to position [0, 0]
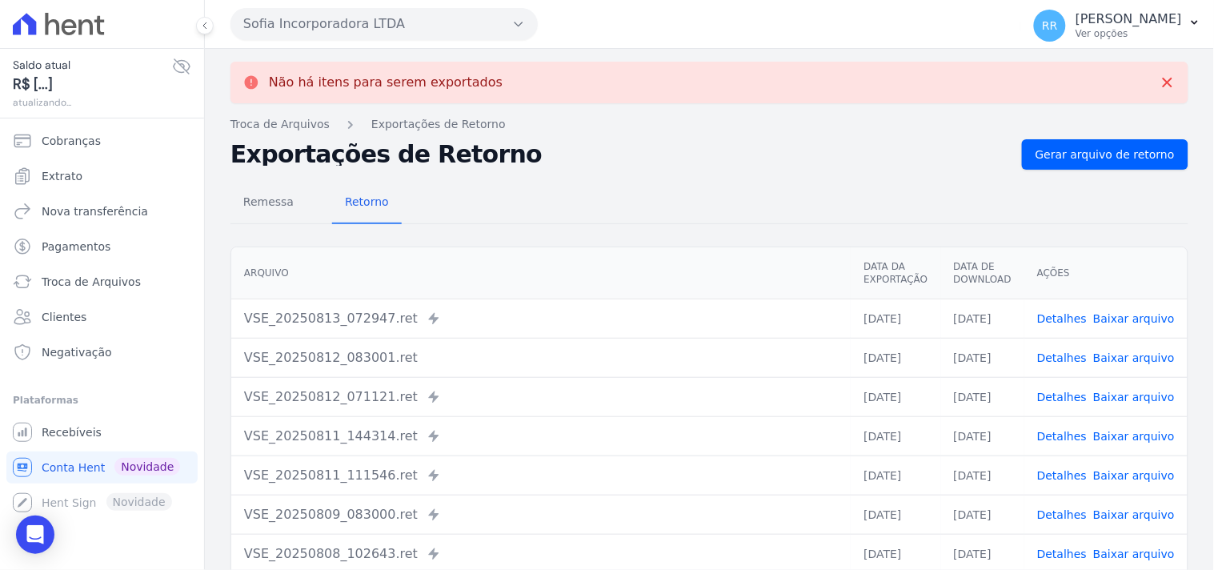
click at [348, 34] on button "Sofia Incorporadora LTDA" at bounding box center [383, 24] width 307 height 32
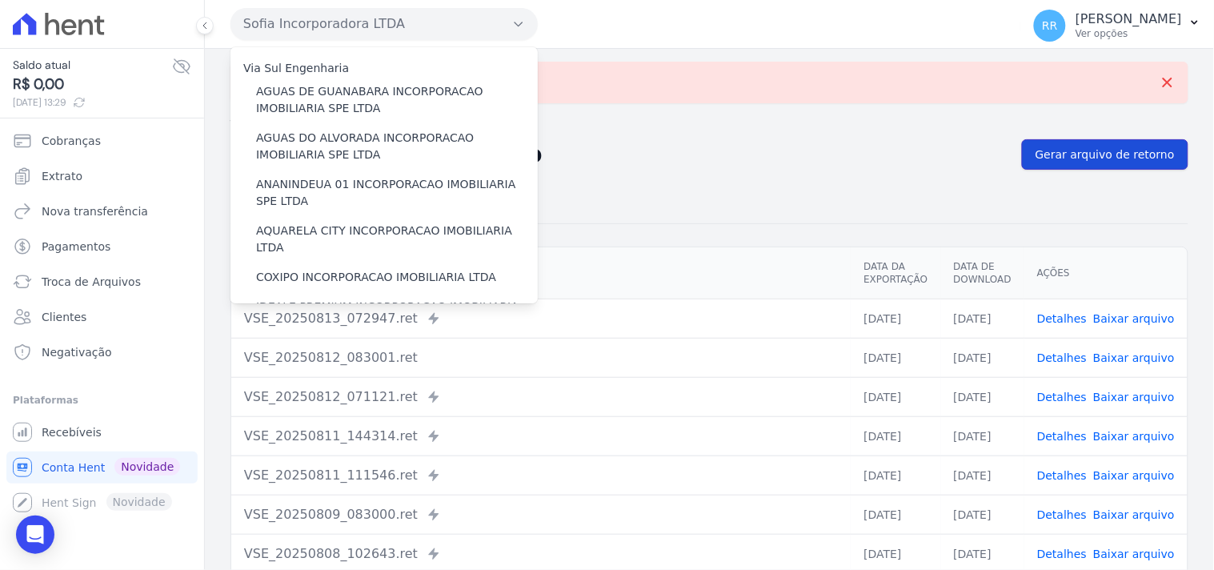
click at [1101, 150] on span "Gerar arquivo de retorno" at bounding box center [1104, 154] width 139 height 16
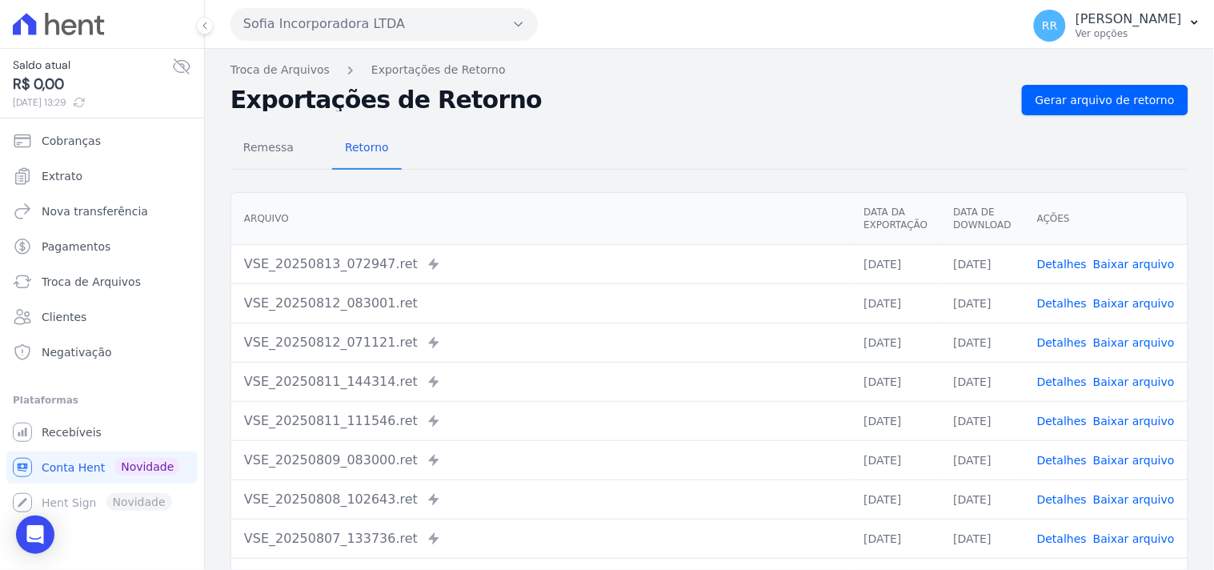
click at [382, 34] on button "Sofia Incorporadora LTDA" at bounding box center [383, 24] width 307 height 32
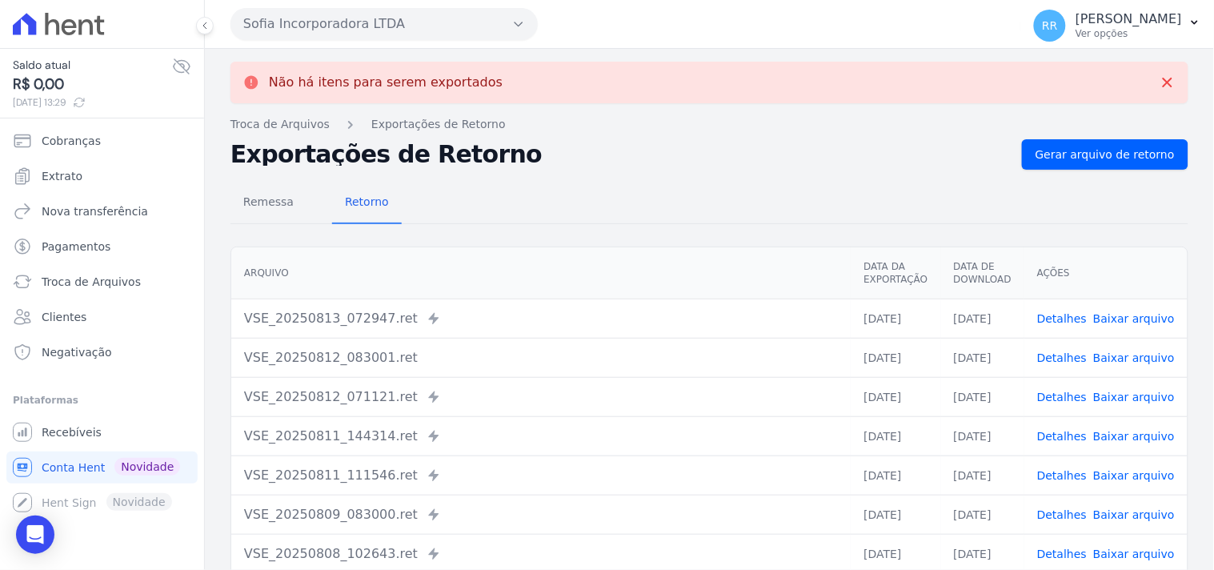
click at [398, 32] on button "Sofia Incorporadora LTDA" at bounding box center [383, 24] width 307 height 32
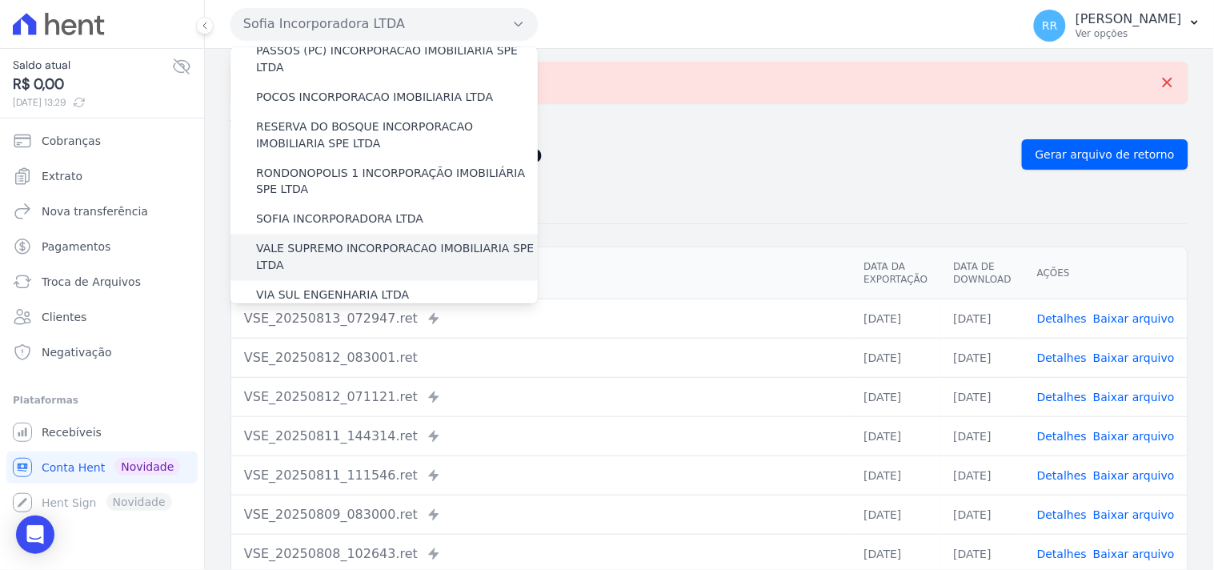
scroll to position [651, 0]
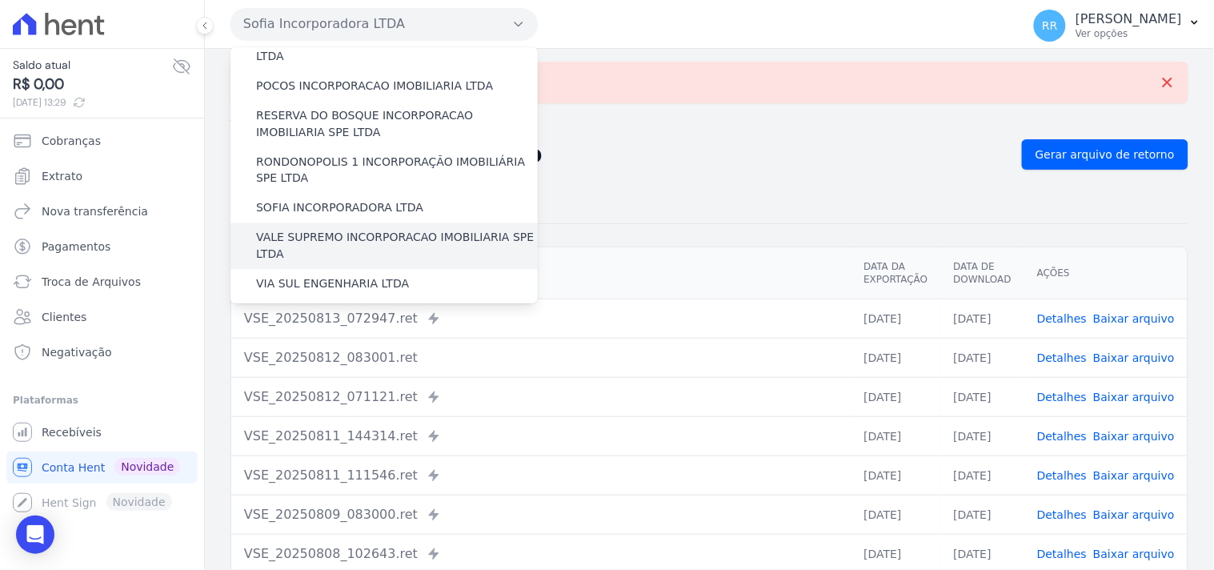
click at [302, 230] on label "VALE SUPREMO INCORPORACAO IMOBILIARIA SPE LTDA" at bounding box center [397, 247] width 282 height 34
click at [0, 0] on input "VALE SUPREMO INCORPORACAO IMOBILIARIA SPE LTDA" at bounding box center [0, 0] width 0 height 0
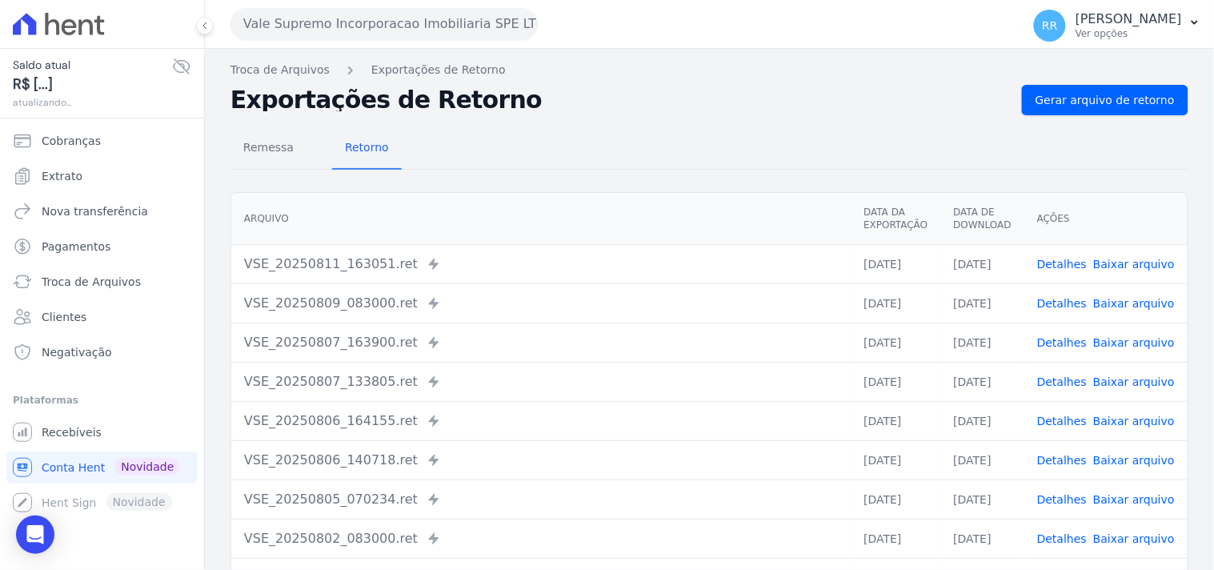
click at [1114, 82] on div "Troca de Arquivos Exportações de Retorno Exportações de Retorno Gerar arquivo d…" at bounding box center [709, 378] width 1009 height 658
click at [1088, 102] on span "Gerar arquivo de retorno" at bounding box center [1104, 100] width 139 height 16
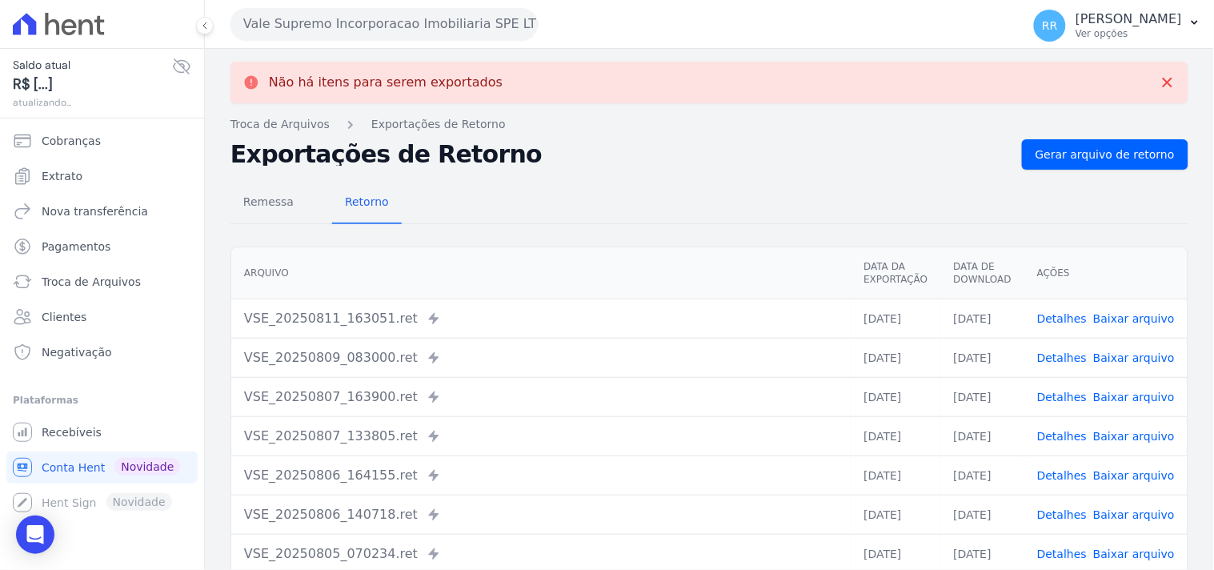
click at [322, 30] on button "Vale Supremo Incorporacao Imobiliaria SPE LTDA" at bounding box center [383, 24] width 307 height 32
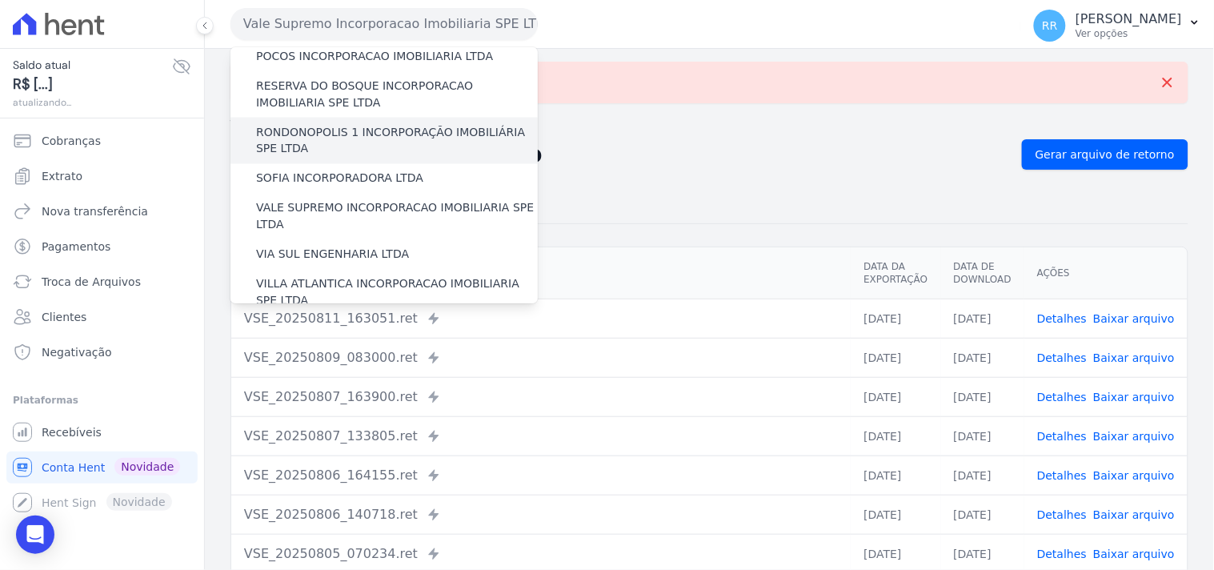
scroll to position [682, 0]
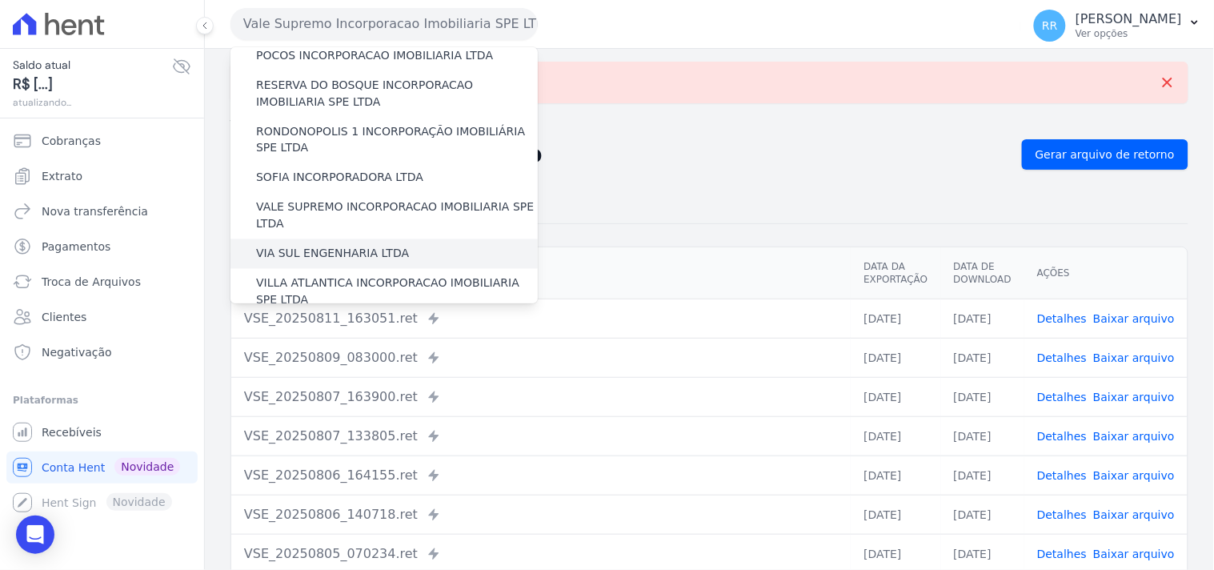
click at [293, 246] on label "VIA SUL ENGENHARIA LTDA" at bounding box center [332, 254] width 153 height 17
click at [0, 0] on input "VIA SUL ENGENHARIA LTDA" at bounding box center [0, 0] width 0 height 0
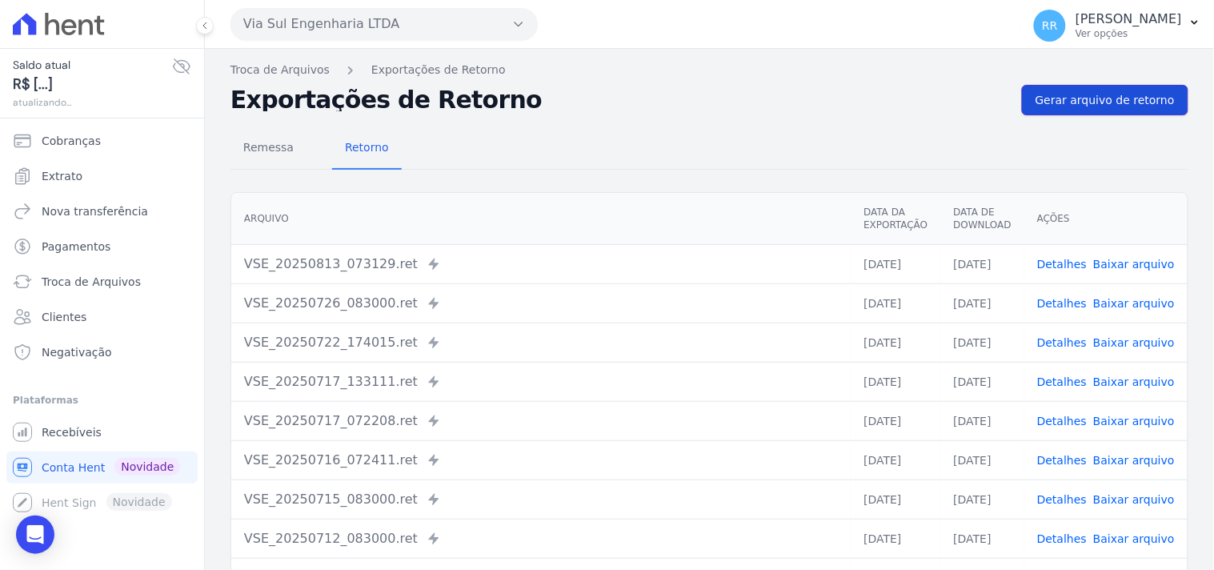
click at [1145, 101] on span "Gerar arquivo de retorno" at bounding box center [1104, 100] width 139 height 16
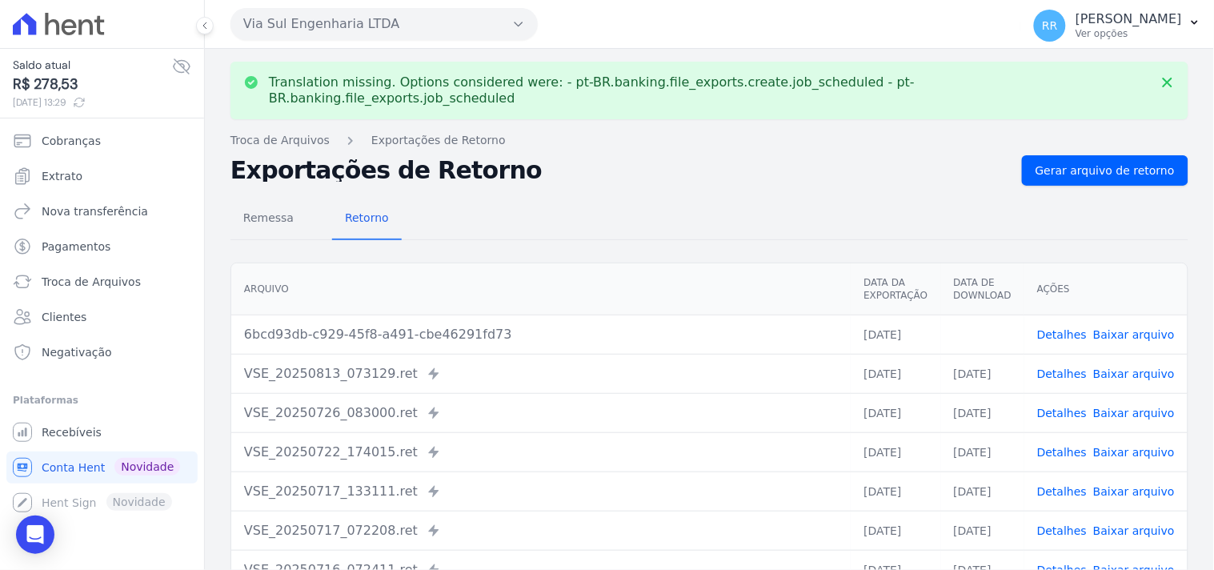
click at [1118, 328] on link "Baixar arquivo" at bounding box center [1134, 334] width 82 height 13
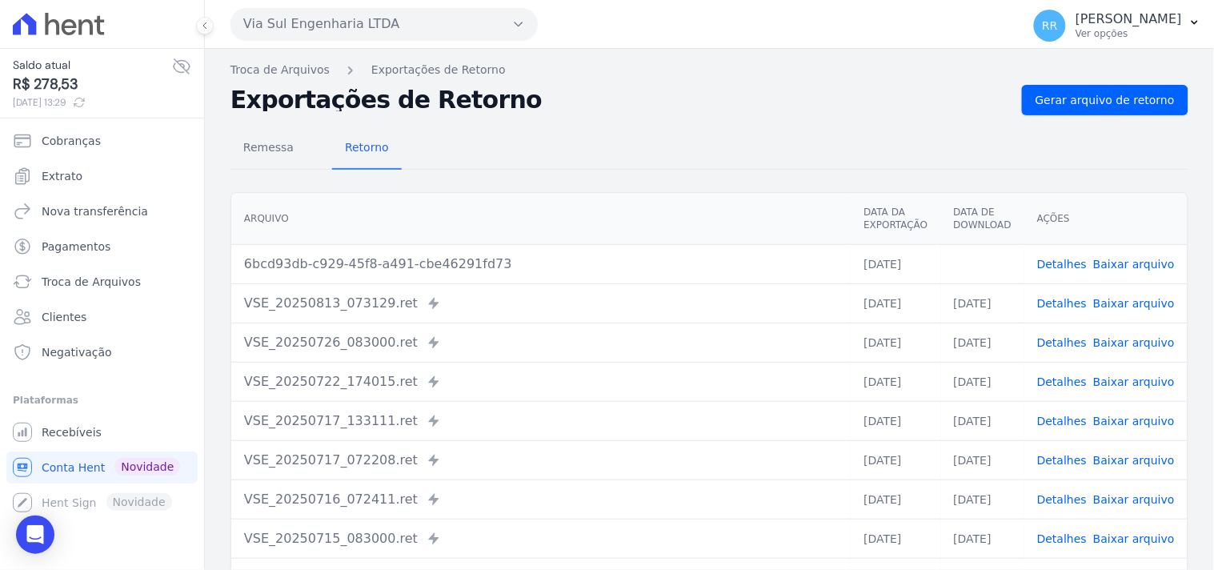
click at [530, 242] on th "Arquivo" at bounding box center [540, 219] width 619 height 52
click at [380, 26] on button "Via Sul Engenharia LTDA" at bounding box center [383, 24] width 307 height 32
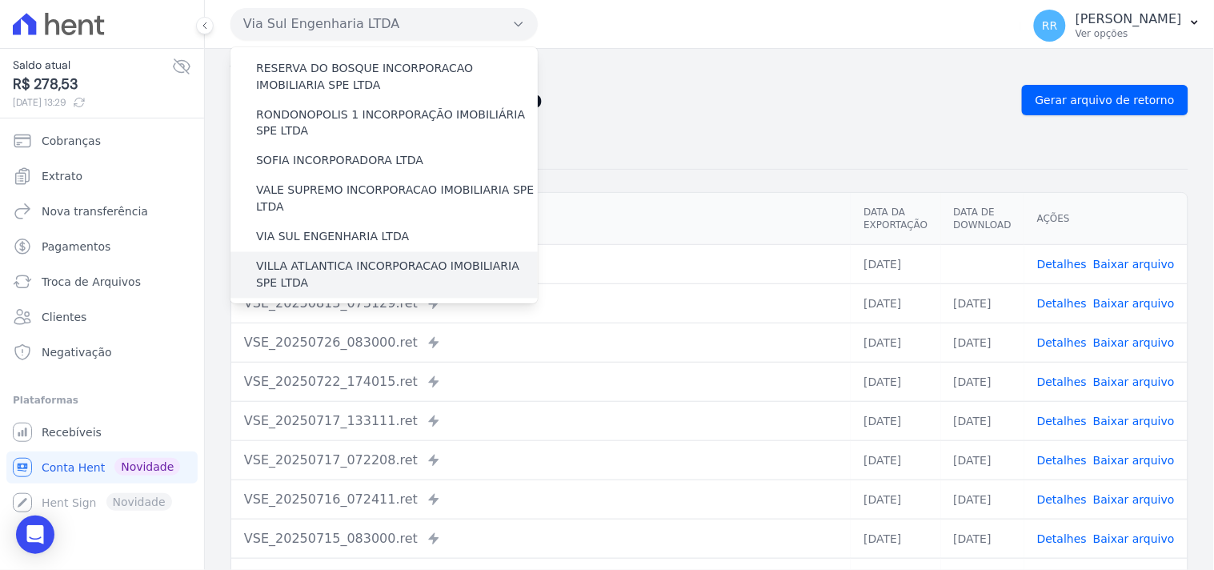
scroll to position [710, 0]
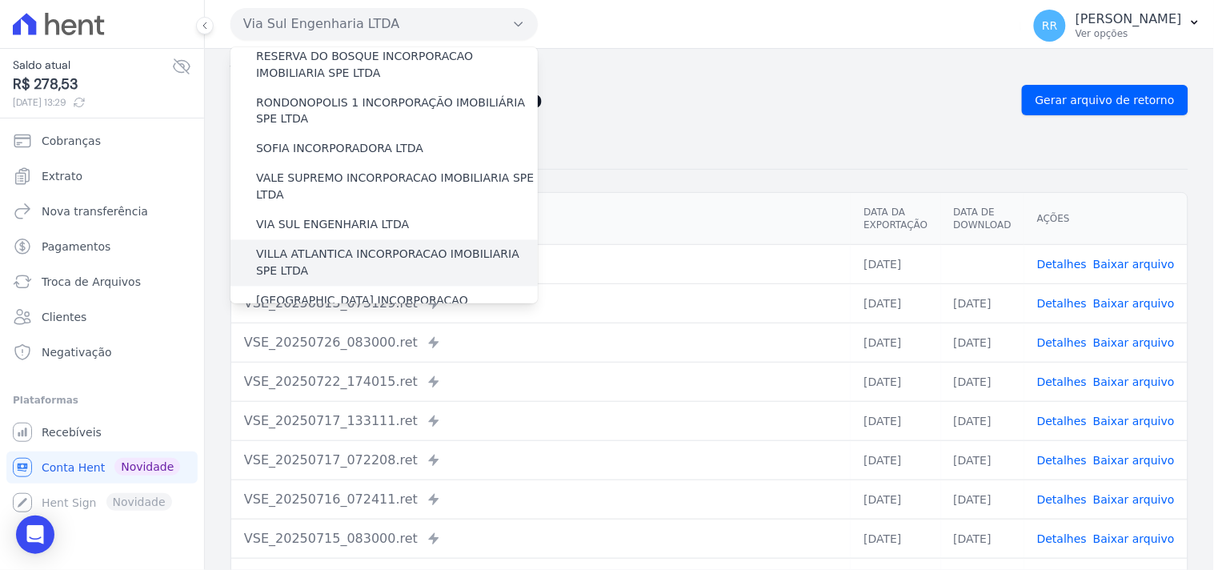
click at [310, 246] on label "VILLA ATLANTICA INCORPORACAO IMOBILIARIA SPE LTDA" at bounding box center [397, 263] width 282 height 34
click at [0, 0] on input "VILLA ATLANTICA INCORPORACAO IMOBILIARIA SPE LTDA" at bounding box center [0, 0] width 0 height 0
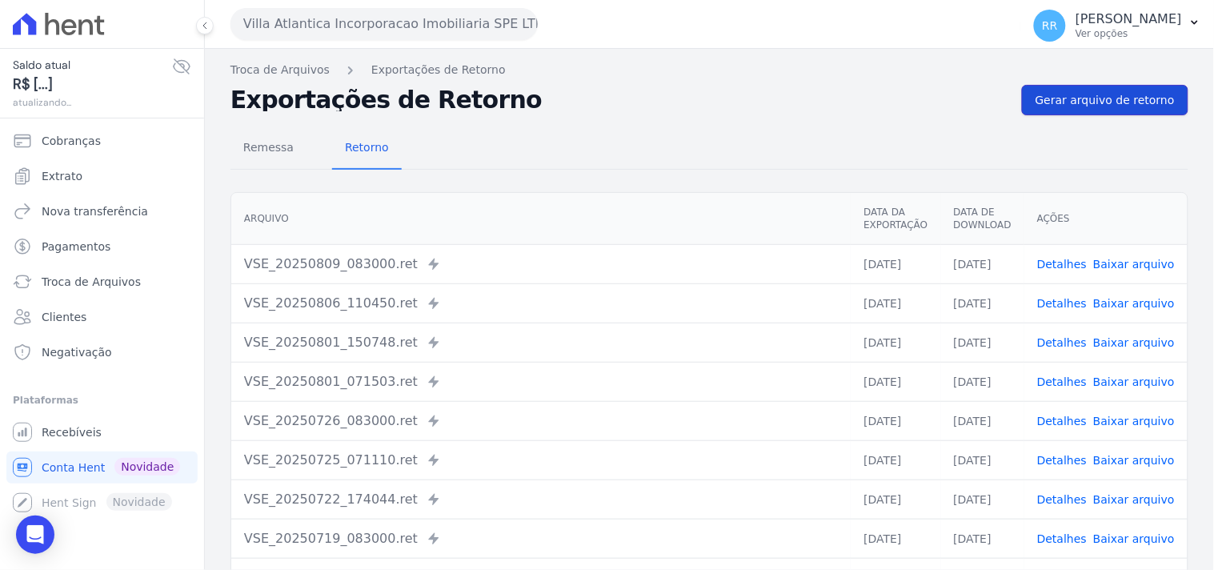
click at [1081, 108] on link "Gerar arquivo de retorno" at bounding box center [1105, 100] width 166 height 30
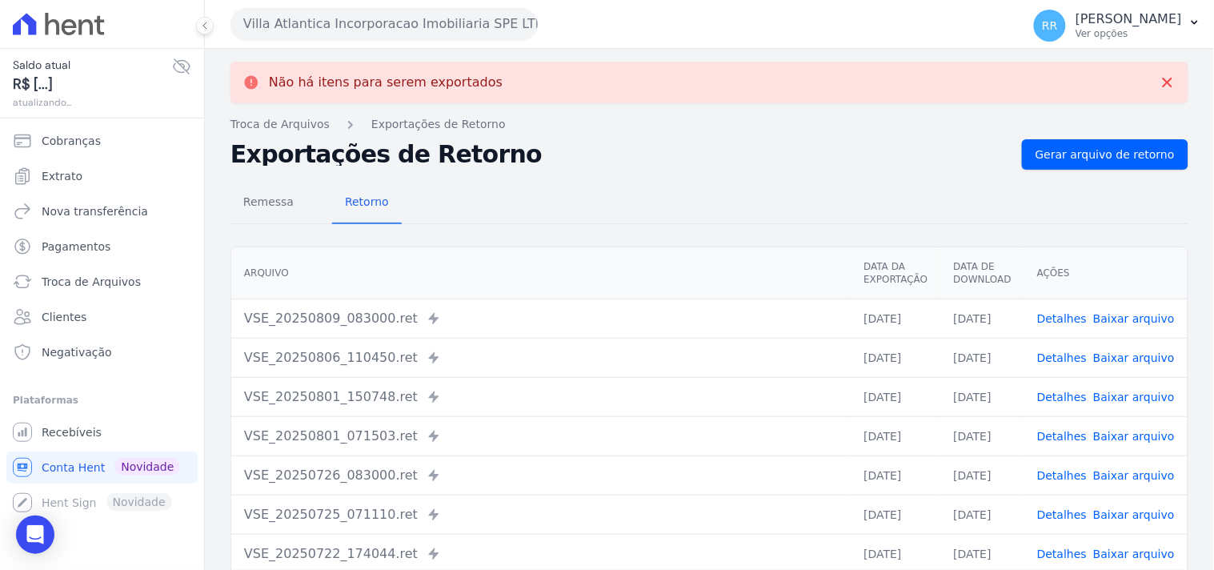
click at [344, 29] on button "Villa Atlantica Incorporacao Imobiliaria SPE LTDA" at bounding box center [383, 24] width 307 height 32
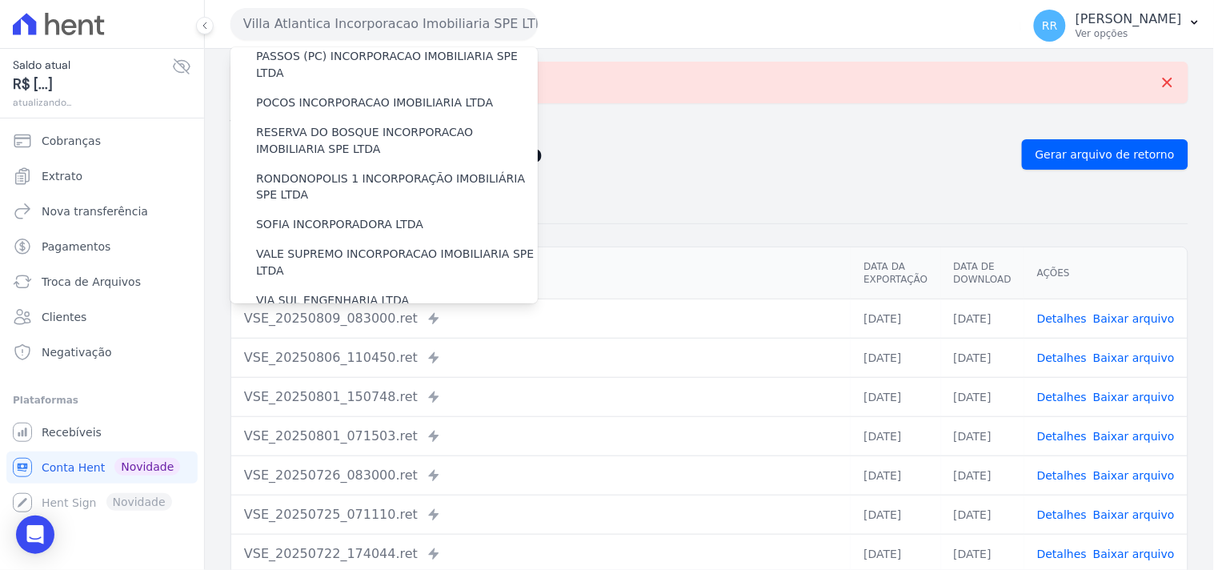
scroll to position [714, 0]
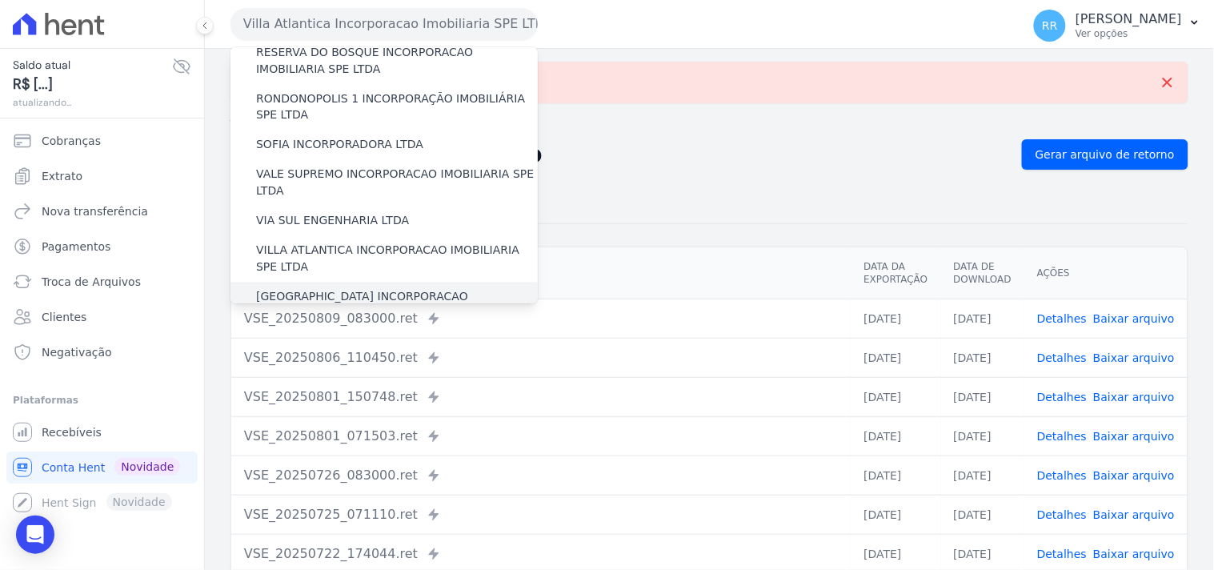
click at [302, 289] on label "[GEOGRAPHIC_DATA] INCORPORACAO IMOBILIARIA SPE LTDA" at bounding box center [397, 306] width 282 height 34
click at [0, 0] on input "[GEOGRAPHIC_DATA] INCORPORACAO IMOBILIARIA SPE LTDA" at bounding box center [0, 0] width 0 height 0
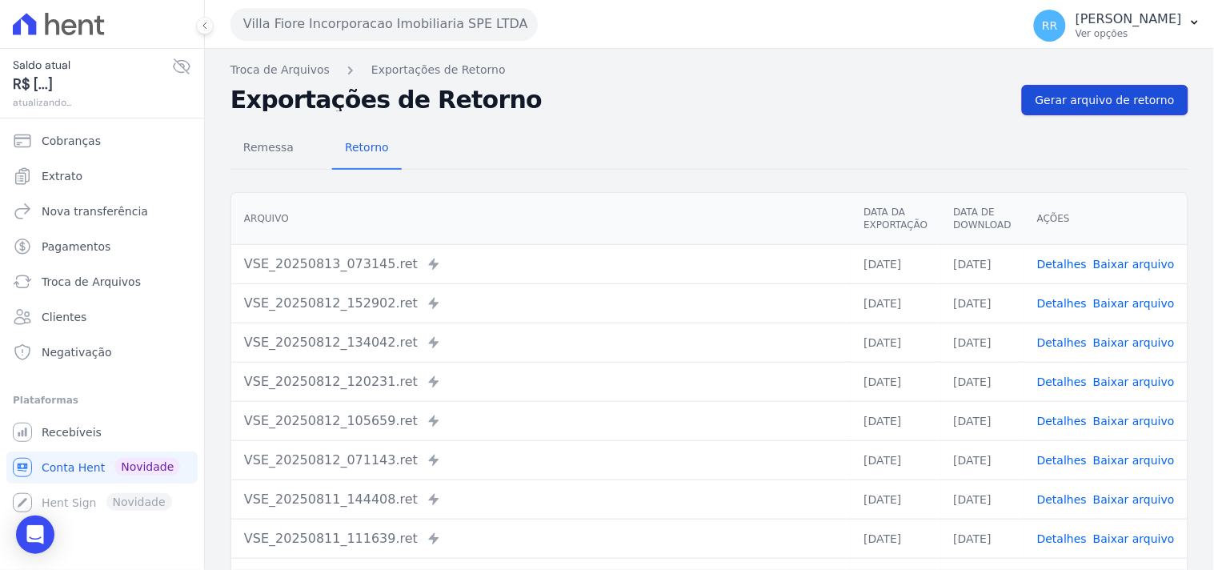
click at [1059, 102] on span "Gerar arquivo de retorno" at bounding box center [1104, 100] width 139 height 16
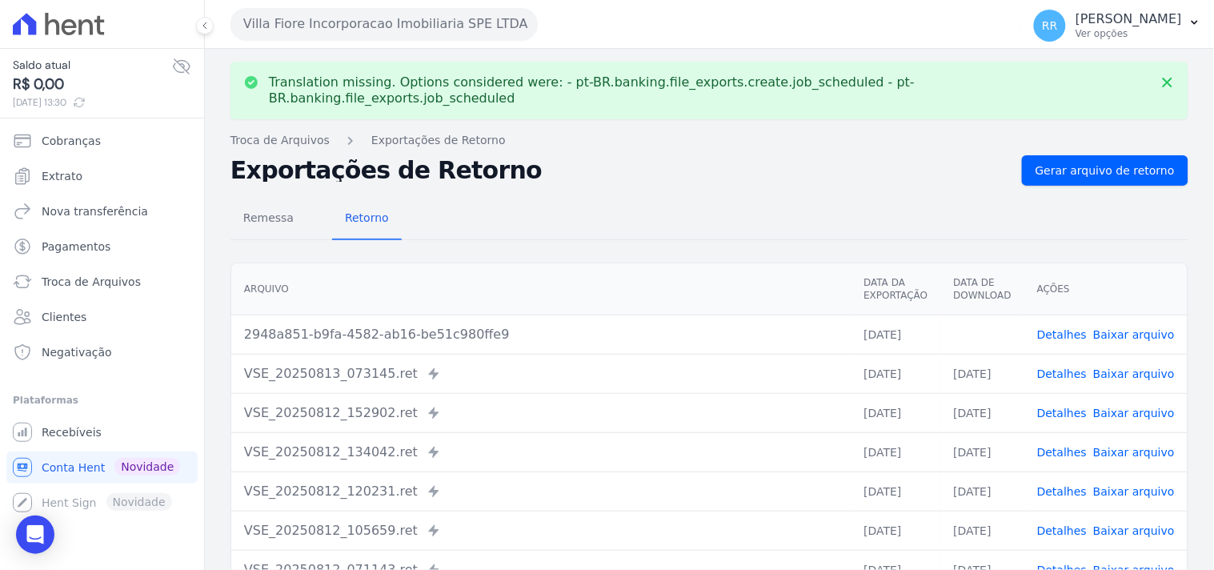
click at [1123, 328] on link "Baixar arquivo" at bounding box center [1134, 334] width 82 height 13
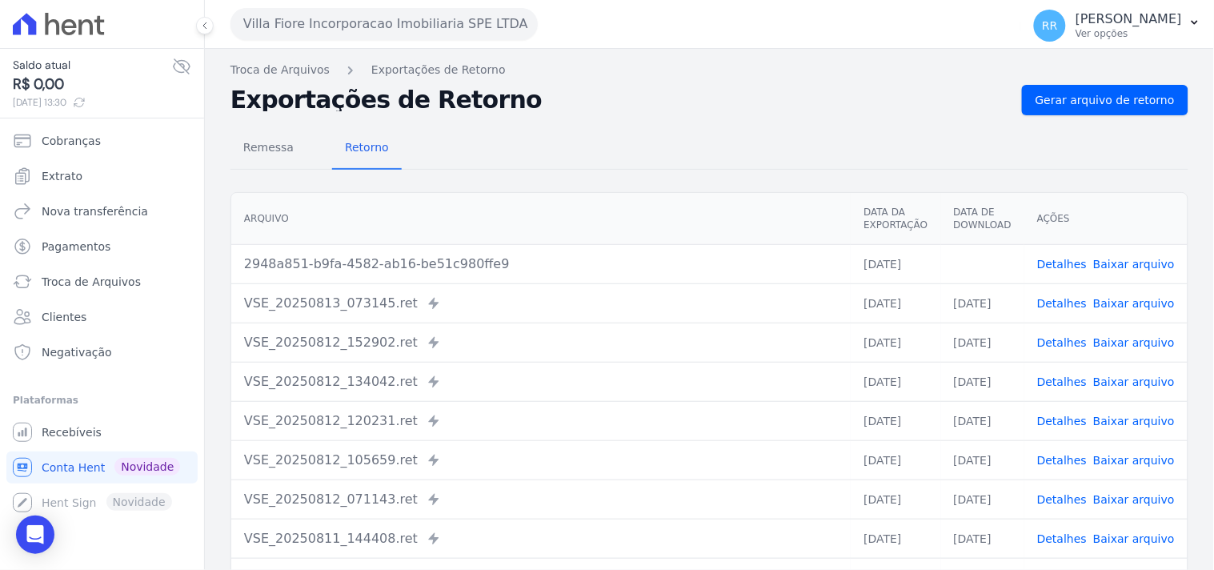
click at [485, 144] on div "Remessa Retorno" at bounding box center [709, 149] width 958 height 42
click at [398, 21] on button "Villa Fiore Incorporacao Imobiliaria SPE LTDA" at bounding box center [383, 24] width 307 height 32
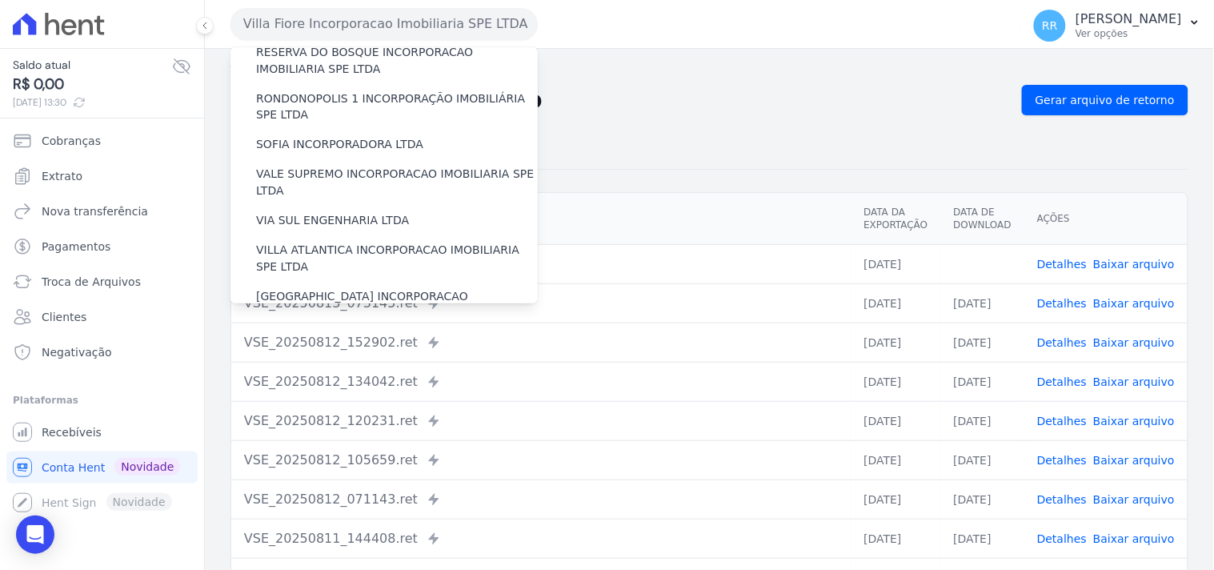
click at [305, 335] on label "VILLA TROPICAL INCORPORAÇÃO IMOBILIÁRIA SPE LTDA" at bounding box center [397, 352] width 282 height 34
click at [0, 0] on input "VILLA TROPICAL INCORPORAÇÃO IMOBILIÁRIA SPE LTDA" at bounding box center [0, 0] width 0 height 0
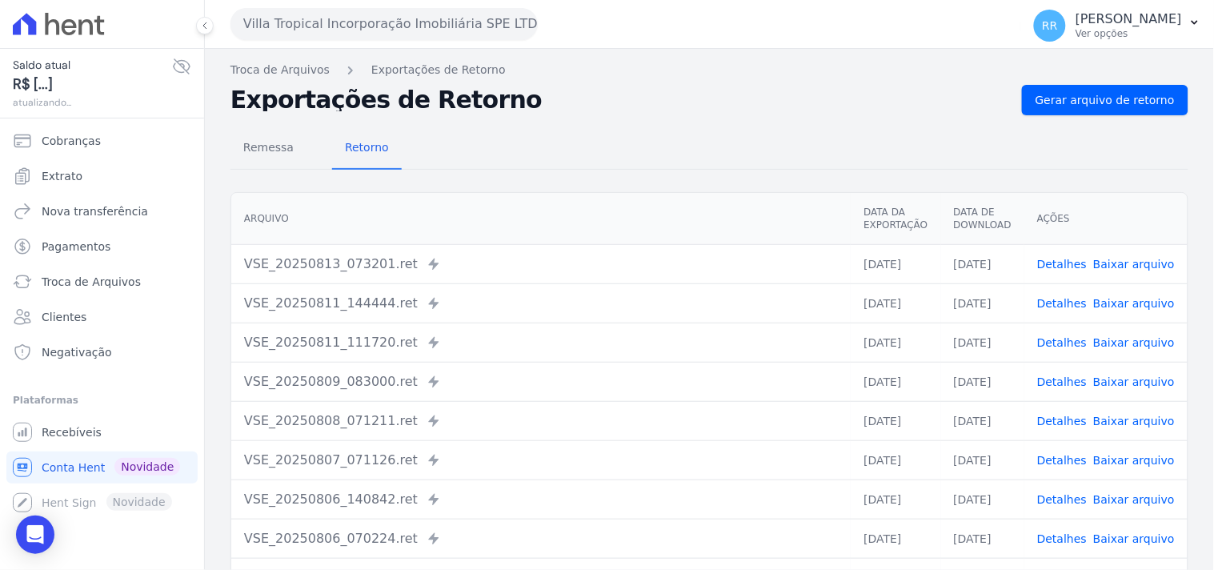
click at [1131, 115] on div "Remessa Retorno [GEOGRAPHIC_DATA] Data da Exportação Data de Download Ações VSE…" at bounding box center [709, 404] width 958 height 578
drag, startPoint x: 1131, startPoint y: 114, endPoint x: 1135, endPoint y: 102, distance: 12.7
click at [1131, 114] on div "Troca de Arquivos Exportações de Retorno Exportações de Retorno Gerar arquivo d…" at bounding box center [709, 378] width 1009 height 658
click at [1135, 102] on span "Gerar arquivo de retorno" at bounding box center [1104, 100] width 139 height 16
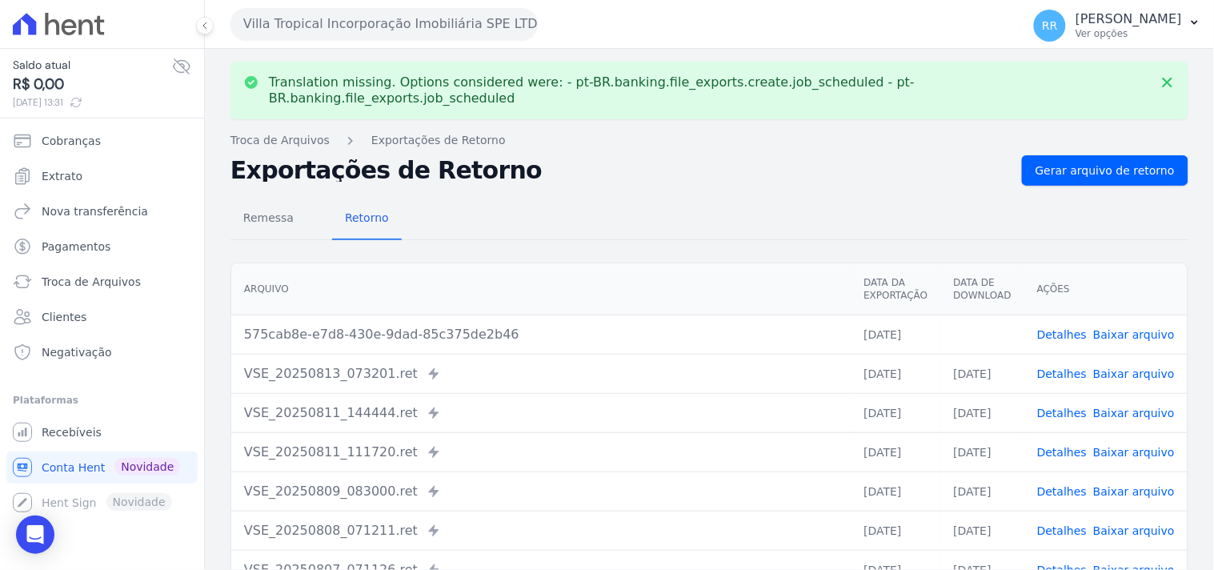
click at [1128, 328] on link "Baixar arquivo" at bounding box center [1134, 334] width 82 height 13
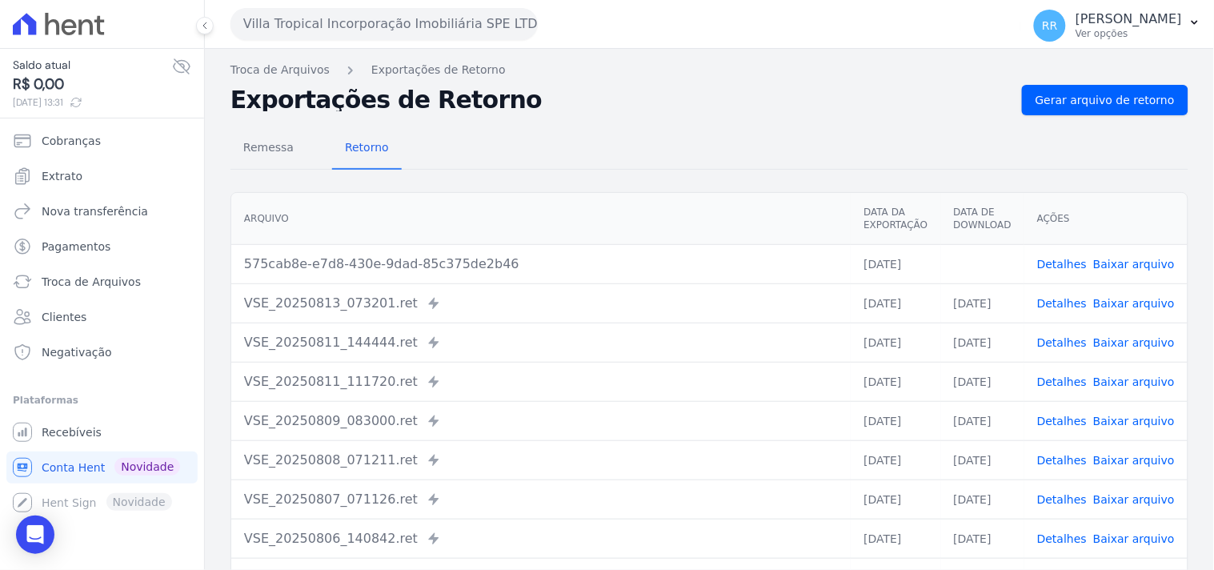
click at [612, 163] on div "Remessa Retorno" at bounding box center [709, 149] width 958 height 42
click at [412, 36] on button "Villa Tropical Incorporação Imobiliária SPE LTDA" at bounding box center [383, 24] width 307 height 32
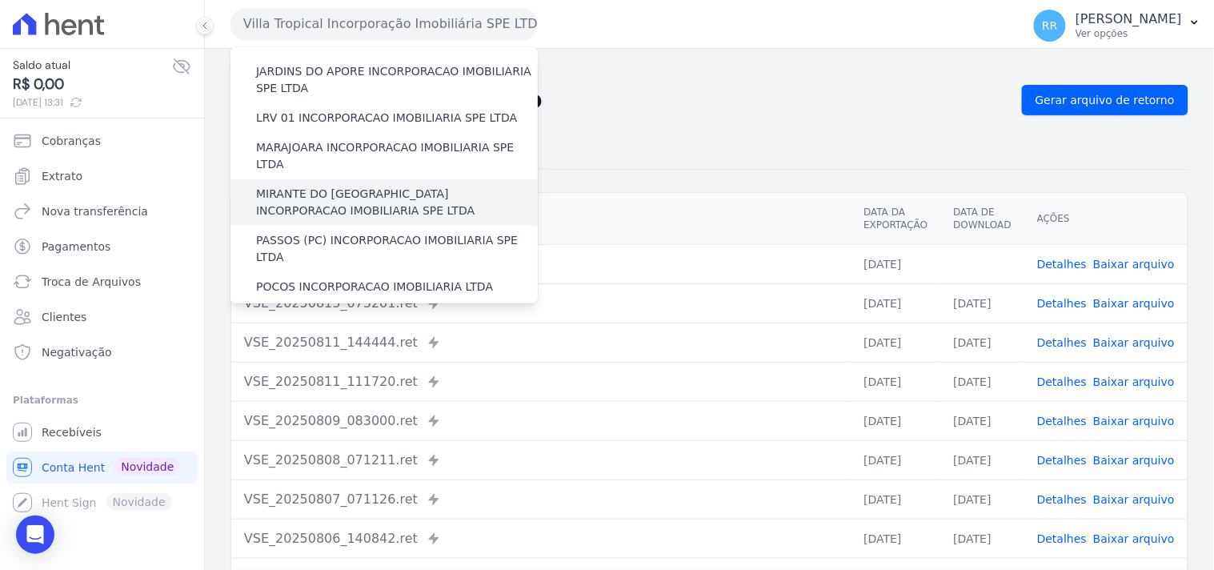
scroll to position [507, 0]
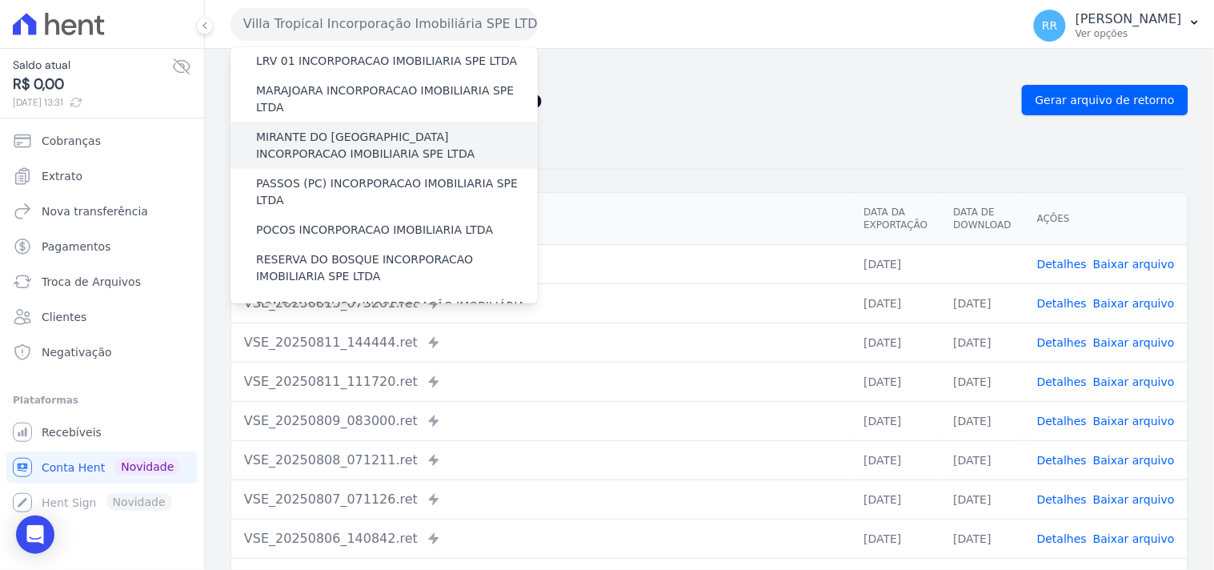
click at [350, 298] on label "RONDONOPOLIS 1 INCORPORAÇÃO IMOBILIÁRIA SPE LTDA" at bounding box center [397, 315] width 282 height 34
click at [0, 0] on input "RONDONOPOLIS 1 INCORPORAÇÃO IMOBILIÁRIA SPE LTDA" at bounding box center [0, 0] width 0 height 0
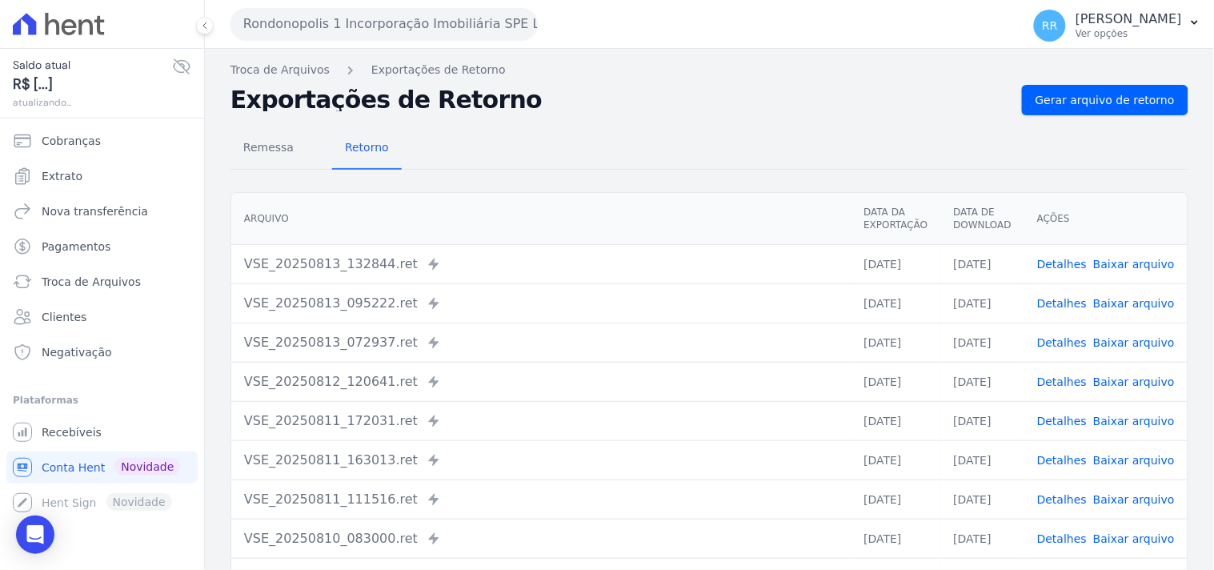
click at [1046, 262] on link "Detalhes" at bounding box center [1062, 264] width 50 height 13
